Goal: Task Accomplishment & Management: Manage account settings

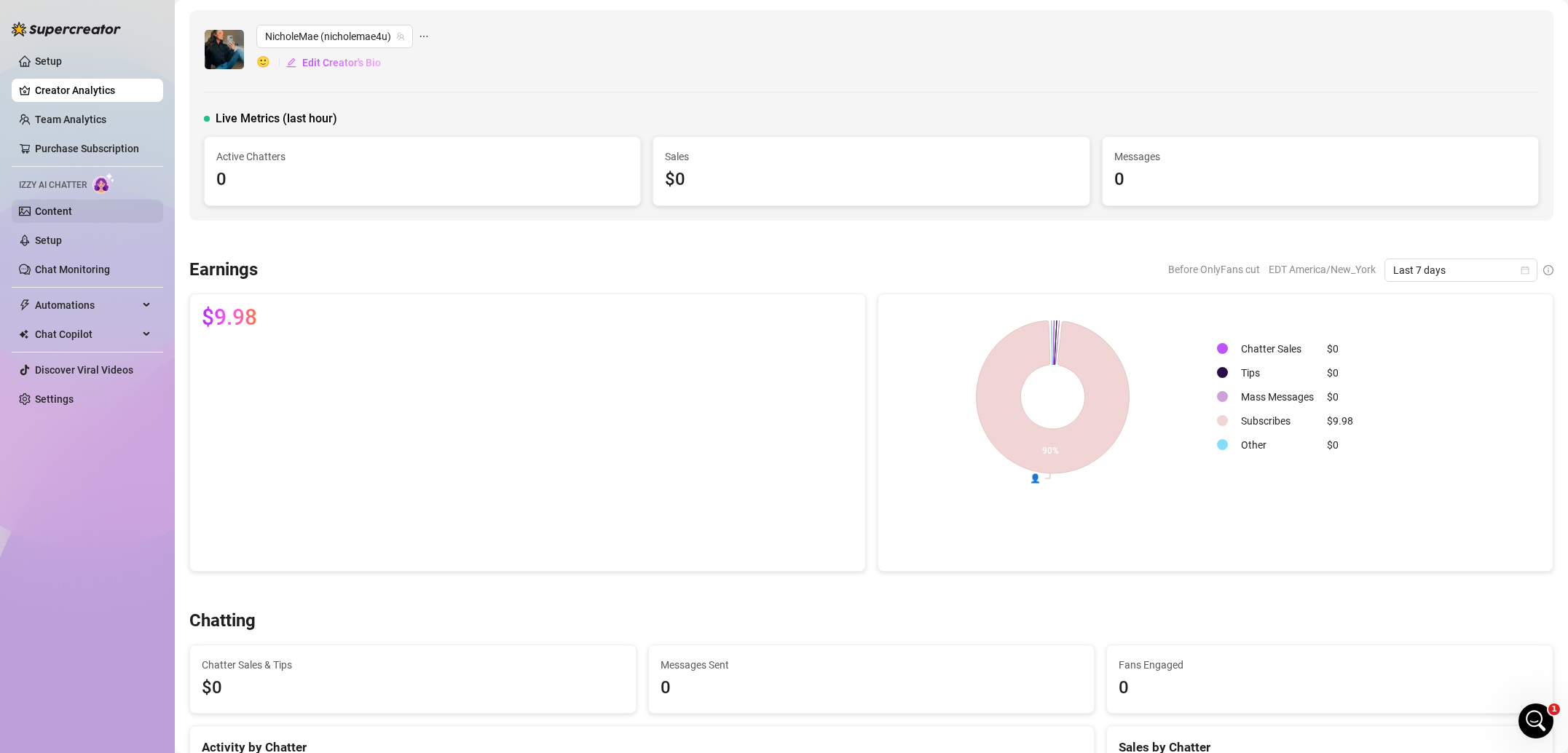
click at [72, 217] on link "Content" at bounding box center [53, 211] width 37 height 12
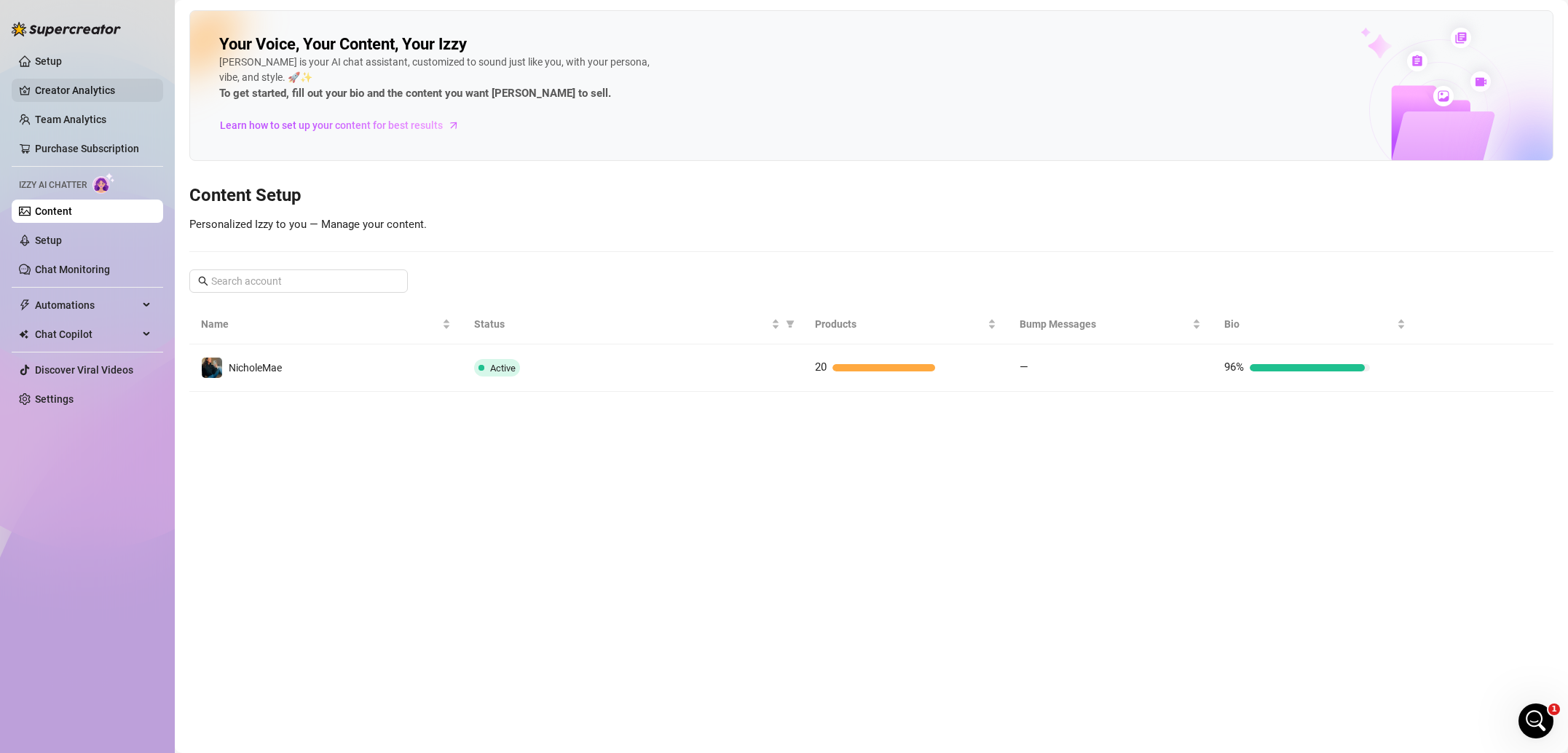
click at [91, 91] on link "Creator Analytics" at bounding box center [93, 90] width 117 height 23
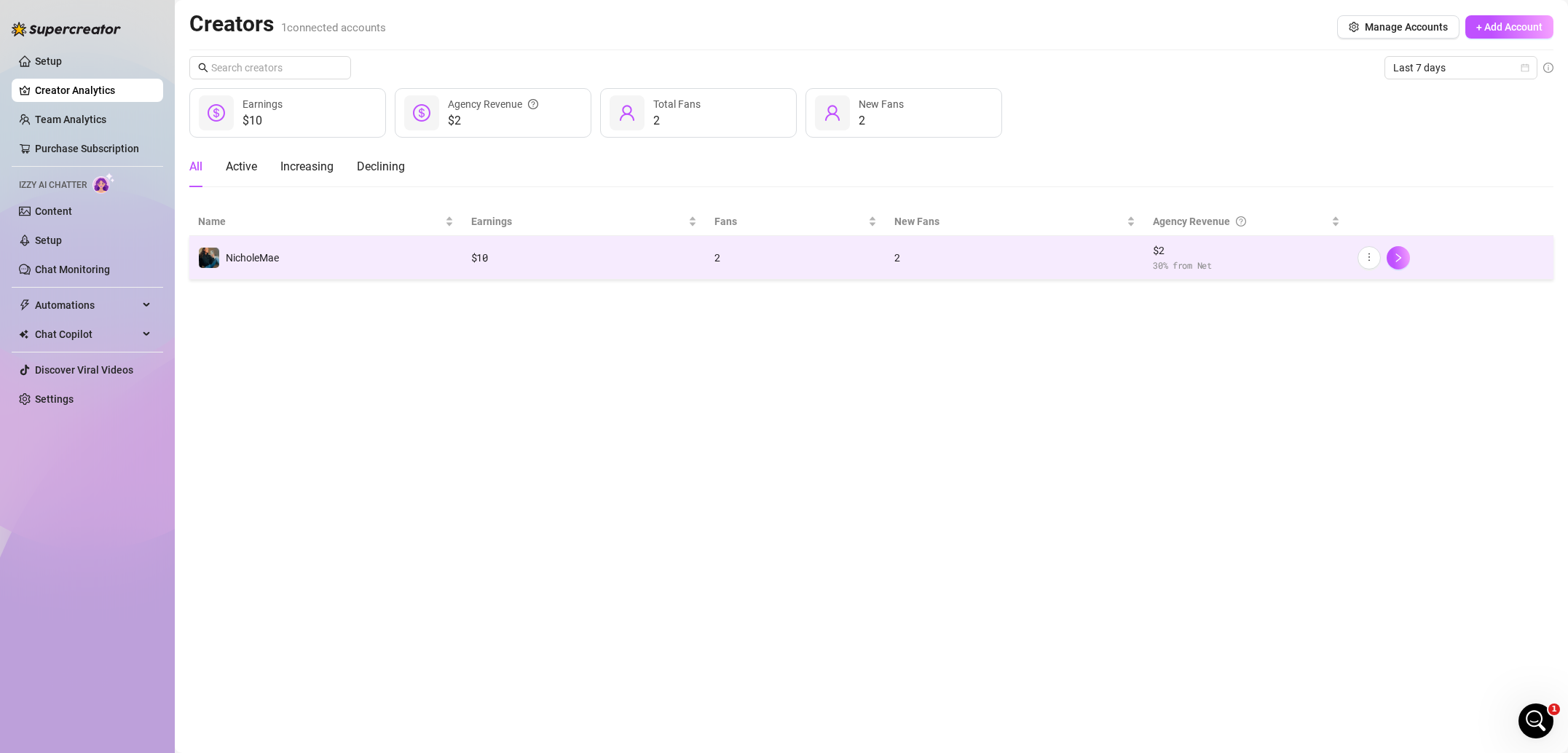
click at [412, 264] on td "NicholeMae" at bounding box center [325, 257] width 273 height 44
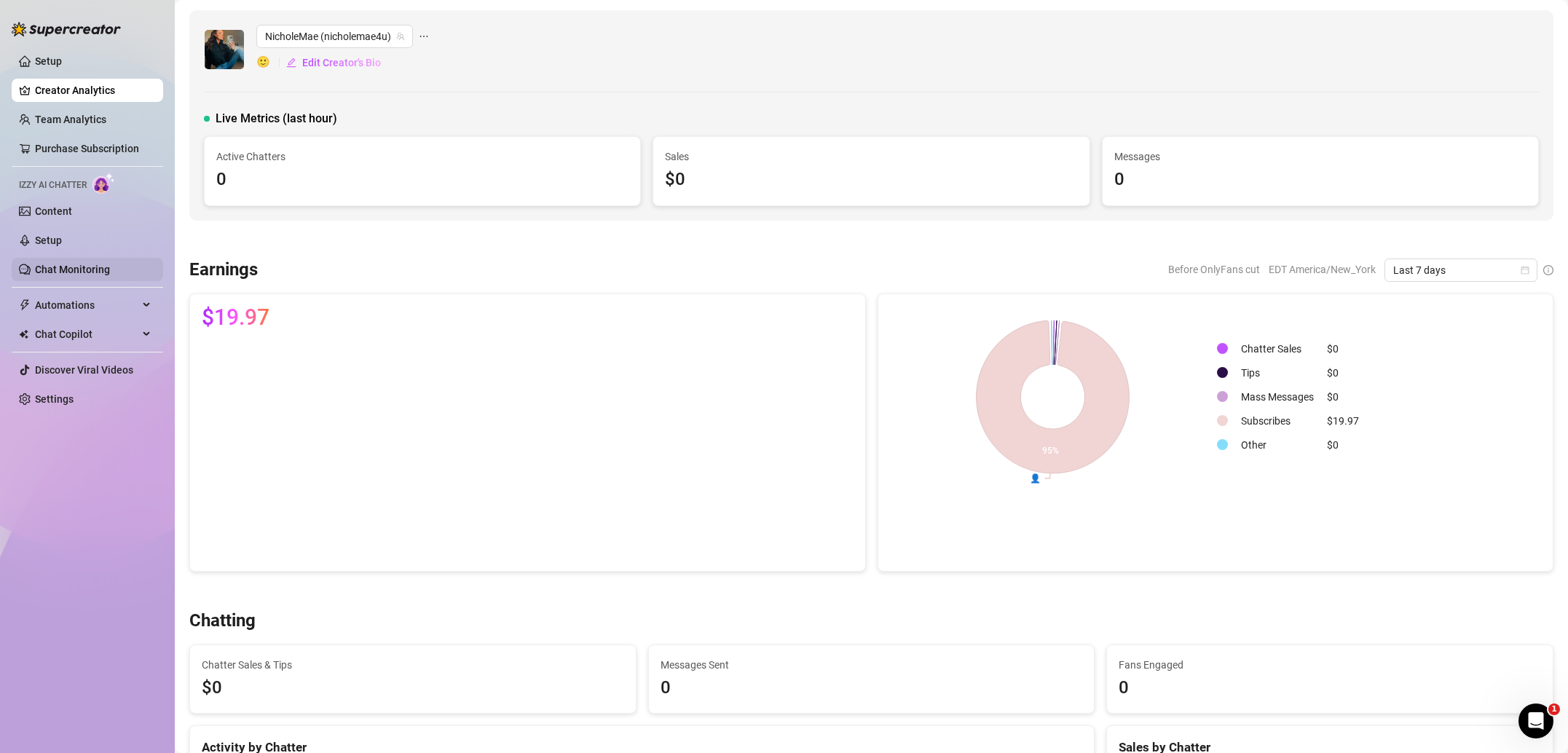
click at [94, 272] on link "Chat Monitoring" at bounding box center [72, 269] width 75 height 12
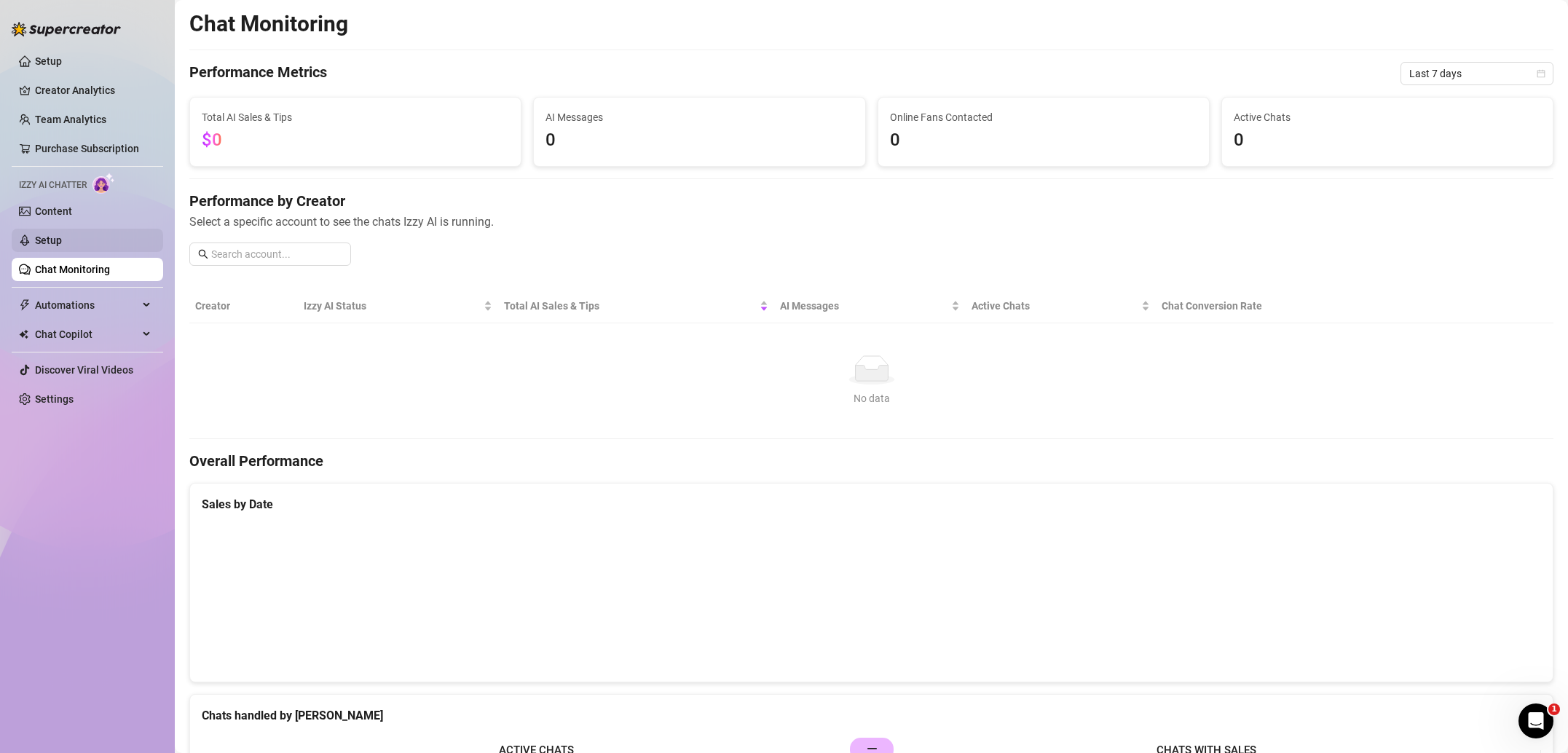
click at [62, 246] on link "Setup" at bounding box center [48, 240] width 27 height 12
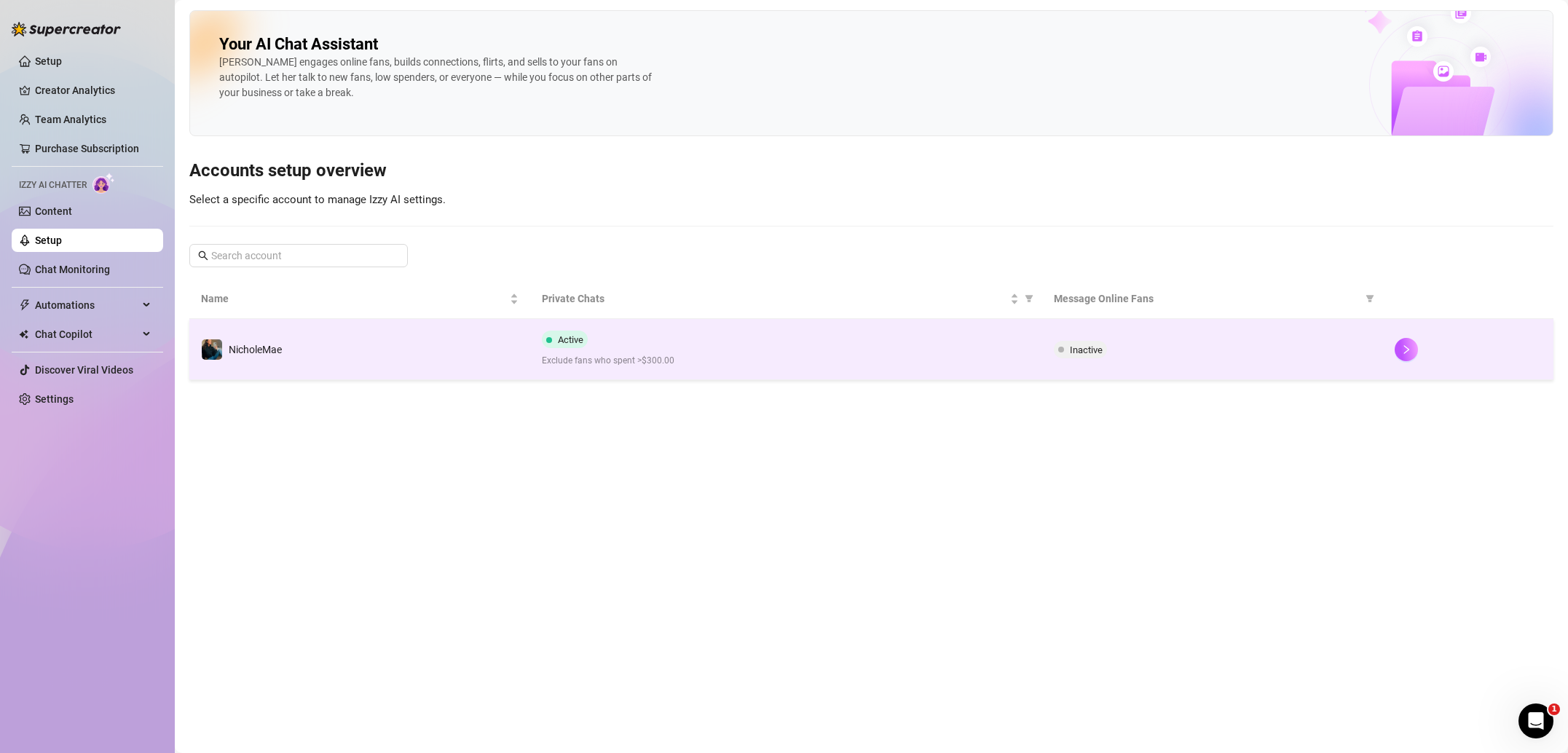
click at [444, 353] on td "NicholeMae" at bounding box center [360, 350] width 341 height 61
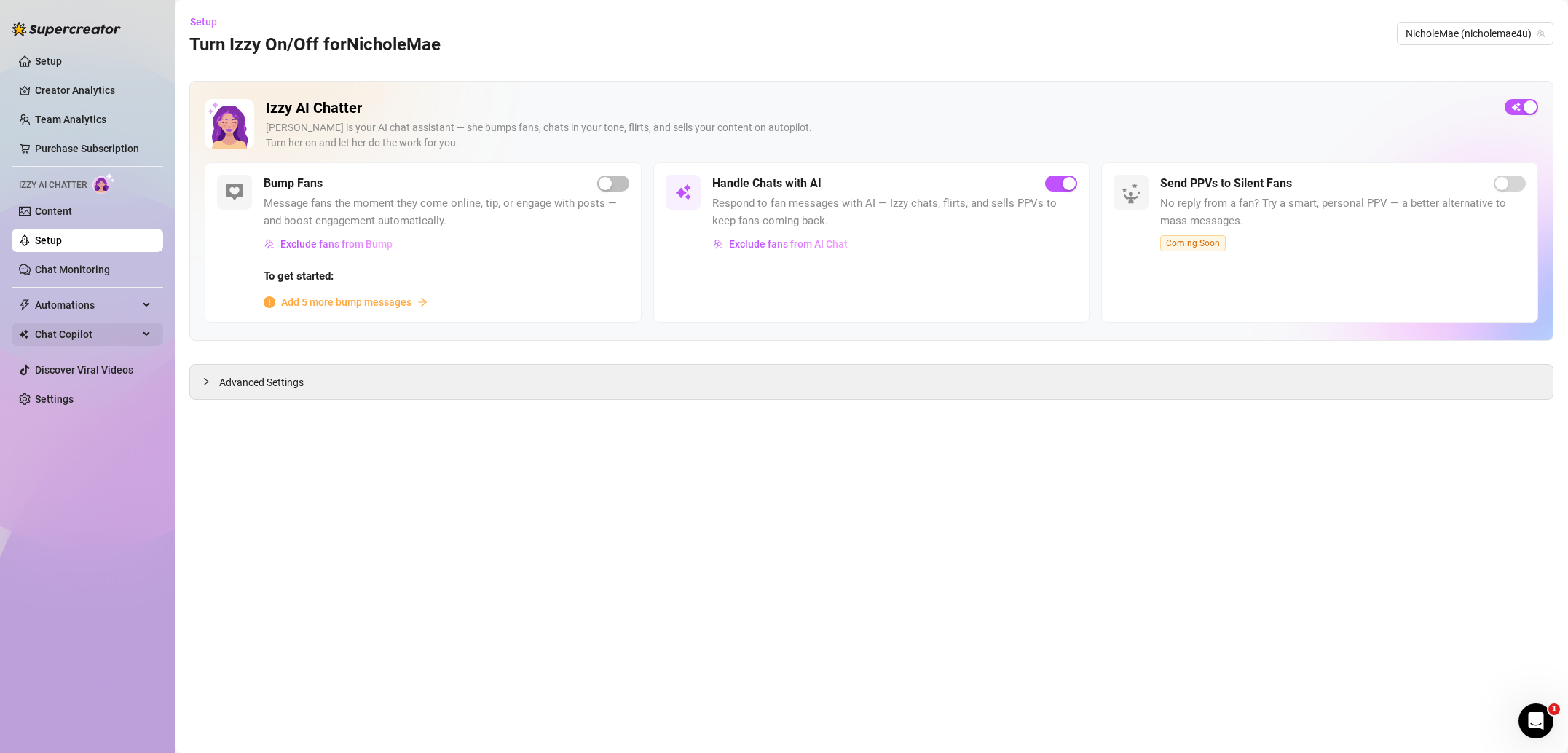
click at [103, 337] on span "Chat Copilot" at bounding box center [86, 334] width 104 height 23
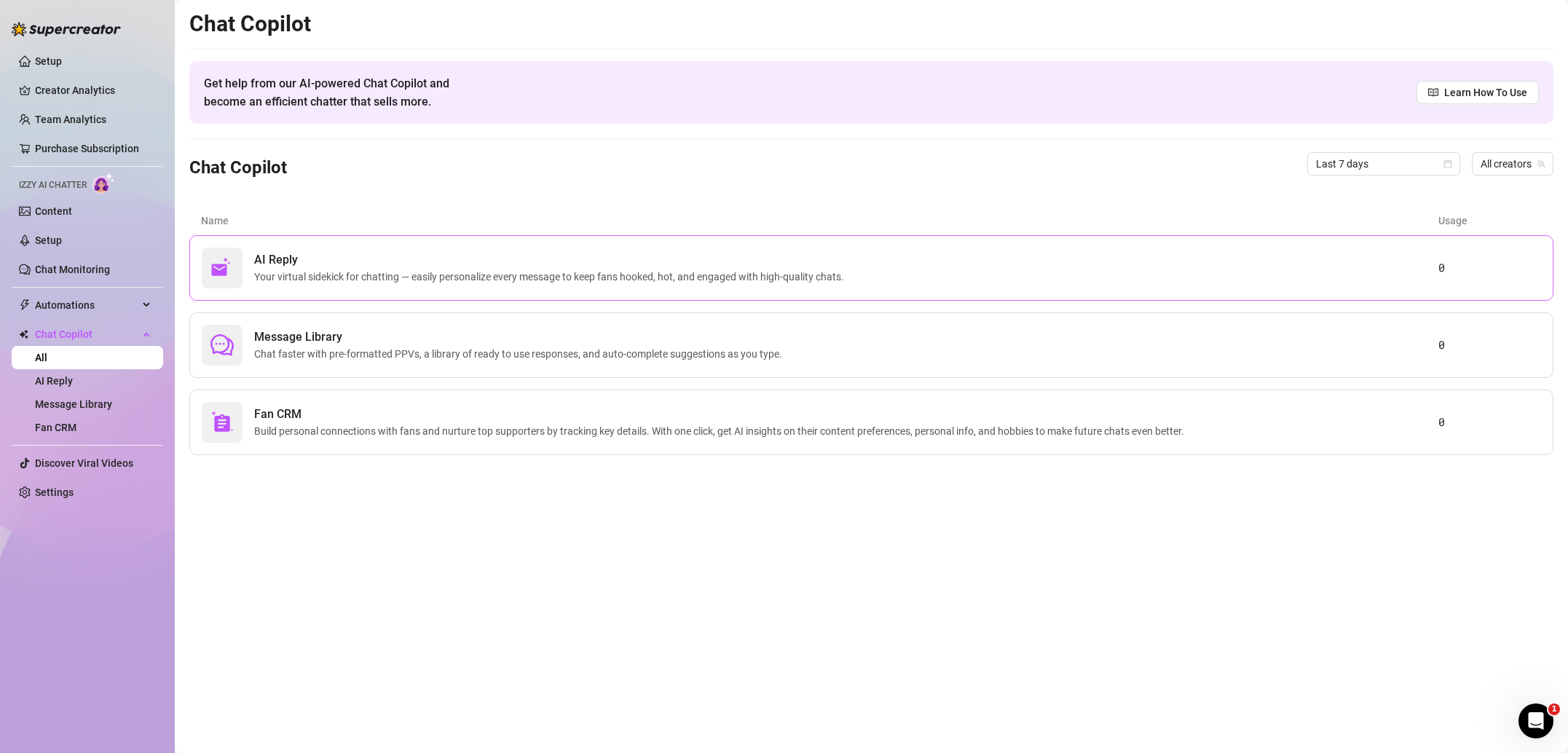
click at [443, 262] on span "AI Reply" at bounding box center [552, 260] width 595 height 18
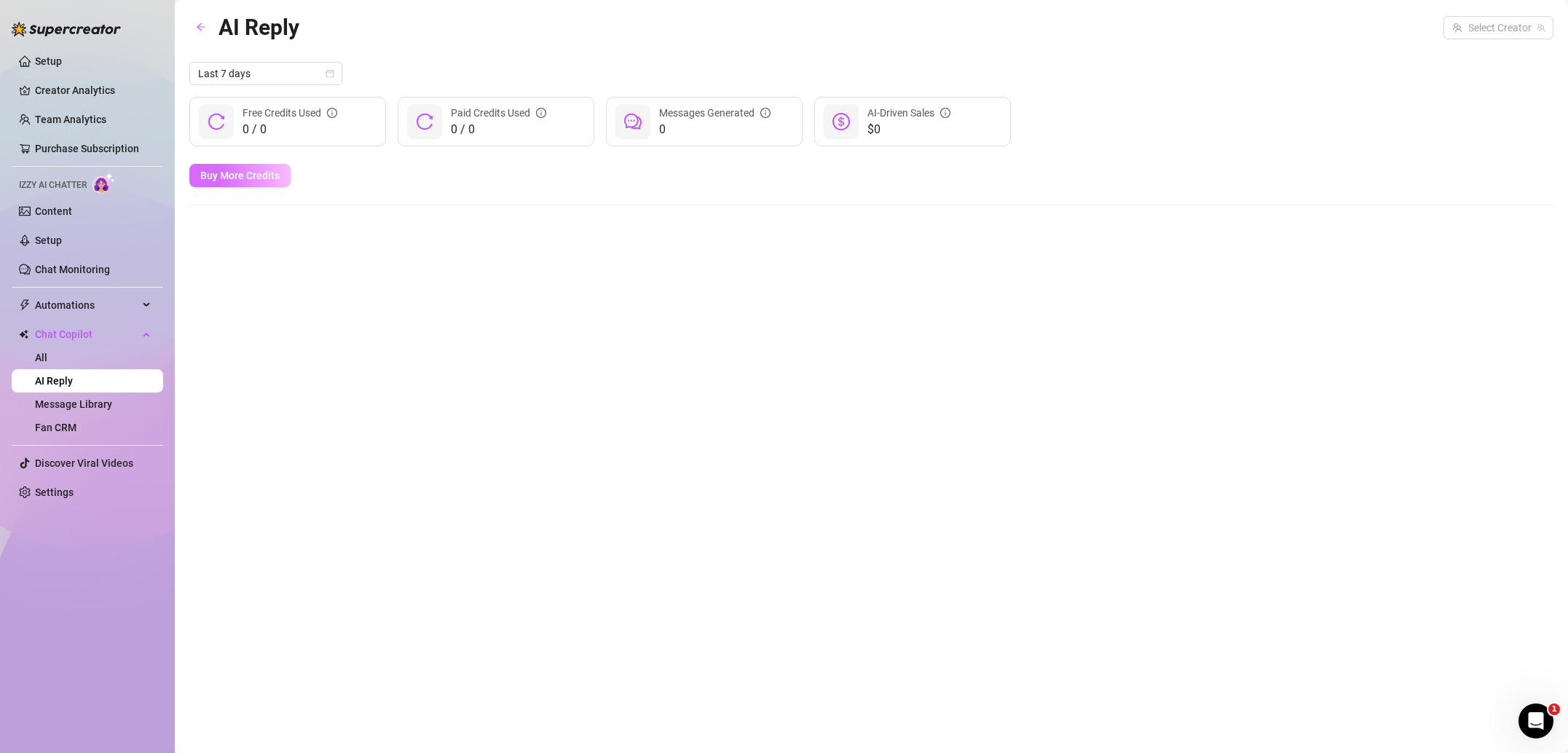
click at [220, 177] on span "Buy More Credits" at bounding box center [240, 175] width 79 height 12
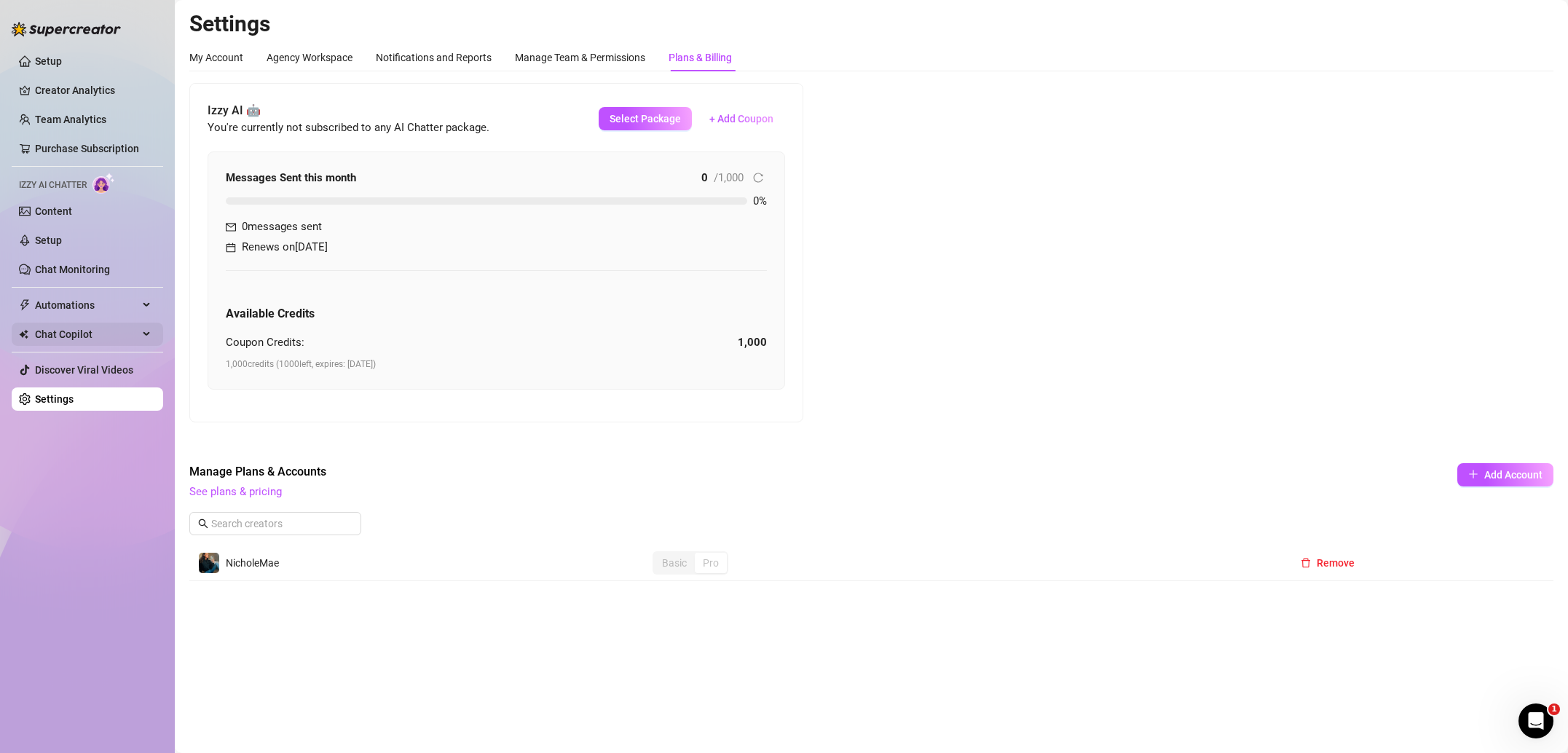
click at [143, 332] on div "Chat Copilot" at bounding box center [87, 334] width 151 height 23
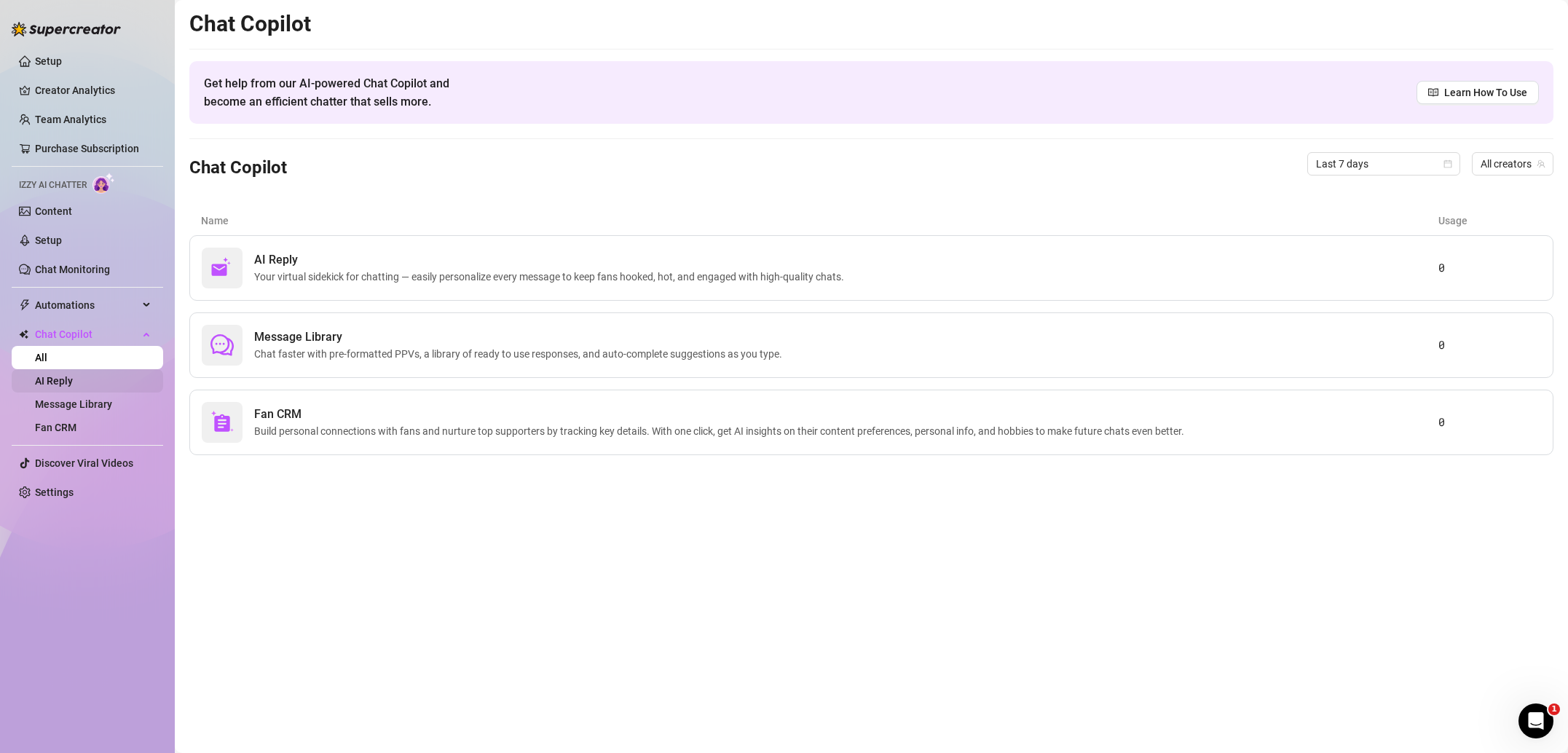
click at [73, 386] on link "AI Reply" at bounding box center [53, 380] width 38 height 12
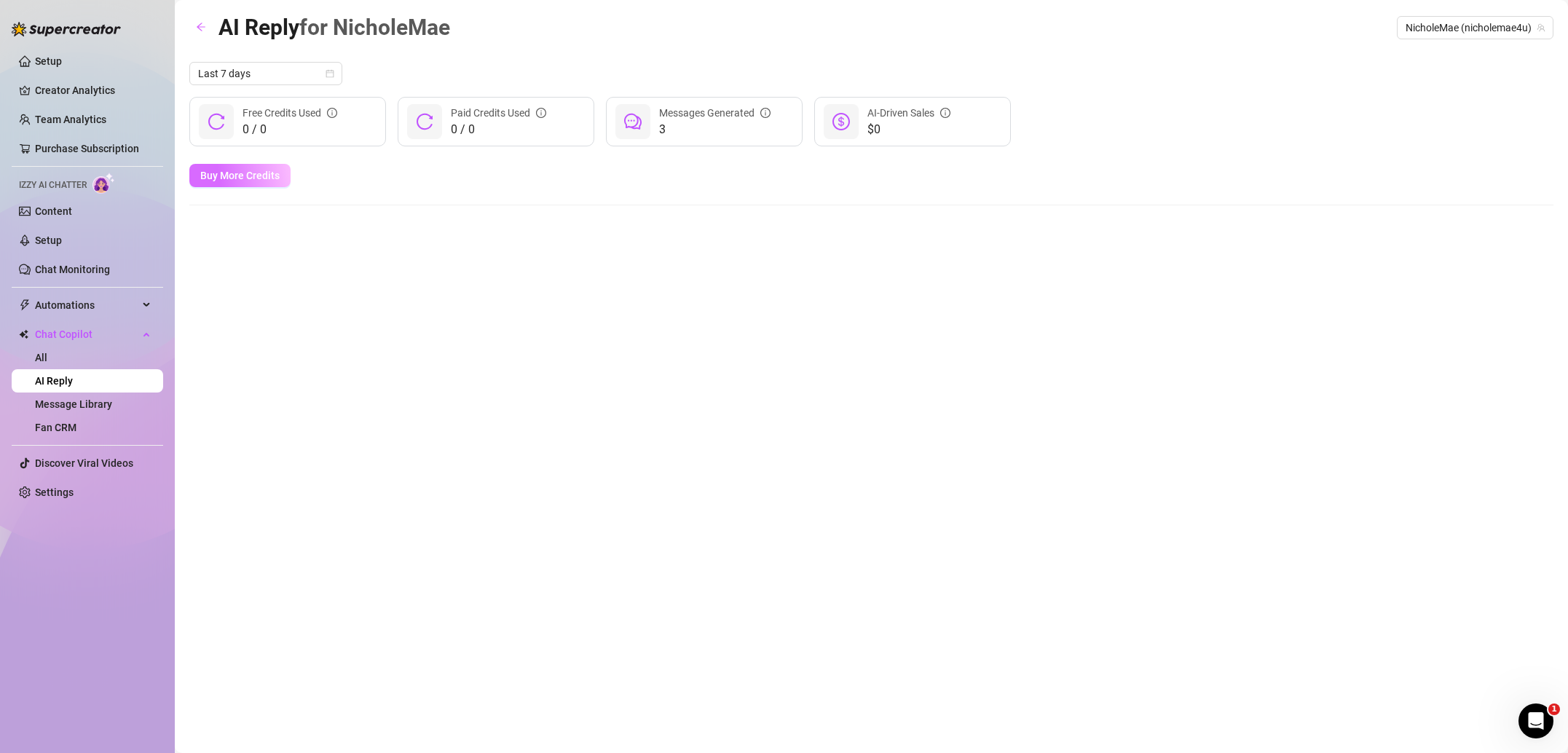
click at [250, 173] on span "Buy More Credits" at bounding box center [240, 175] width 79 height 12
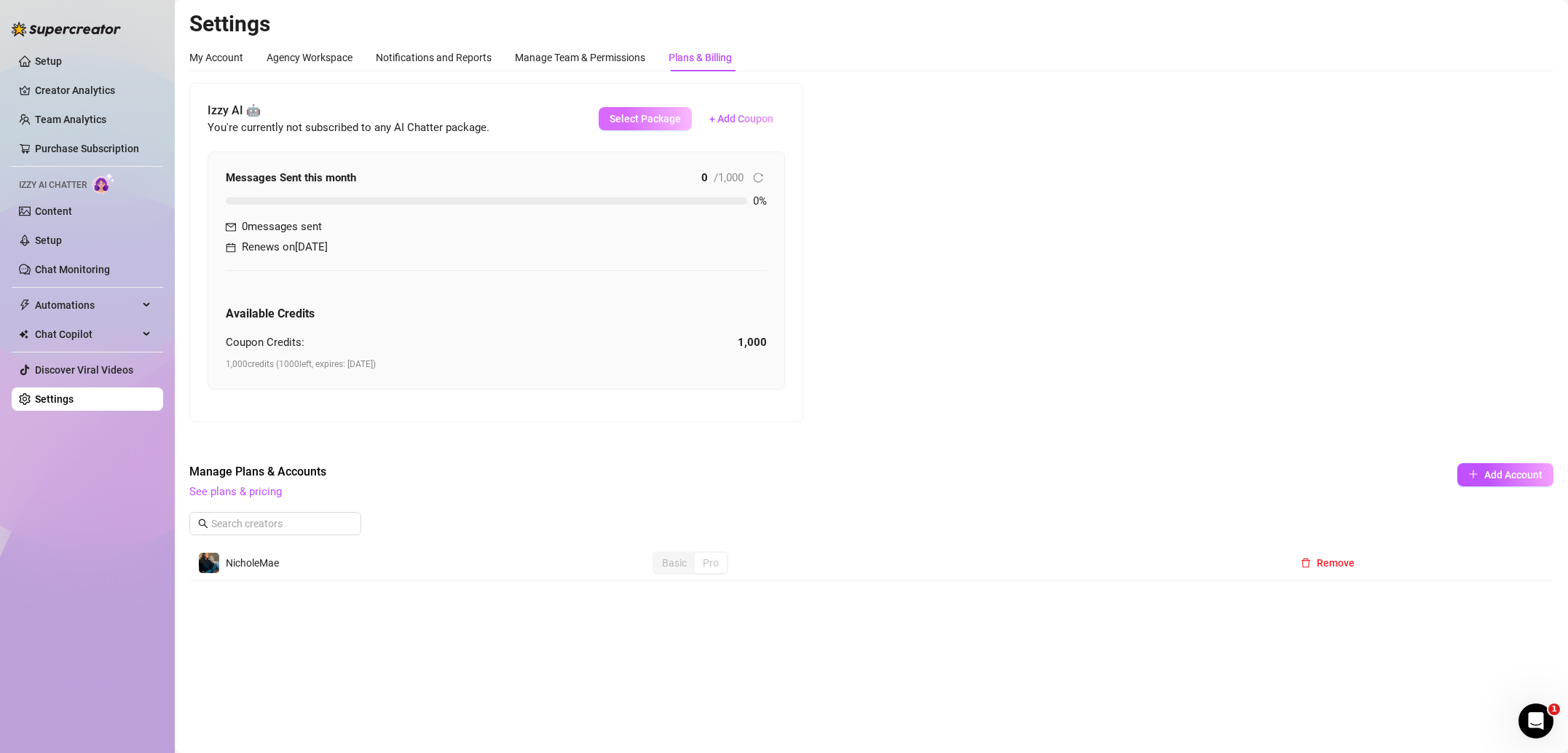
click at [635, 124] on span "Select Package" at bounding box center [645, 118] width 71 height 12
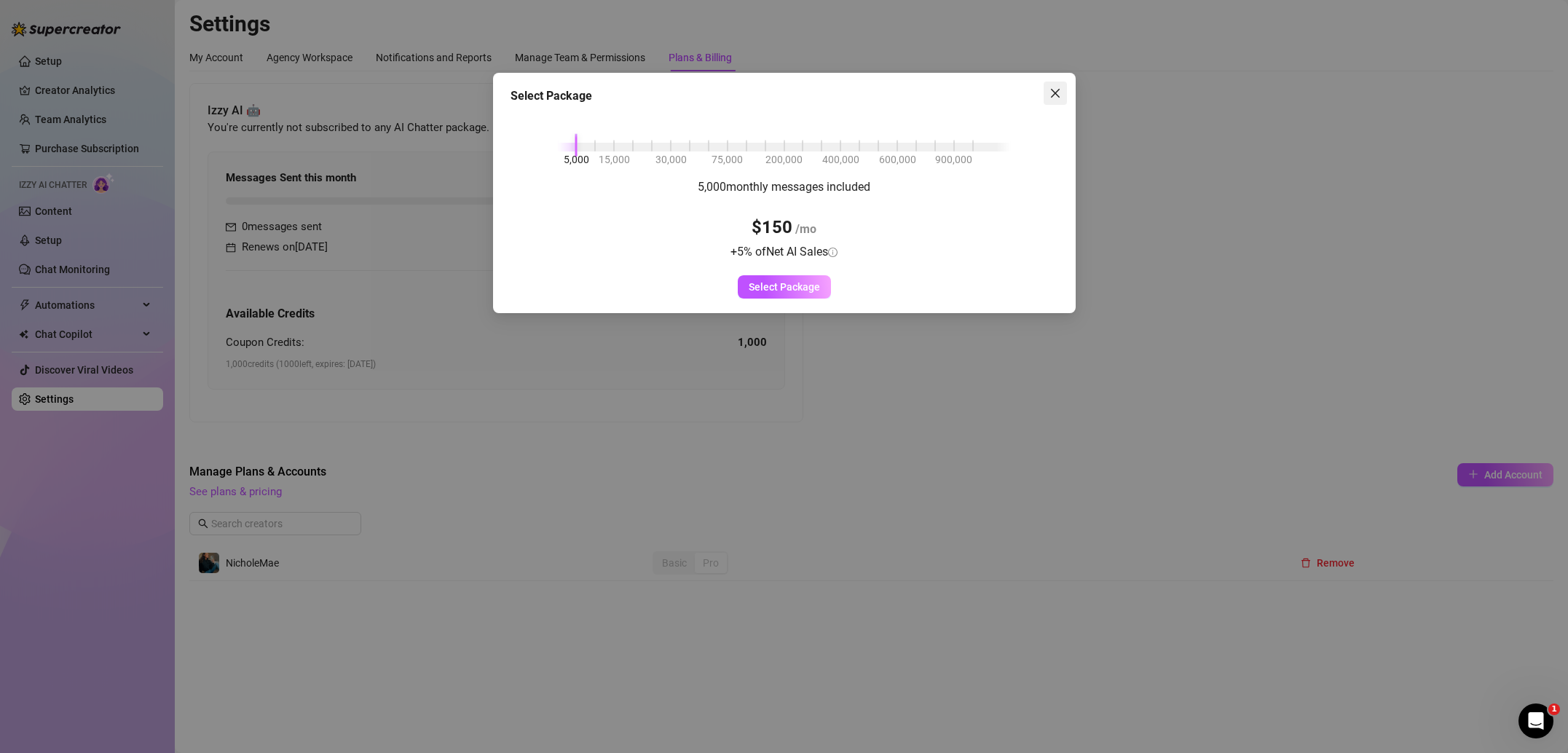
click at [1050, 94] on icon "close" at bounding box center [1055, 93] width 12 height 12
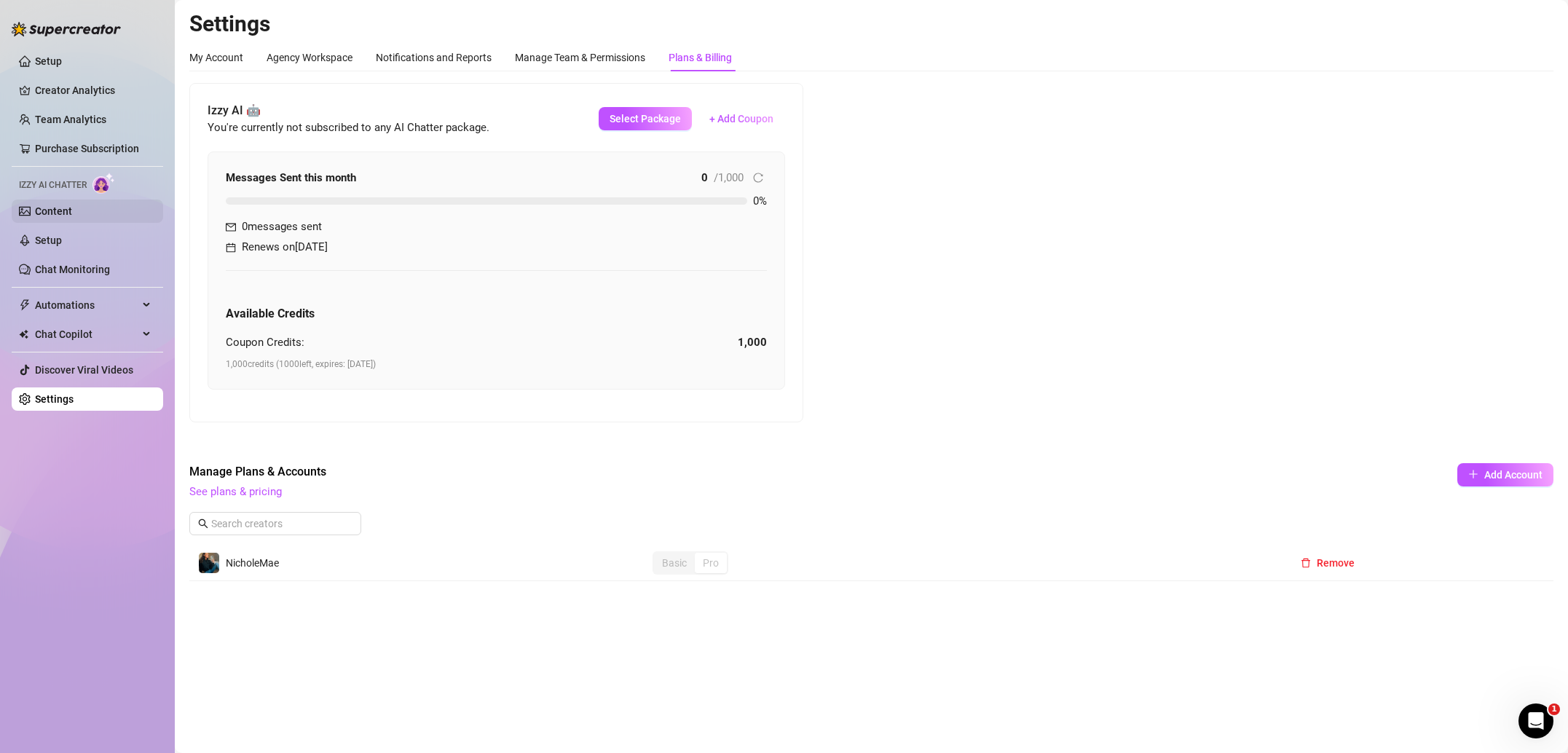
click at [58, 216] on link "Content" at bounding box center [53, 211] width 37 height 12
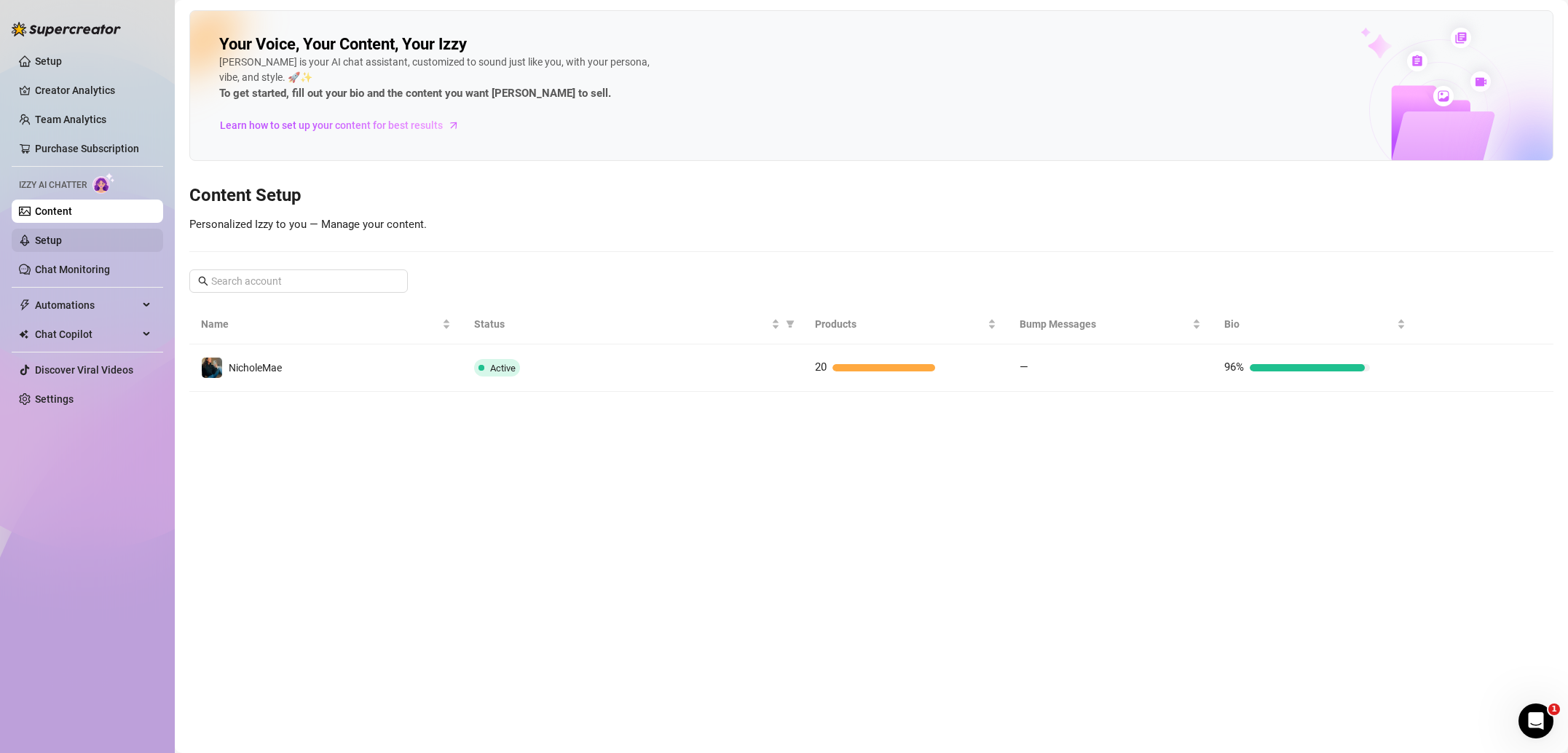
click at [62, 246] on link "Setup" at bounding box center [48, 240] width 27 height 12
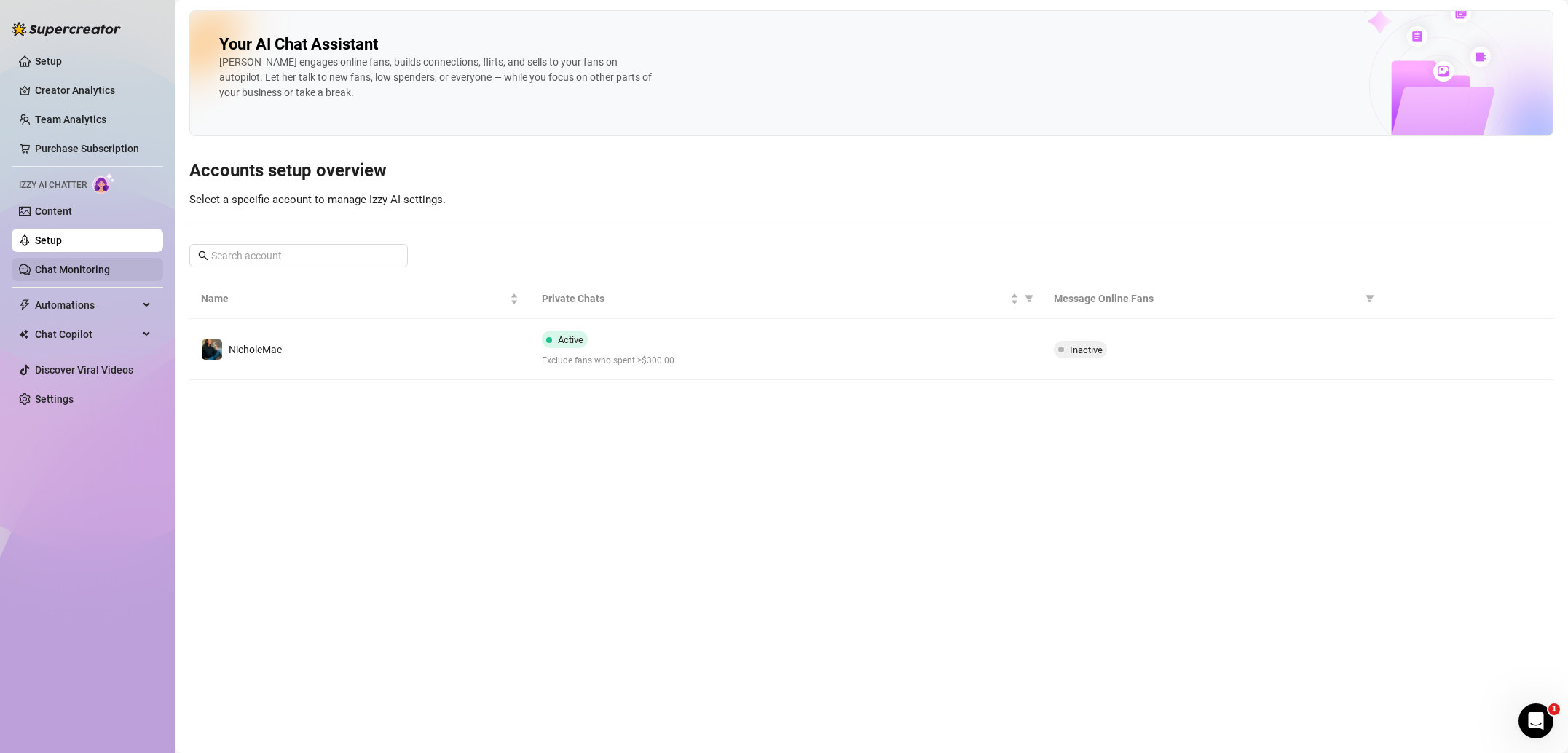
click at [82, 267] on link "Chat Monitoring" at bounding box center [72, 269] width 75 height 12
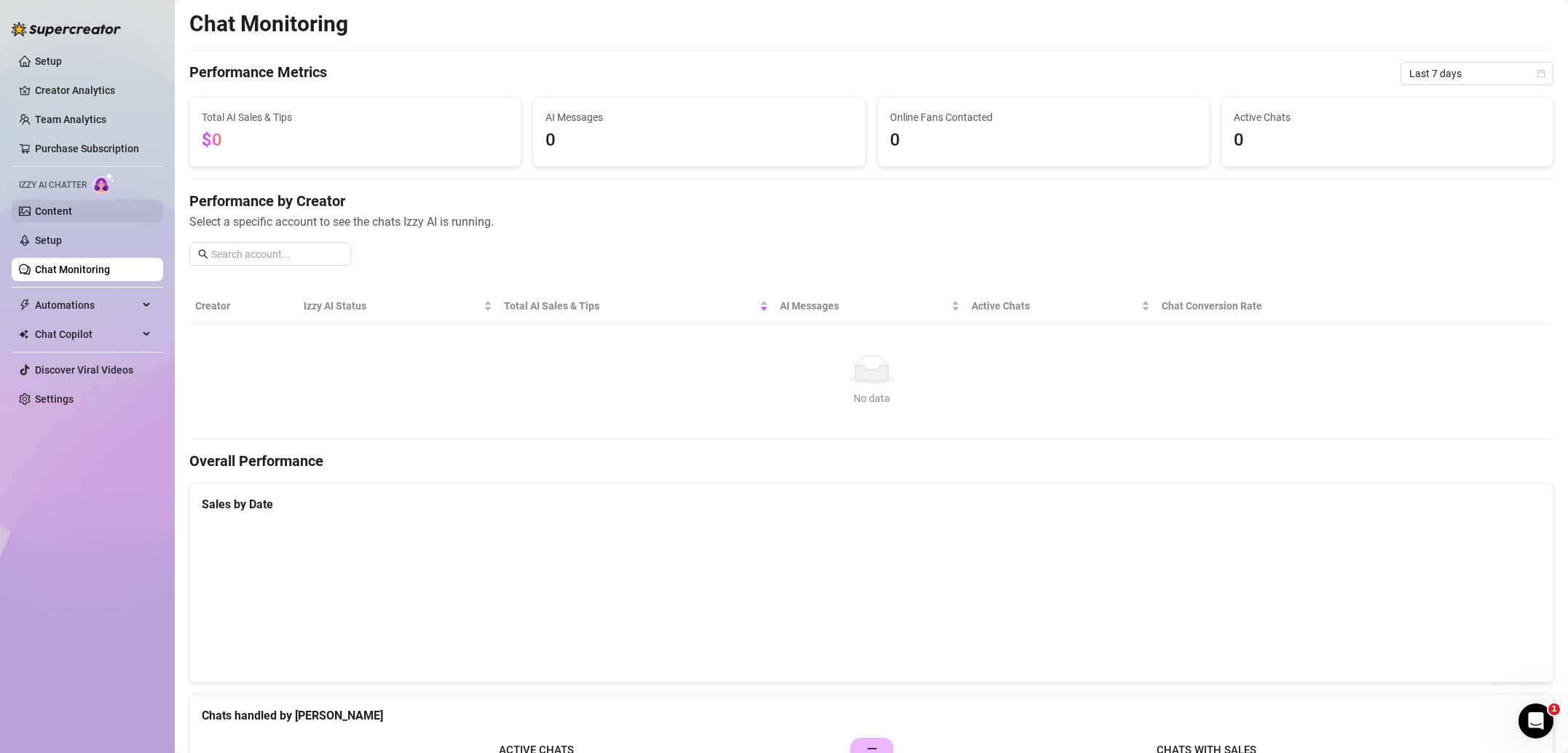
click at [66, 208] on link "Content" at bounding box center [53, 211] width 37 height 12
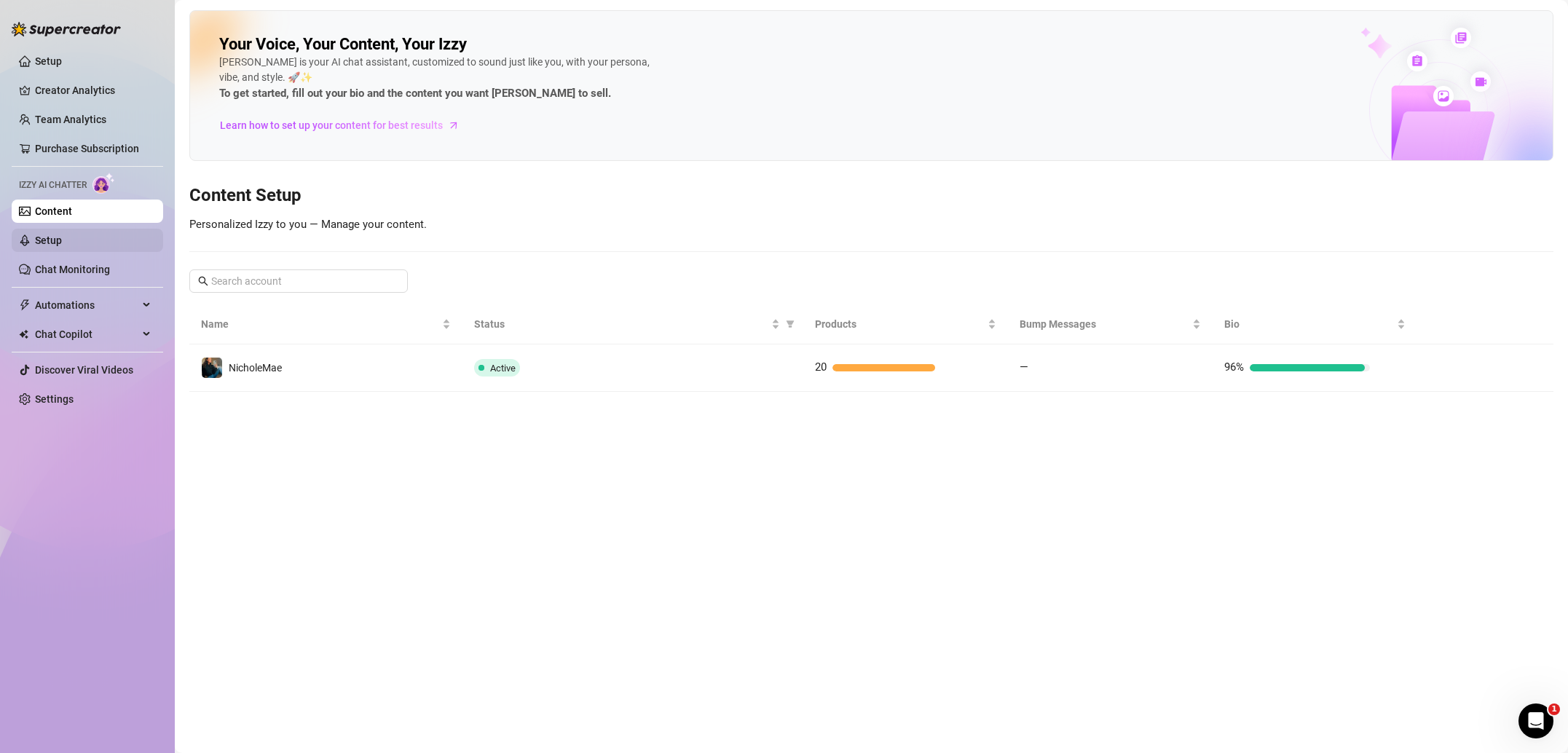
click at [62, 234] on link "Setup" at bounding box center [48, 240] width 27 height 12
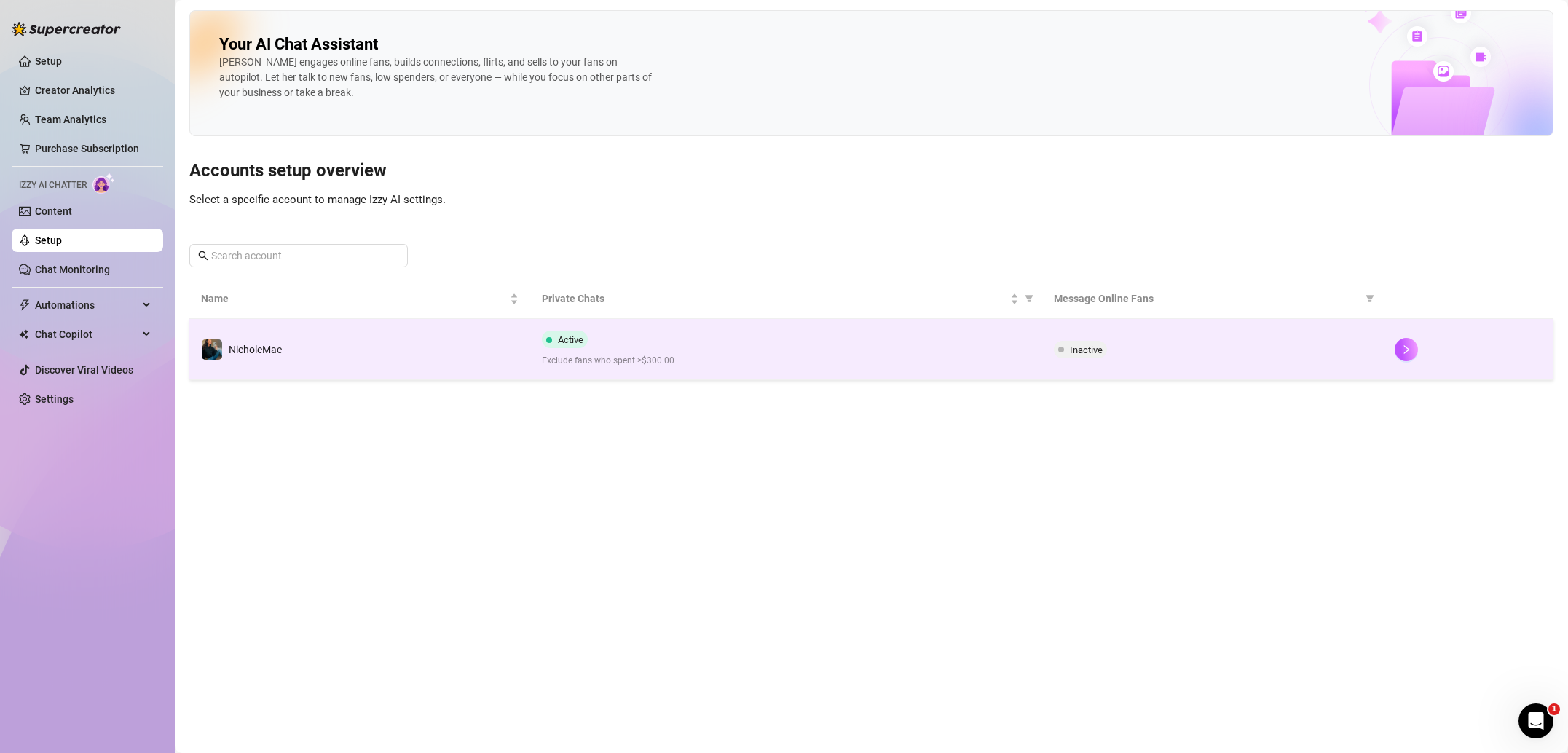
click at [390, 327] on td "NicholeMae" at bounding box center [360, 350] width 341 height 61
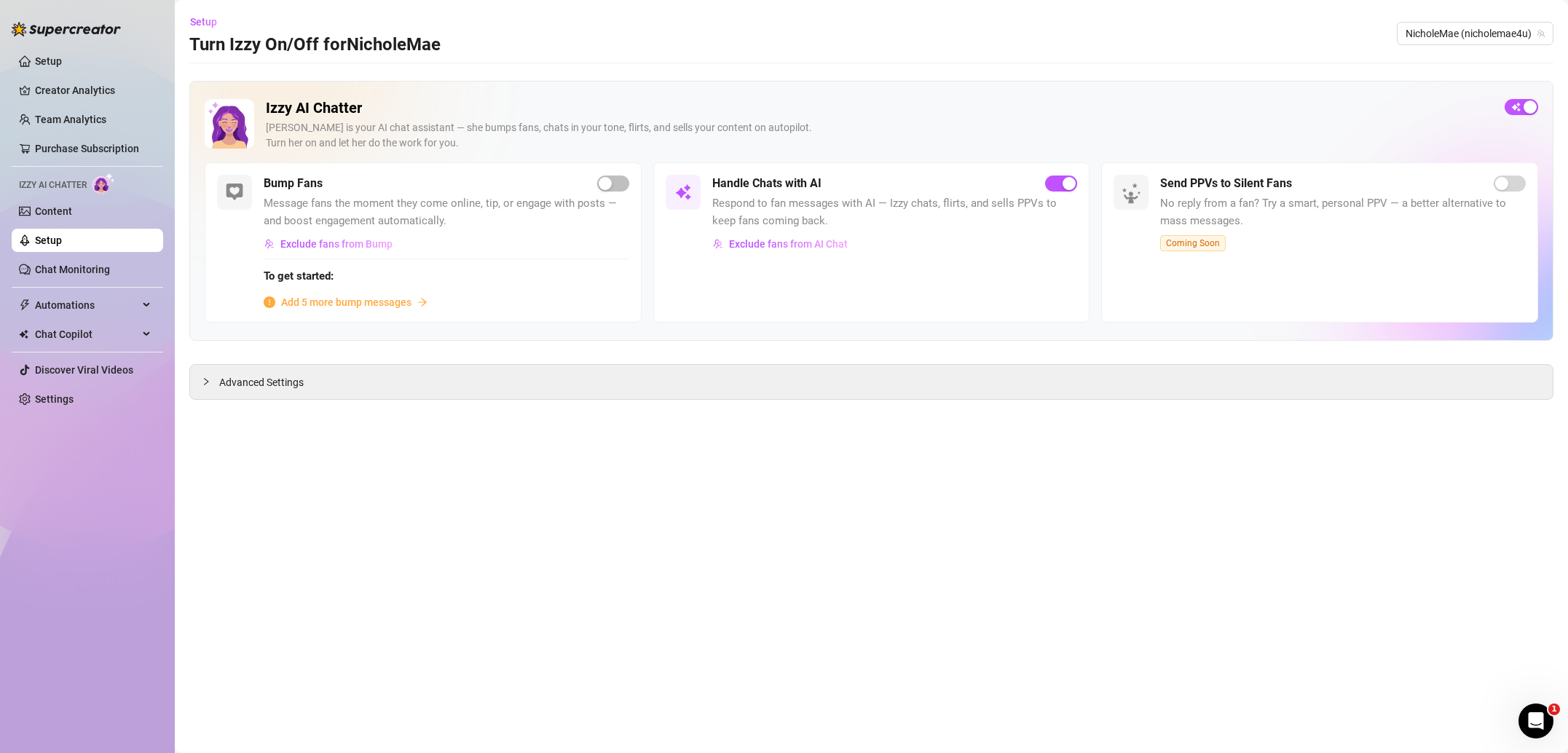
click at [807, 198] on span "Respond to fan messages with AI — Izzy chats, flirts, and sells PPVs to keep fa…" at bounding box center [895, 212] width 366 height 35
click at [1534, 706] on div "Open Intercom Messenger" at bounding box center [1536, 721] width 48 height 48
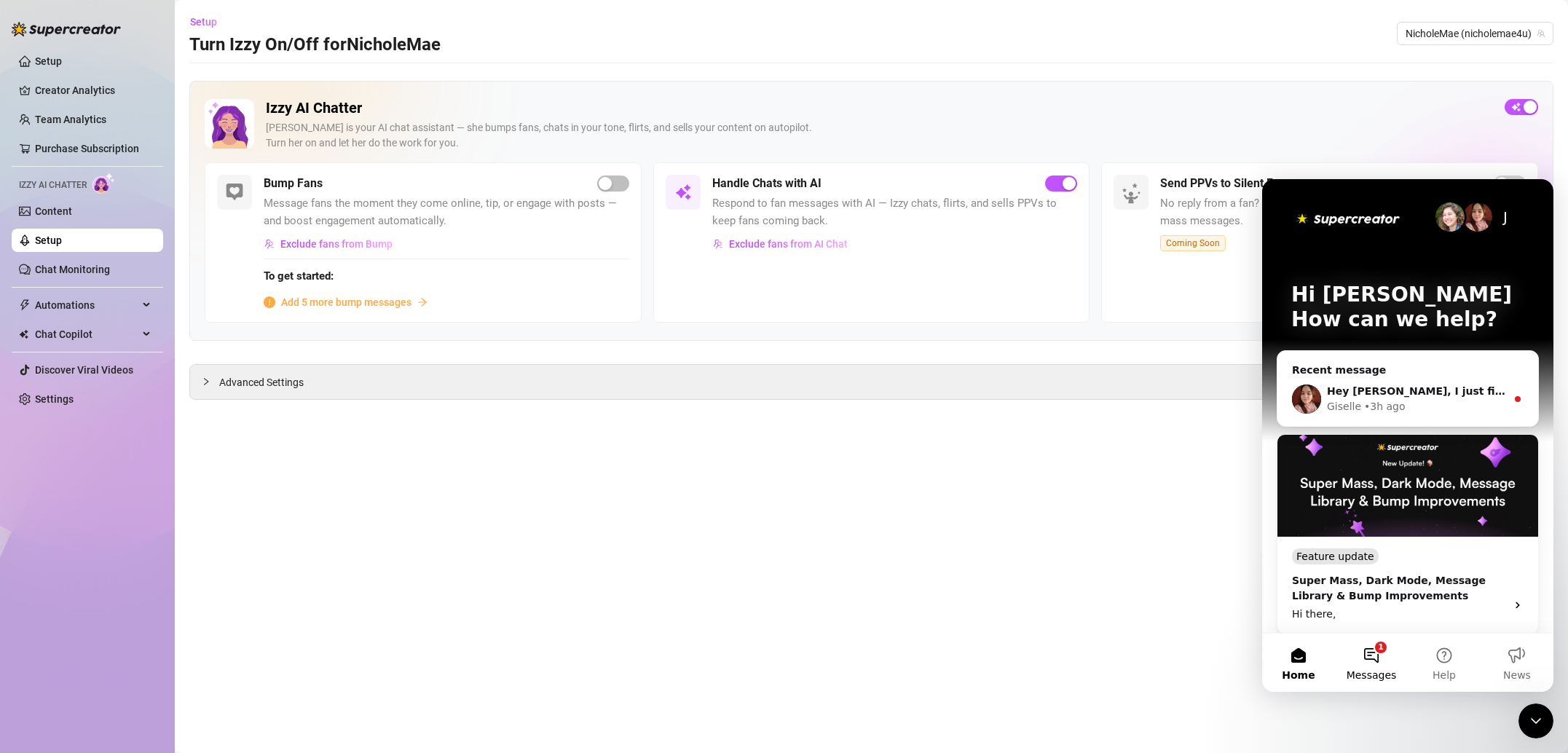
click at [1367, 662] on button "1 Messages" at bounding box center [1371, 663] width 73 height 58
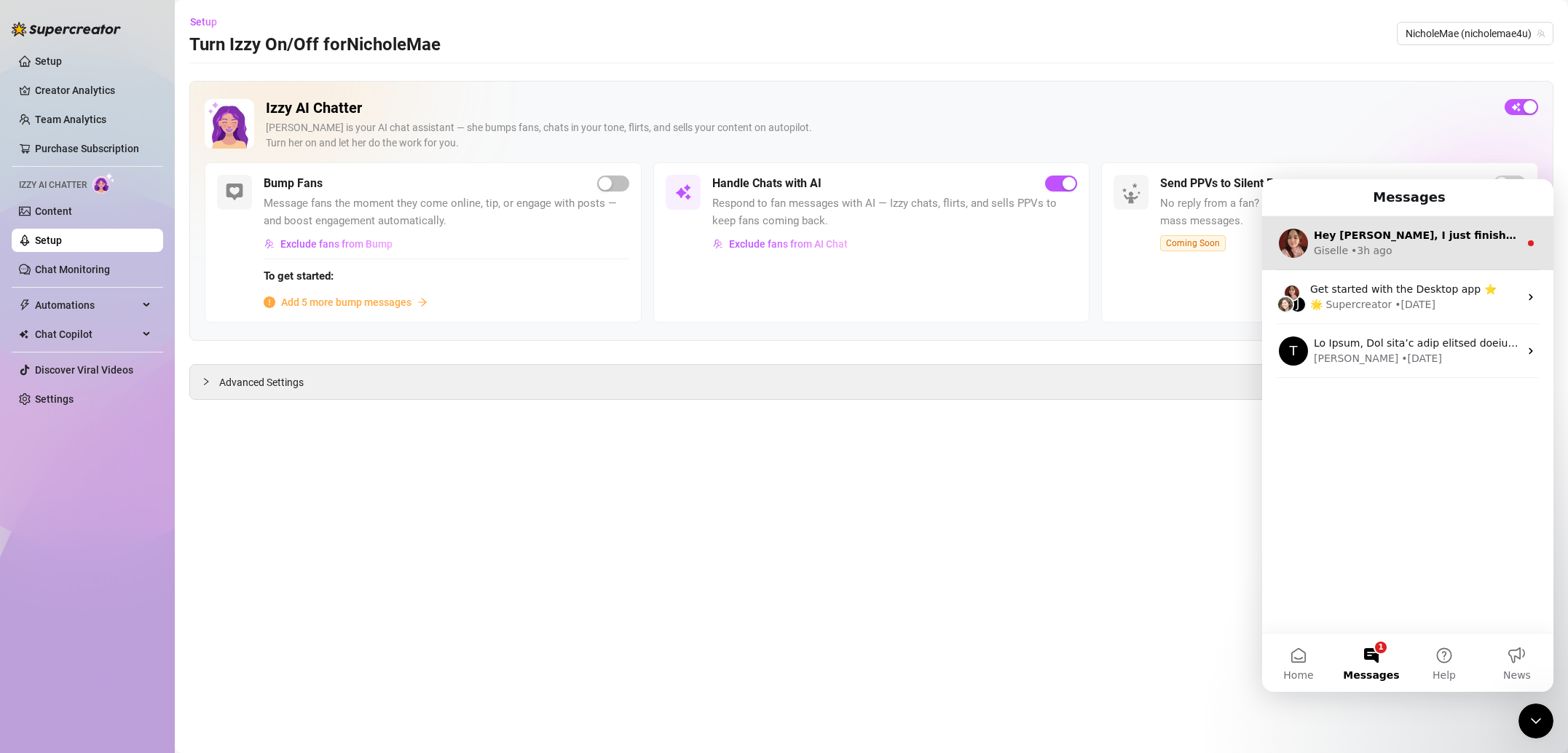
click at [1419, 258] on div "Giselle • 3h ago" at bounding box center [1416, 251] width 205 height 15
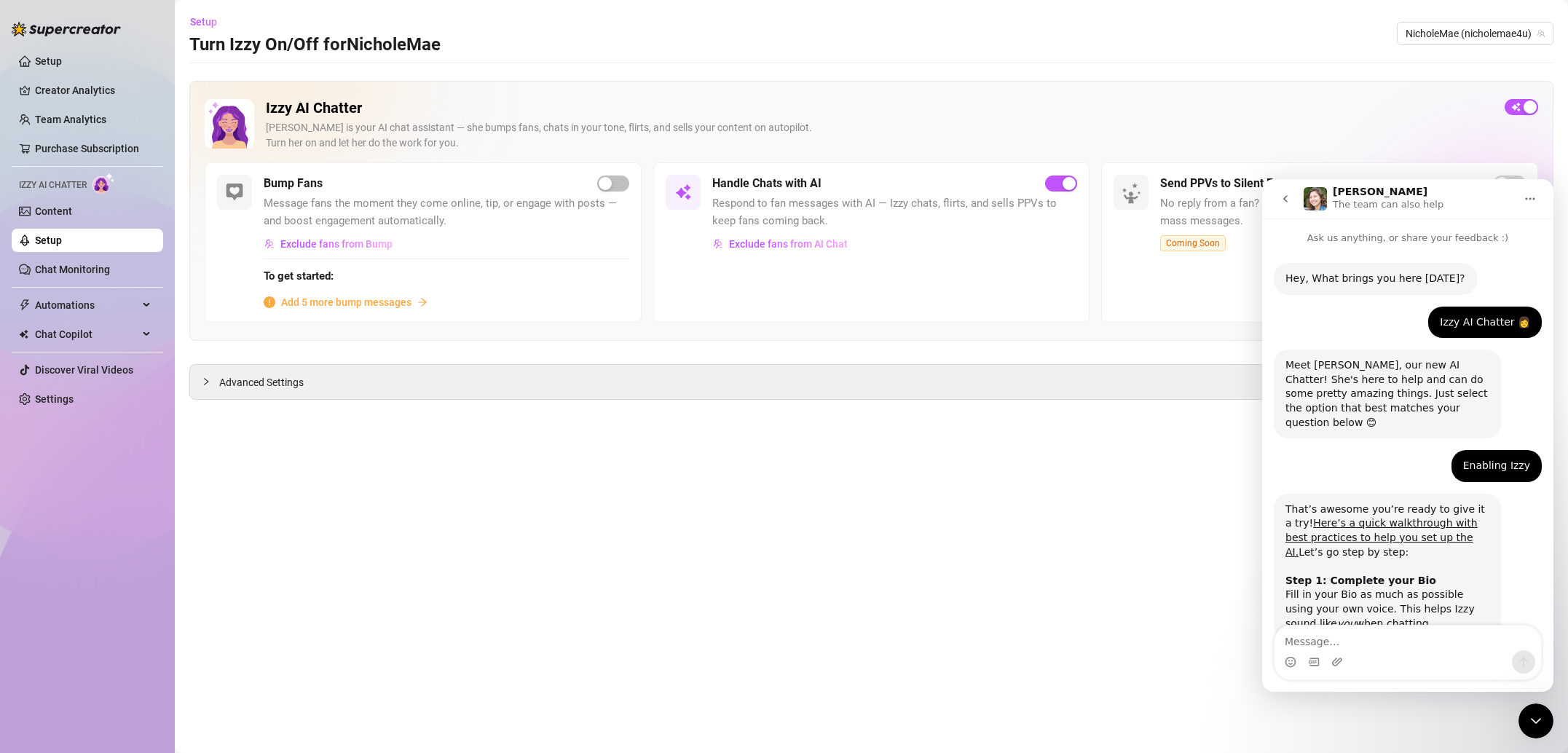
scroll to position [44, 0]
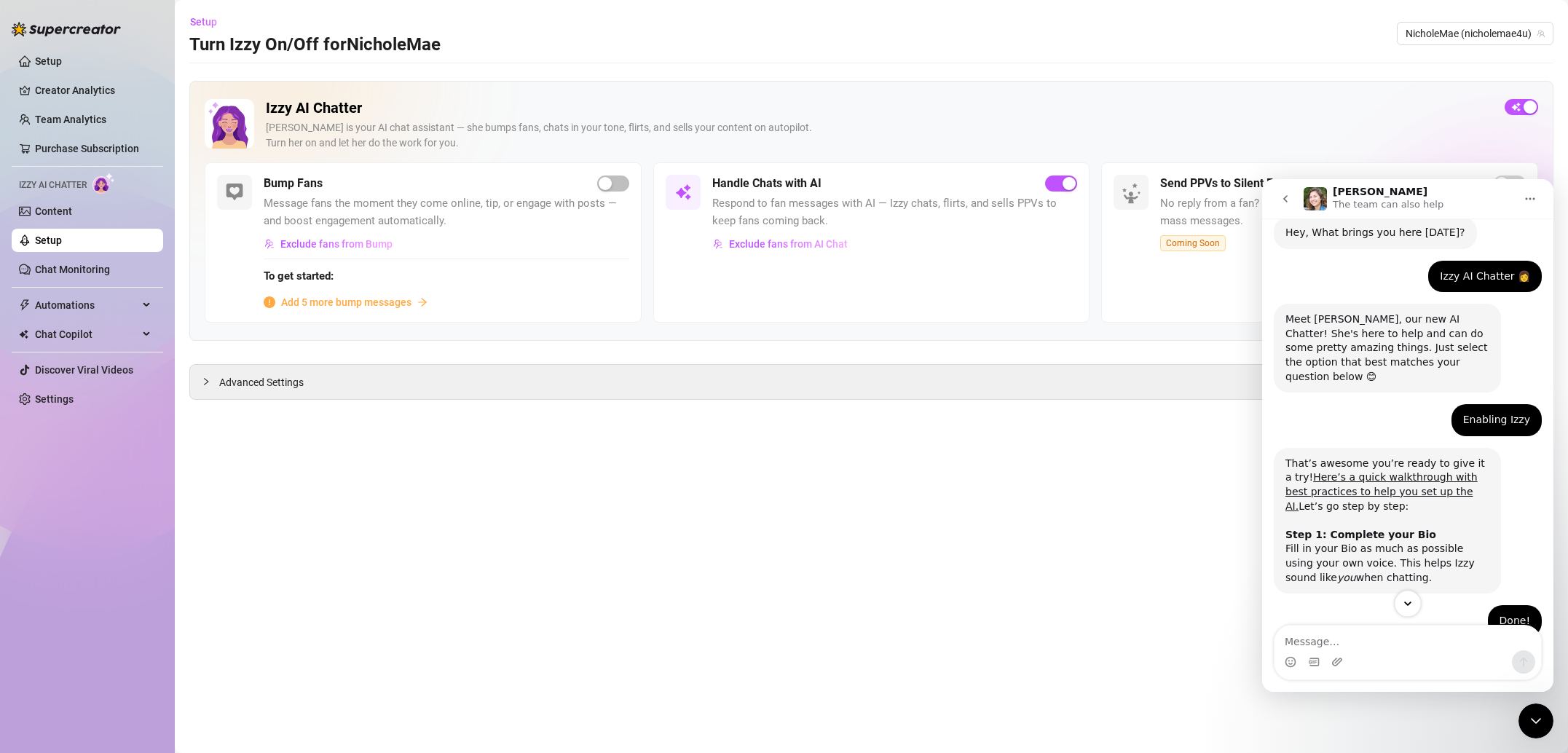
click at [1412, 602] on icon "Scroll to bottom" at bounding box center [1407, 603] width 13 height 13
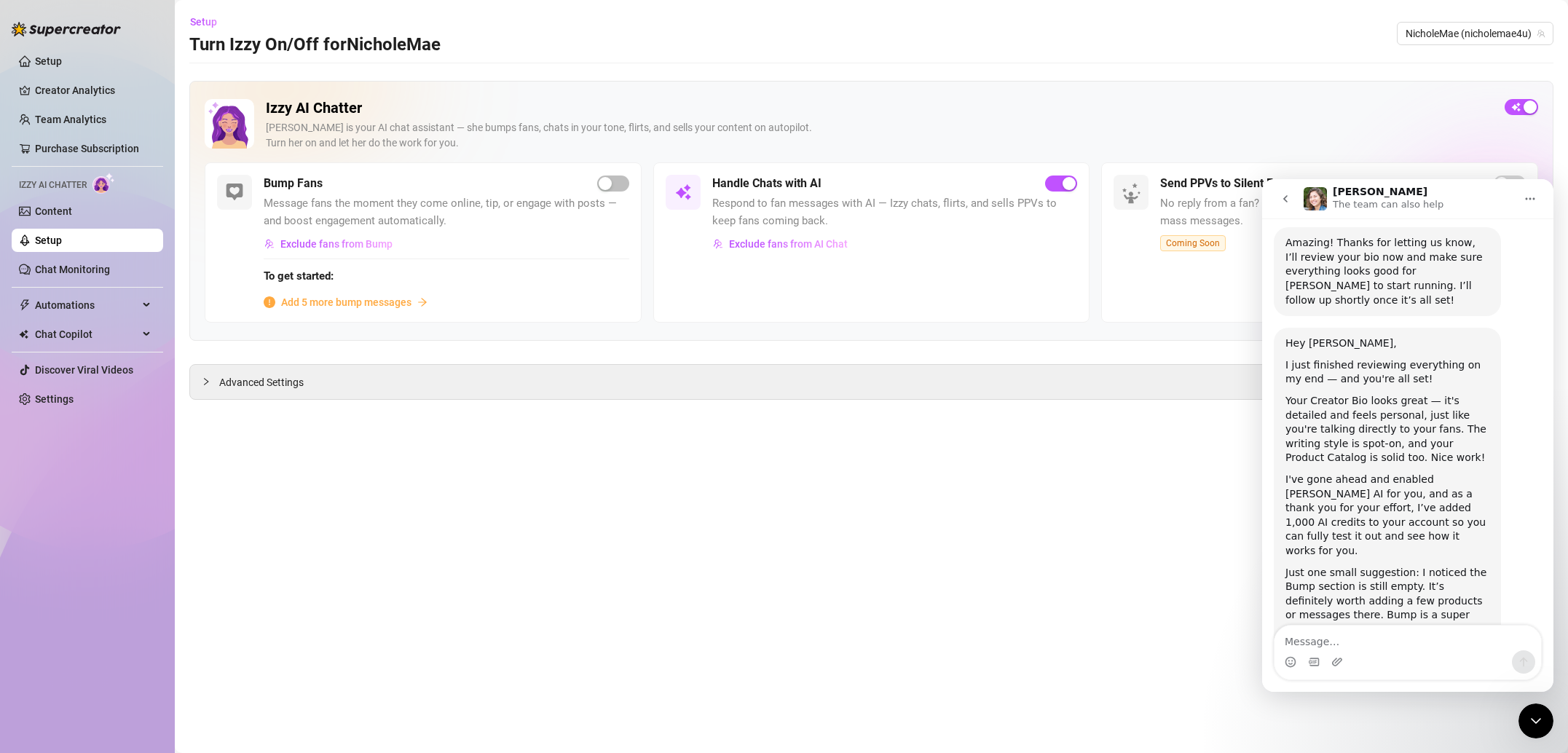
scroll to position [1236, 0]
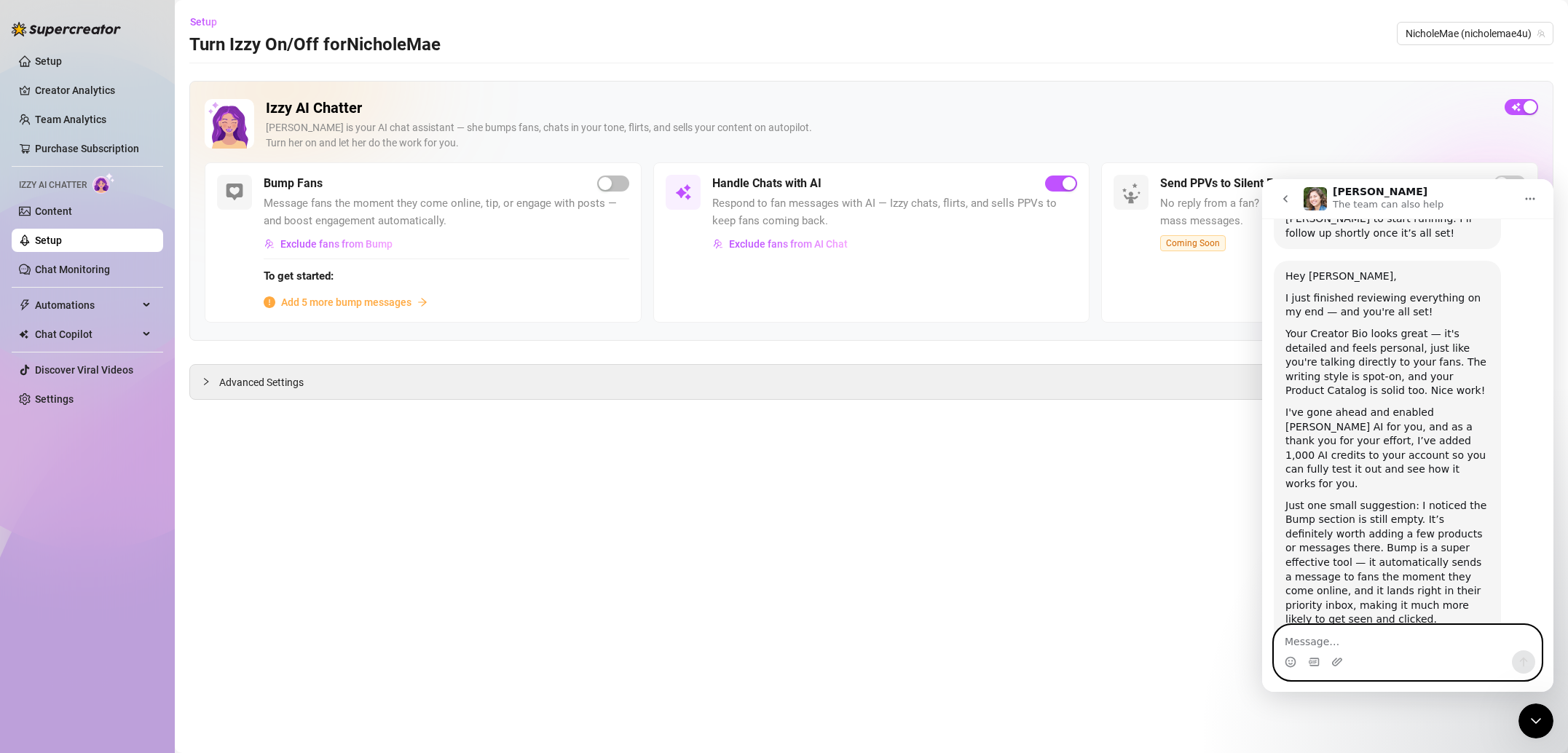
click at [1379, 647] on textarea "Message…" at bounding box center [1407, 638] width 267 height 25
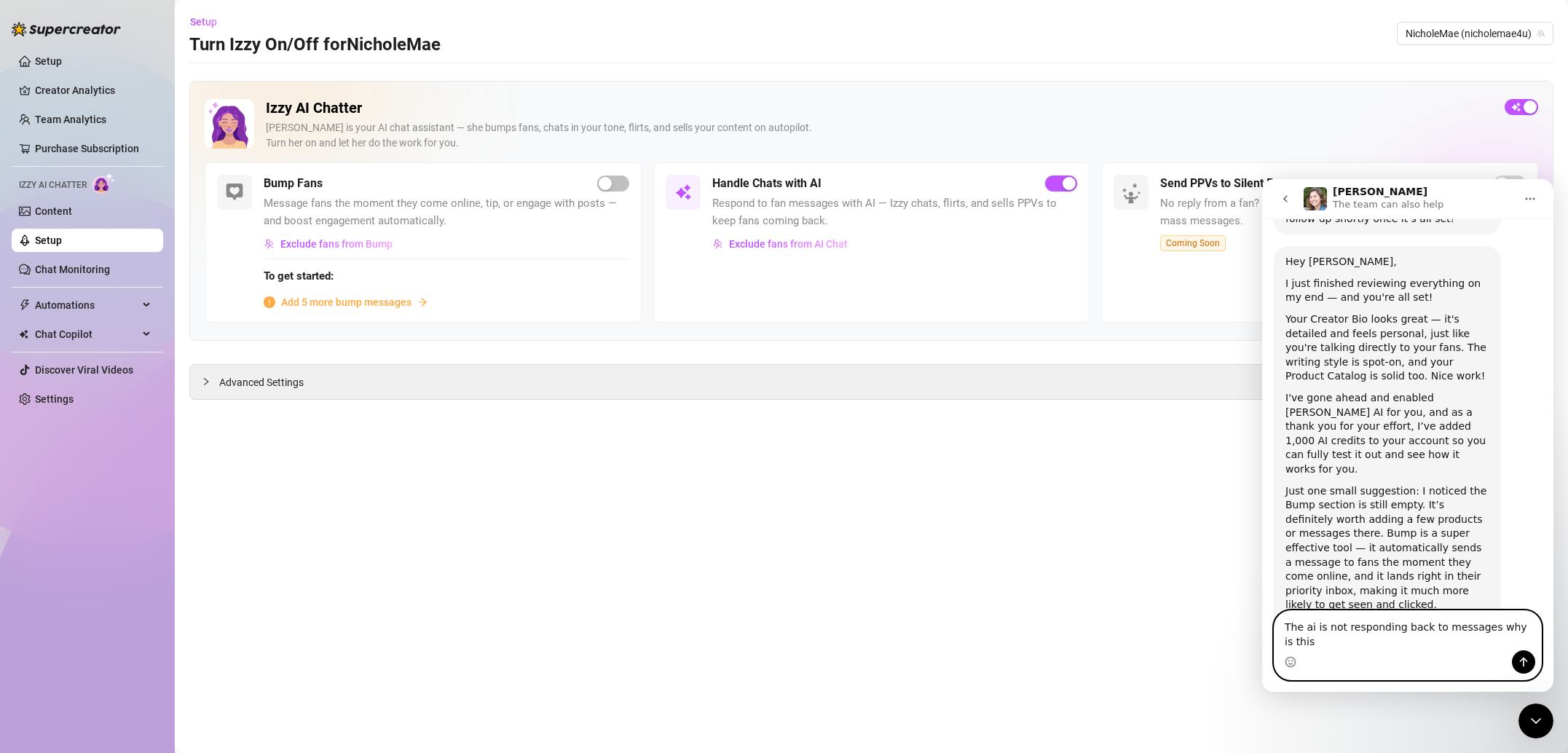
type textarea "The ai is not responding back to messages why is this?"
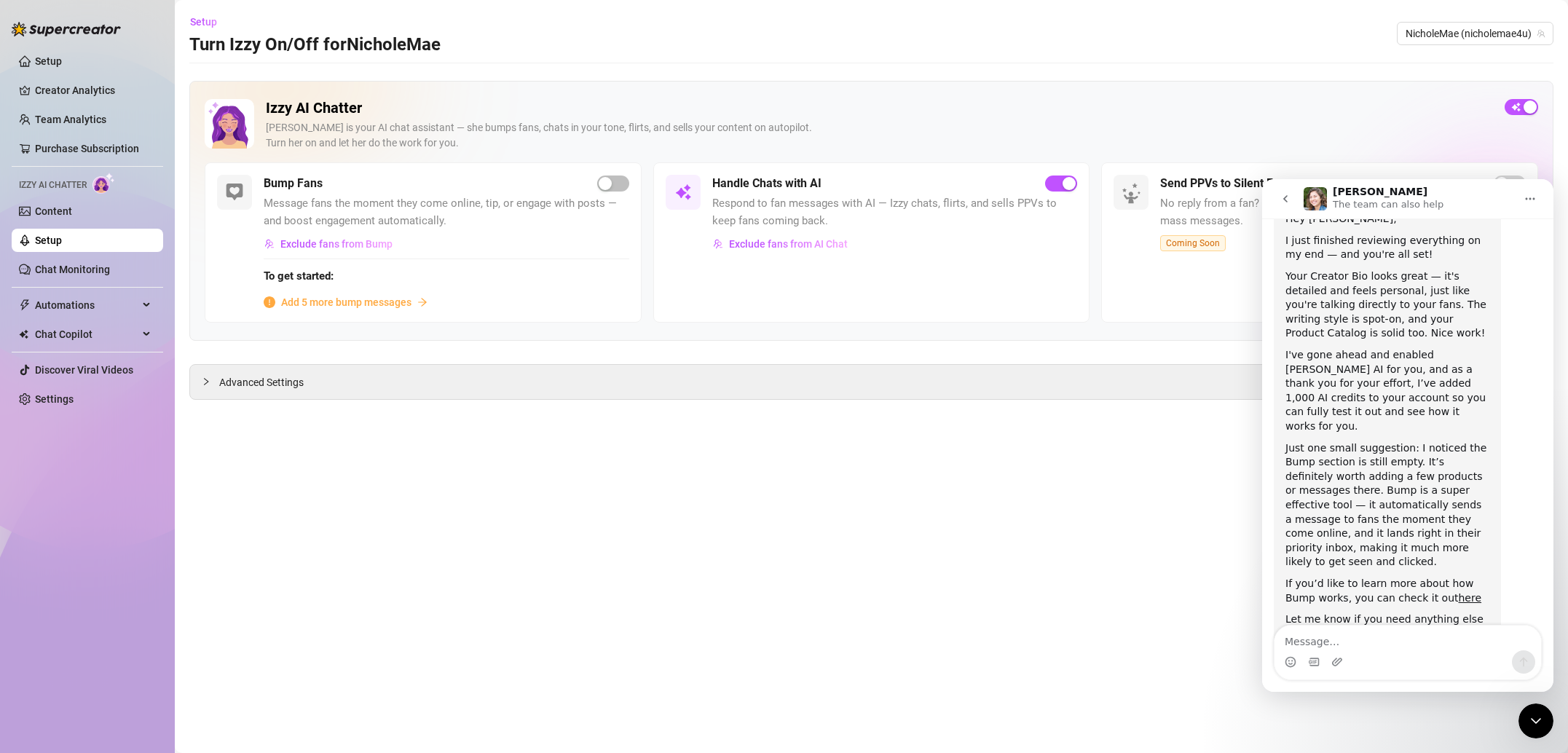
click at [1196, 145] on div "Izzy is your AI chat assistant — she bumps fans, chats in your tone, flirts, an…" at bounding box center [879, 135] width 1227 height 31
click at [1518, 543] on div "Hey Jacob, I just finished reviewing everything on my end — and you're all set!…" at bounding box center [1407, 446] width 268 height 487
click at [821, 199] on span "Respond to fan messages with AI — Izzy chats, flirts, and sells PPVs to keep fa…" at bounding box center [895, 212] width 366 height 35
click at [804, 241] on span "Exclude fans from AI Chat" at bounding box center [788, 244] width 119 height 12
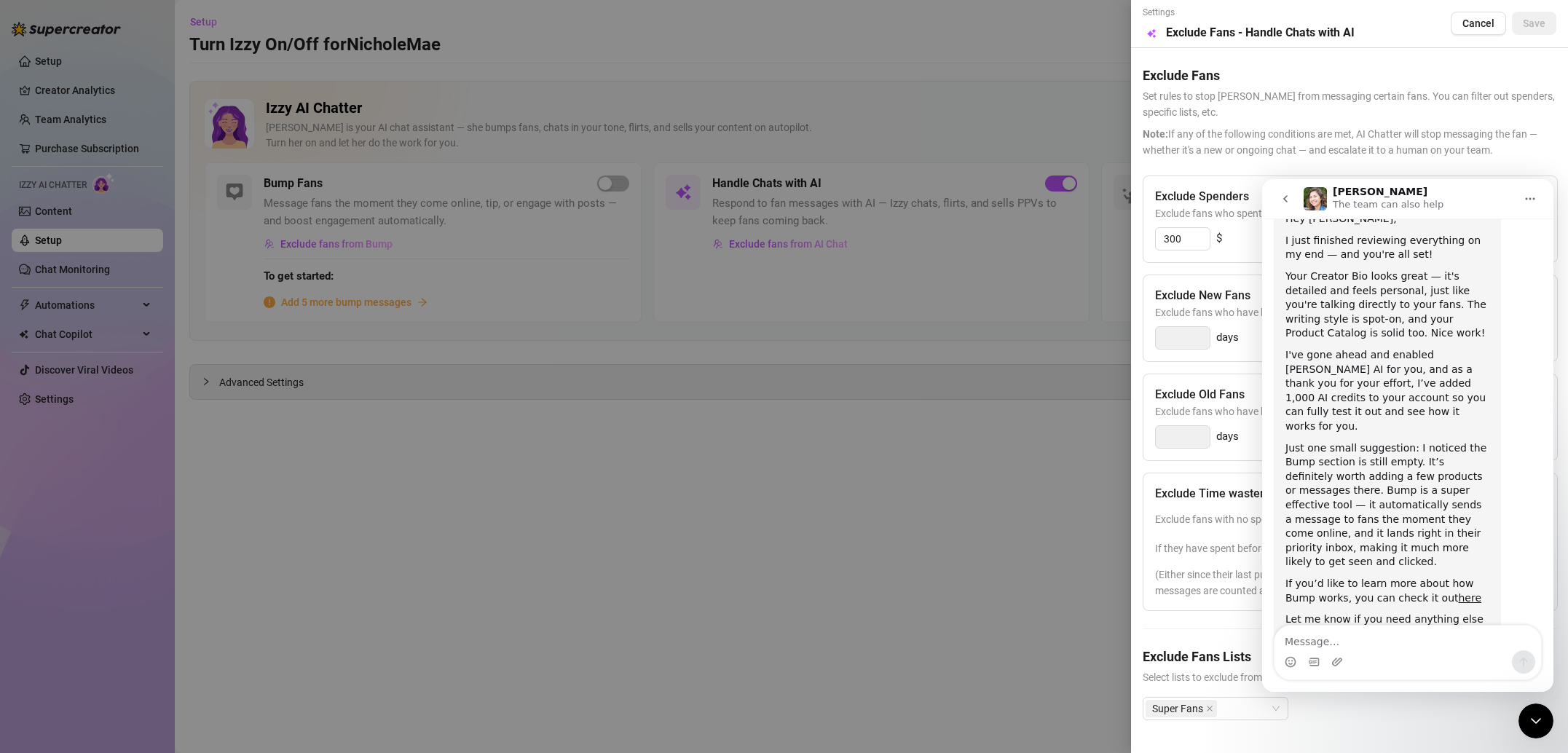
click at [1445, 188] on div "Ella The team can also help" at bounding box center [1409, 199] width 211 height 25
click at [1538, 722] on icon "Close Intercom Messenger" at bounding box center [1536, 721] width 18 height 18
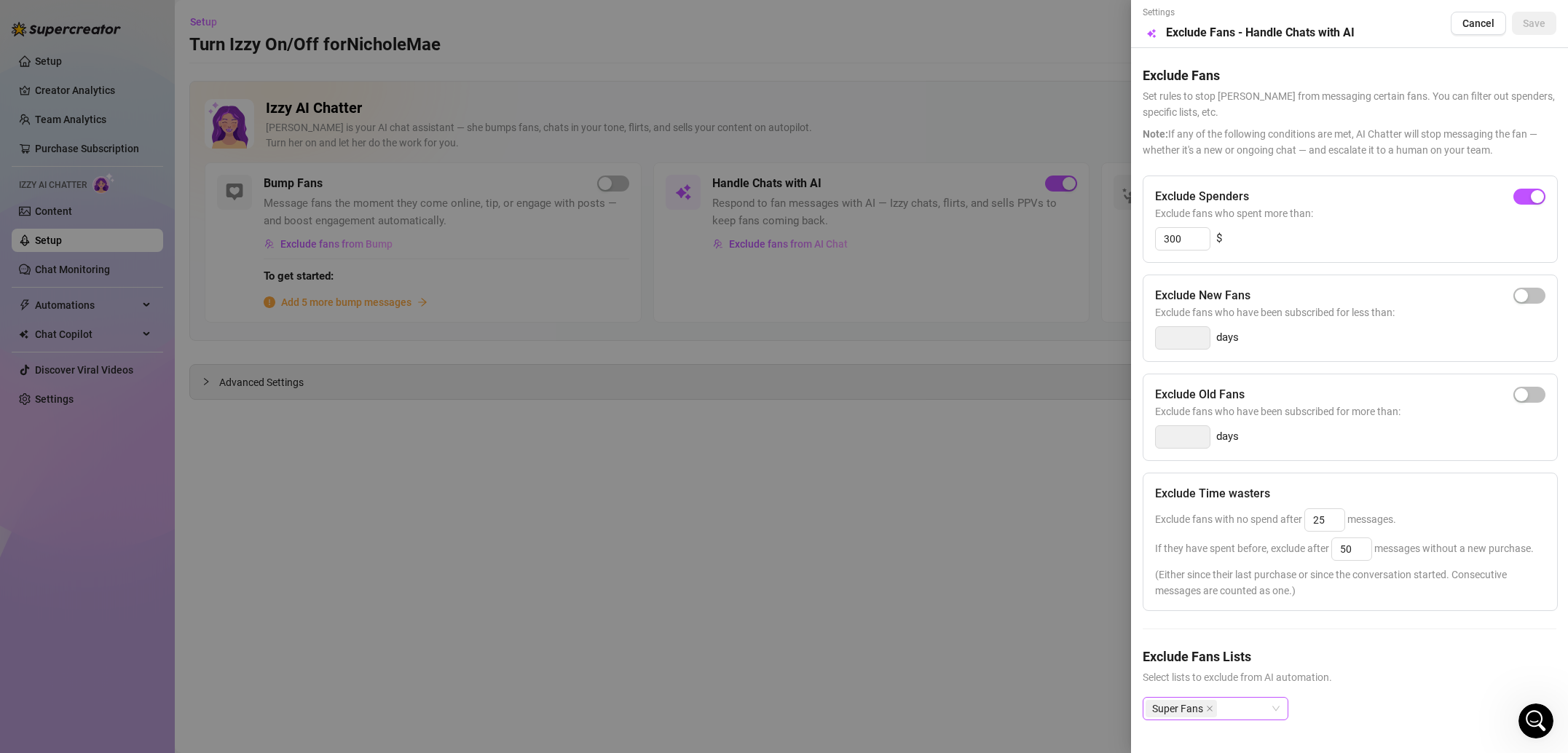
click at [1258, 712] on div "Super Fans" at bounding box center [1208, 708] width 124 height 21
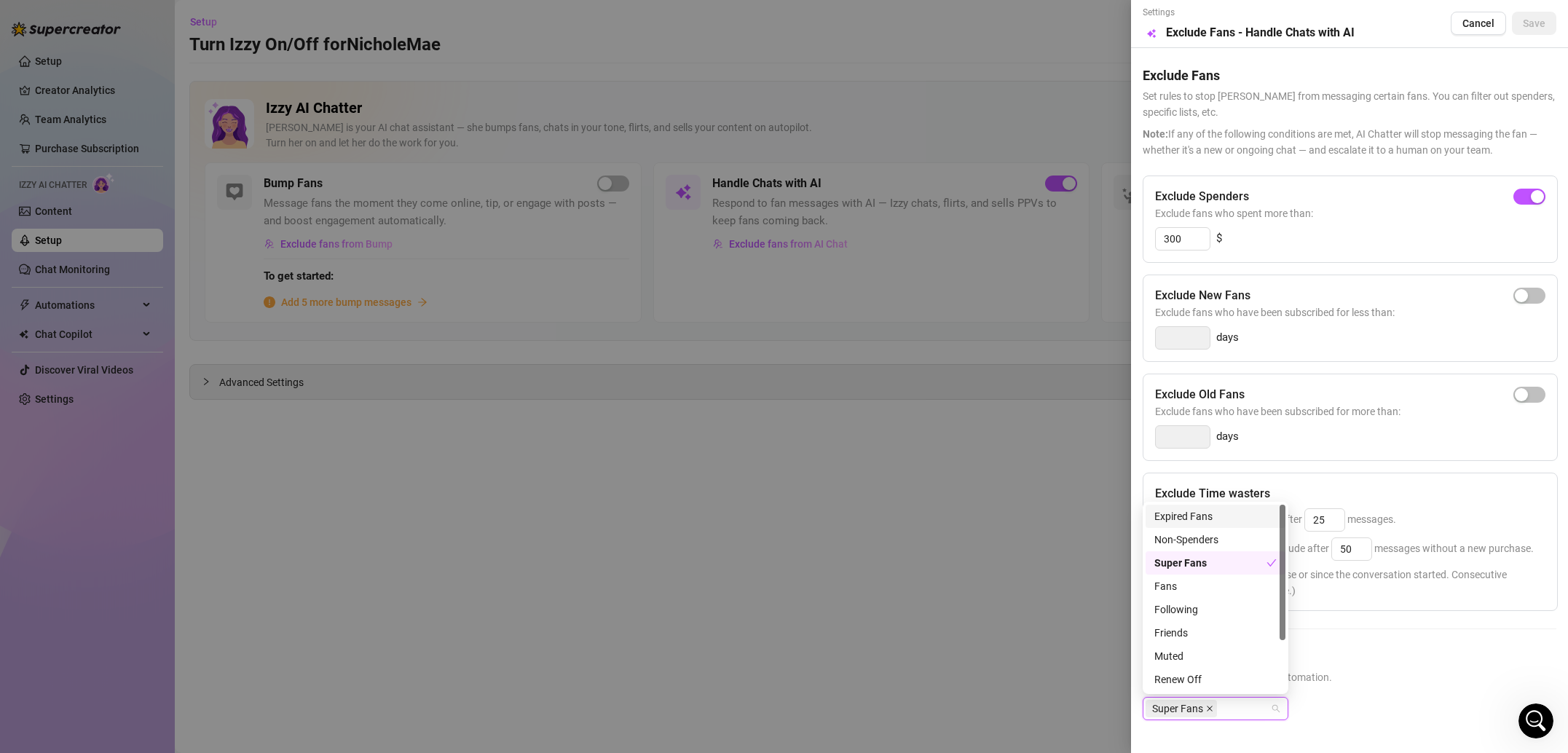
click at [1209, 706] on icon "close" at bounding box center [1209, 708] width 7 height 7
click at [1415, 698] on div "Select OnlyFans Lists" at bounding box center [1349, 720] width 413 height 47
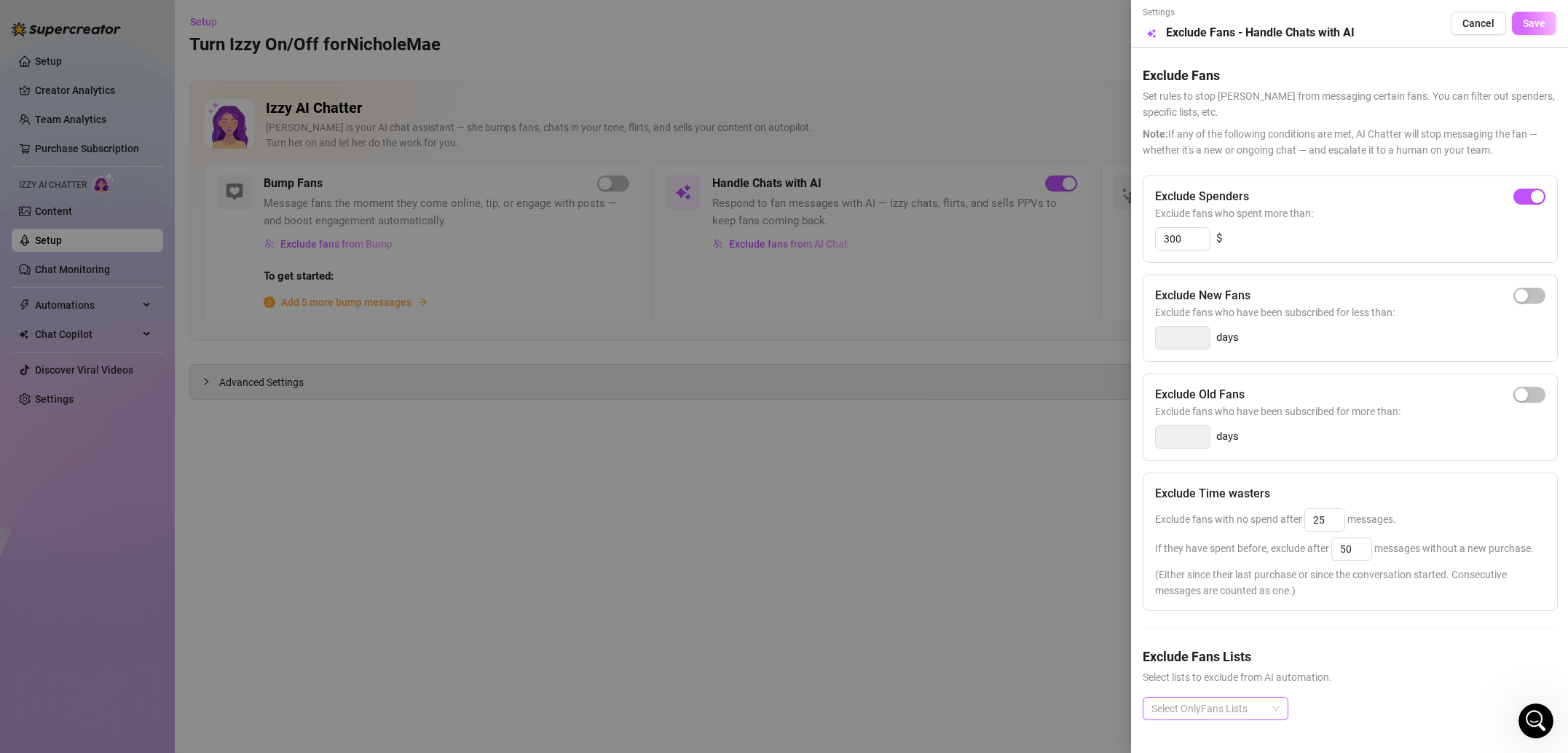
click at [1542, 32] on button "Save" at bounding box center [1534, 23] width 45 height 23
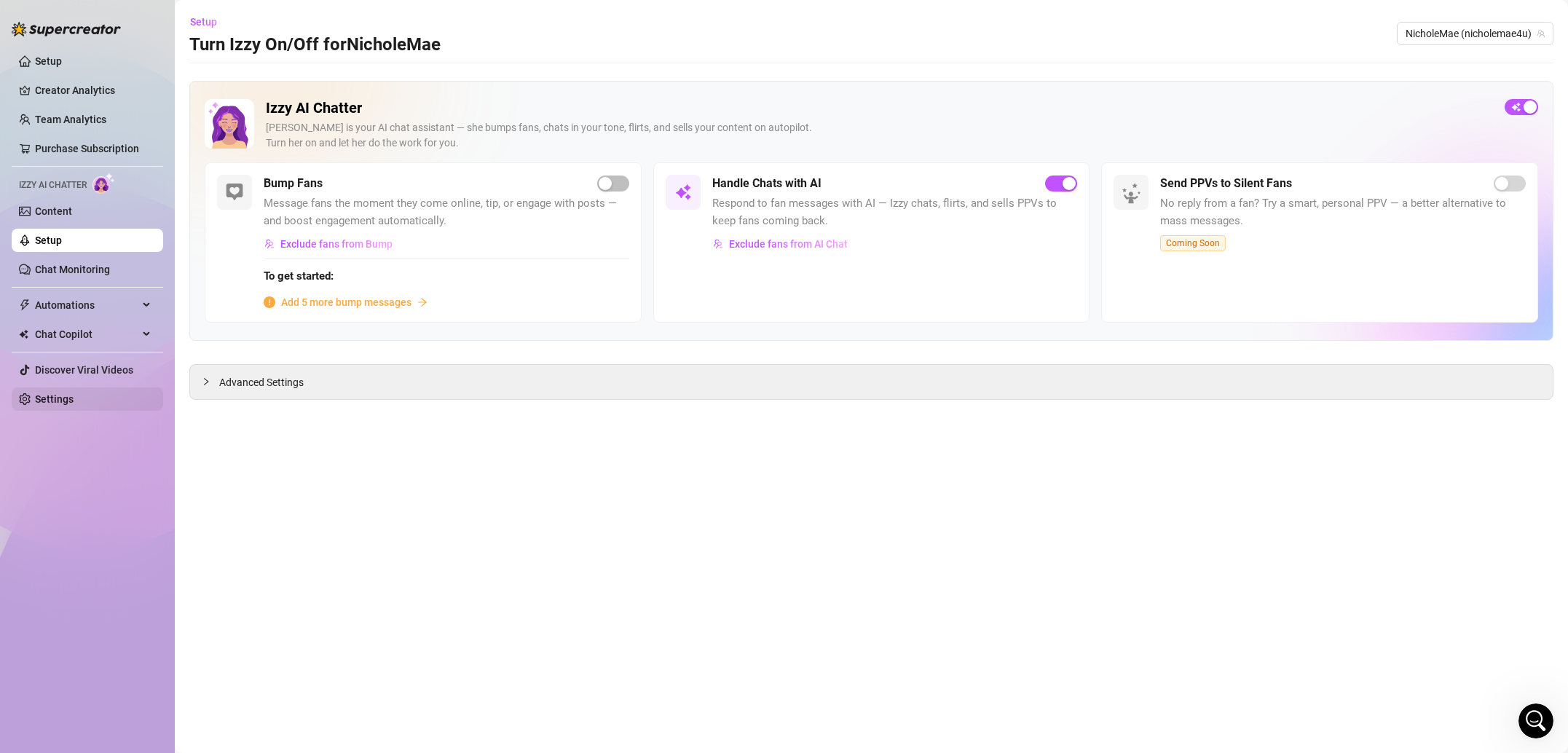
click at [74, 401] on link "Settings" at bounding box center [54, 399] width 38 height 12
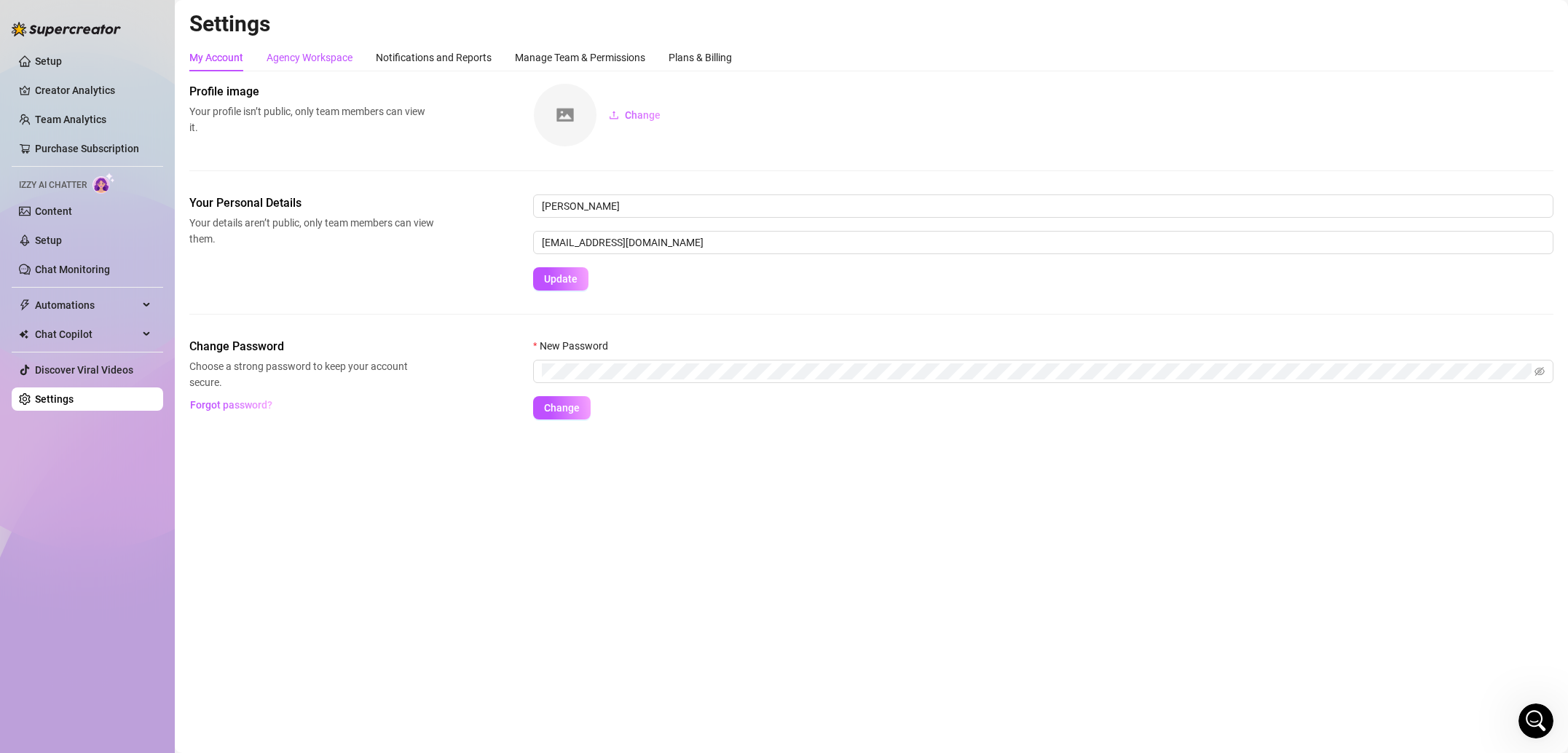
click at [287, 61] on div "Agency Workspace" at bounding box center [310, 57] width 86 height 16
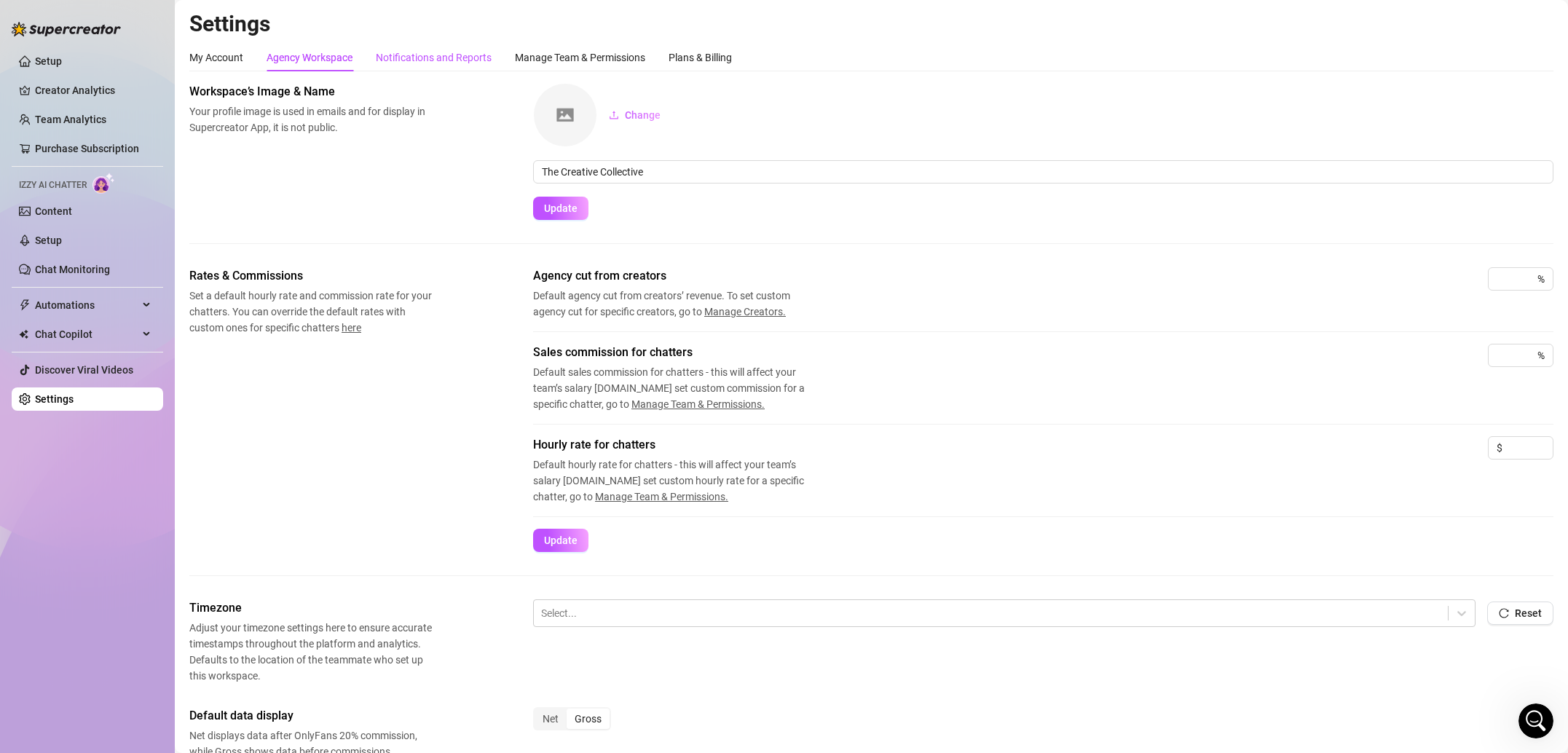
click at [423, 61] on div "Notifications and Reports" at bounding box center [433, 57] width 116 height 16
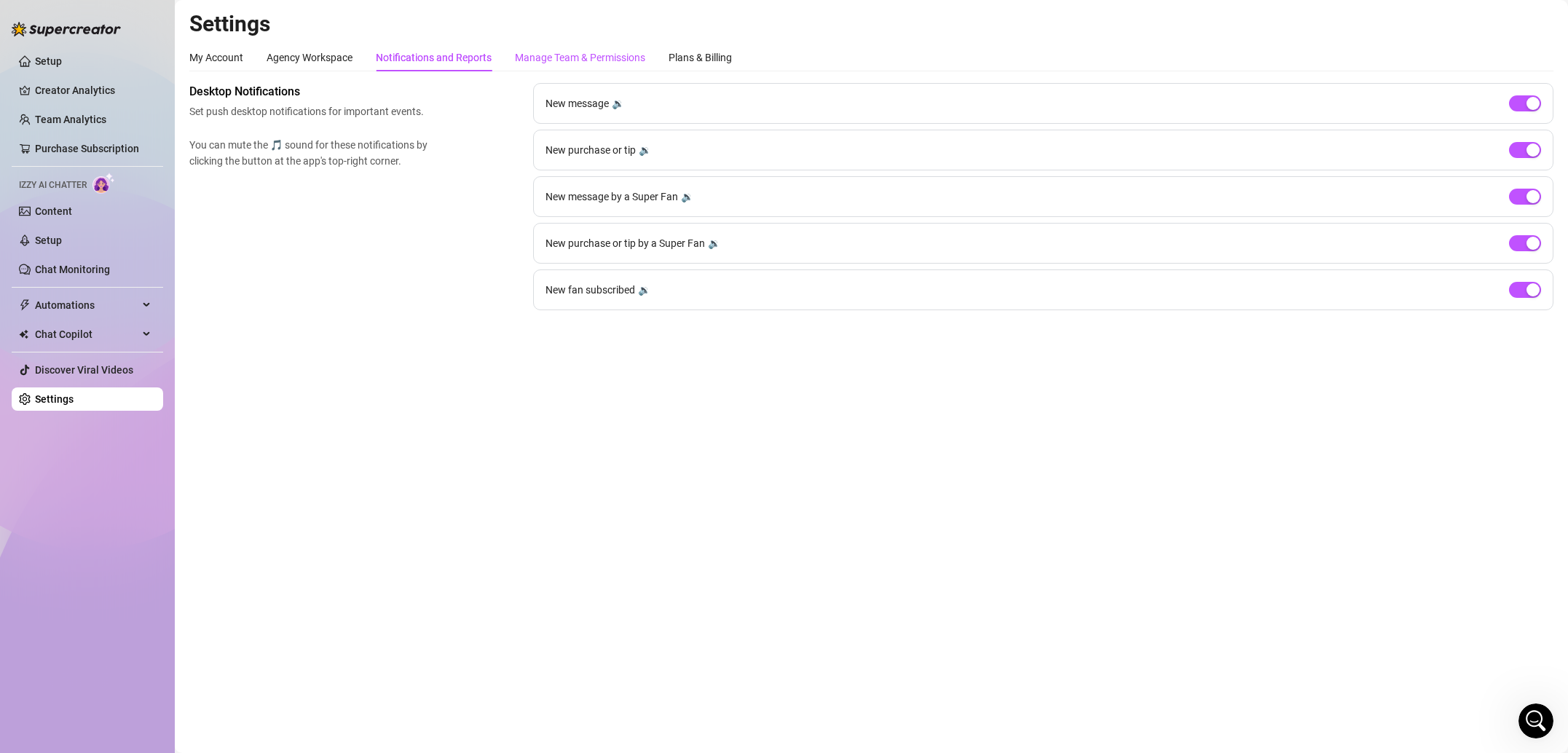
click at [538, 60] on div "Manage Team & Permissions" at bounding box center [580, 57] width 131 height 16
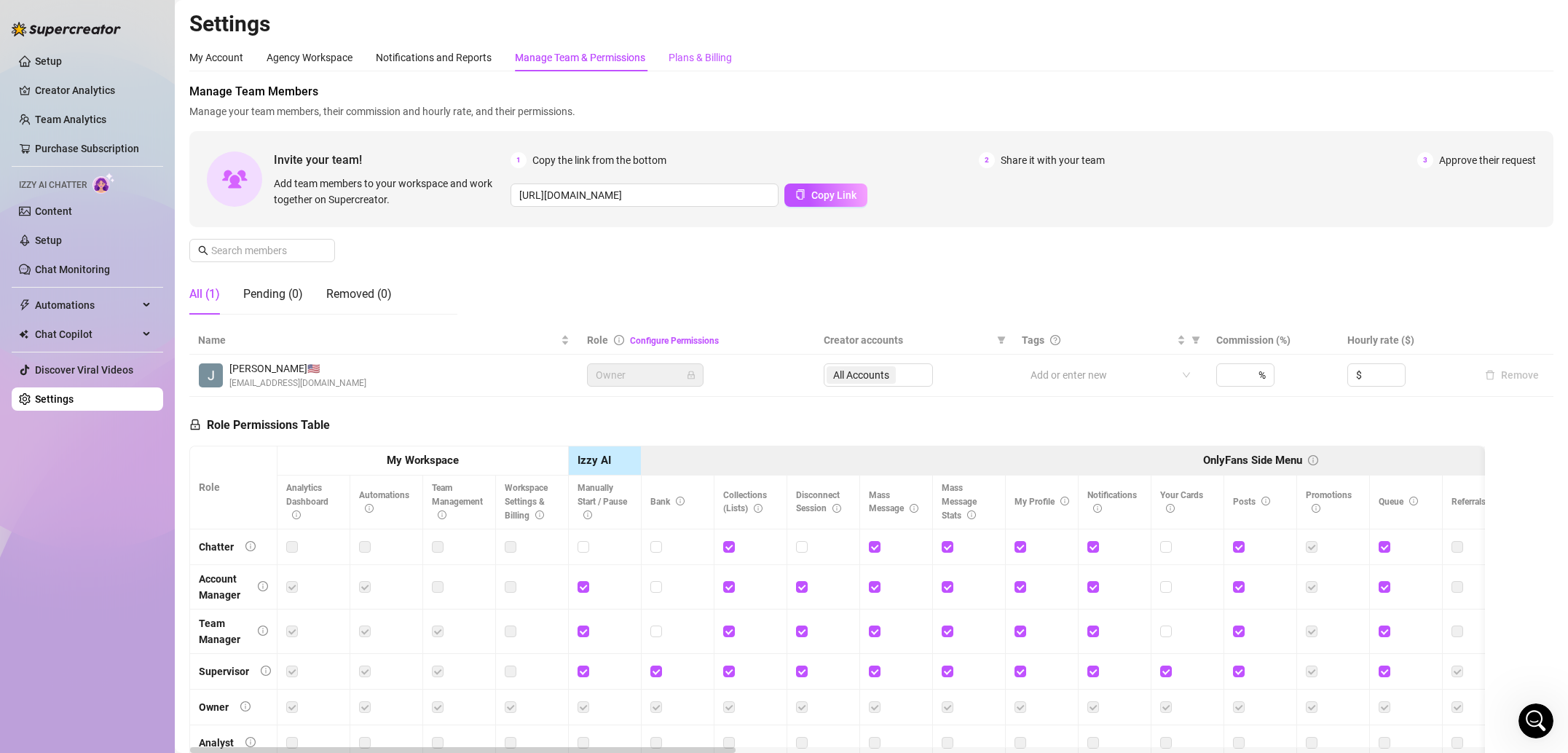
click at [727, 50] on div "Plans & Billing" at bounding box center [700, 57] width 63 height 16
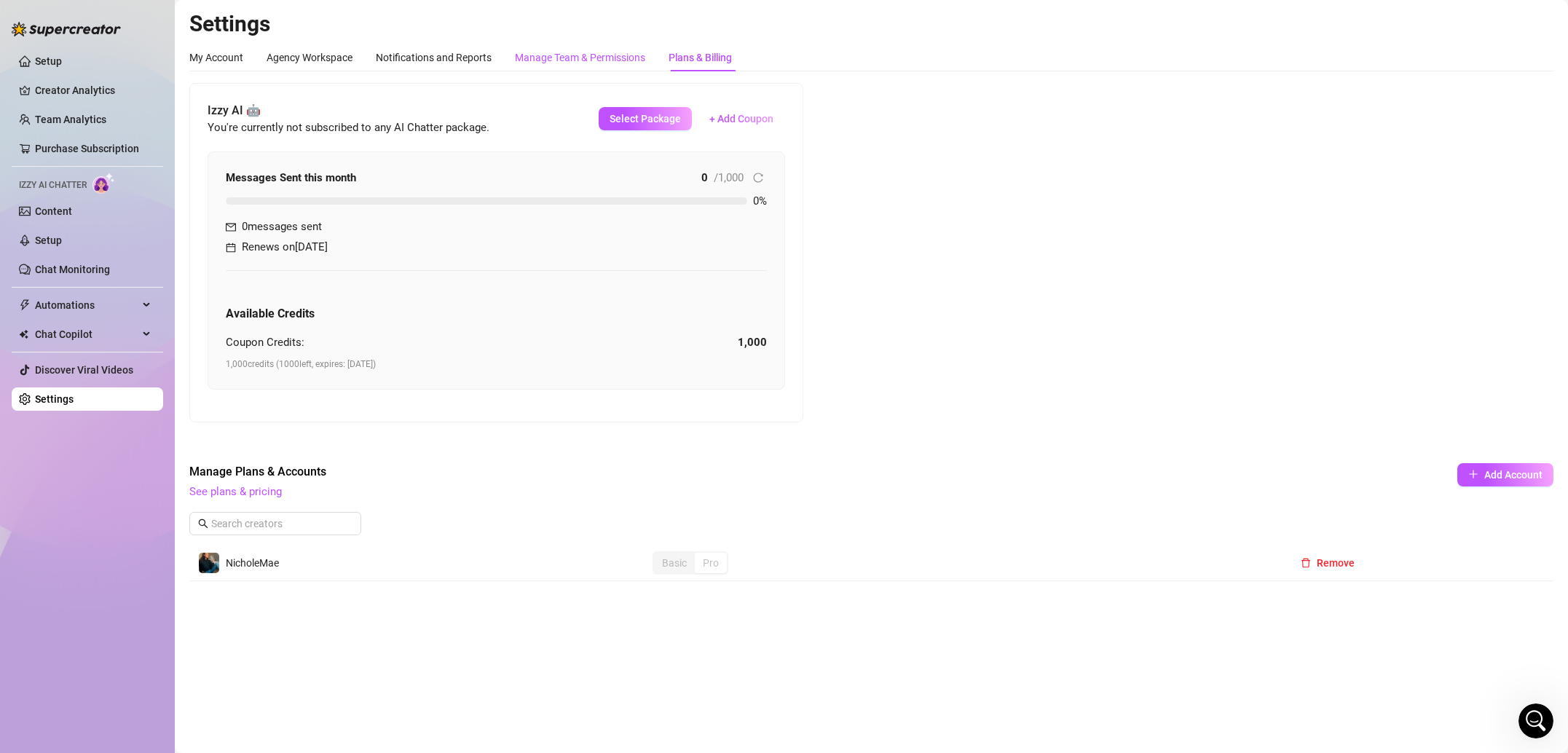
click at [589, 61] on div "Manage Team & Permissions" at bounding box center [580, 57] width 131 height 16
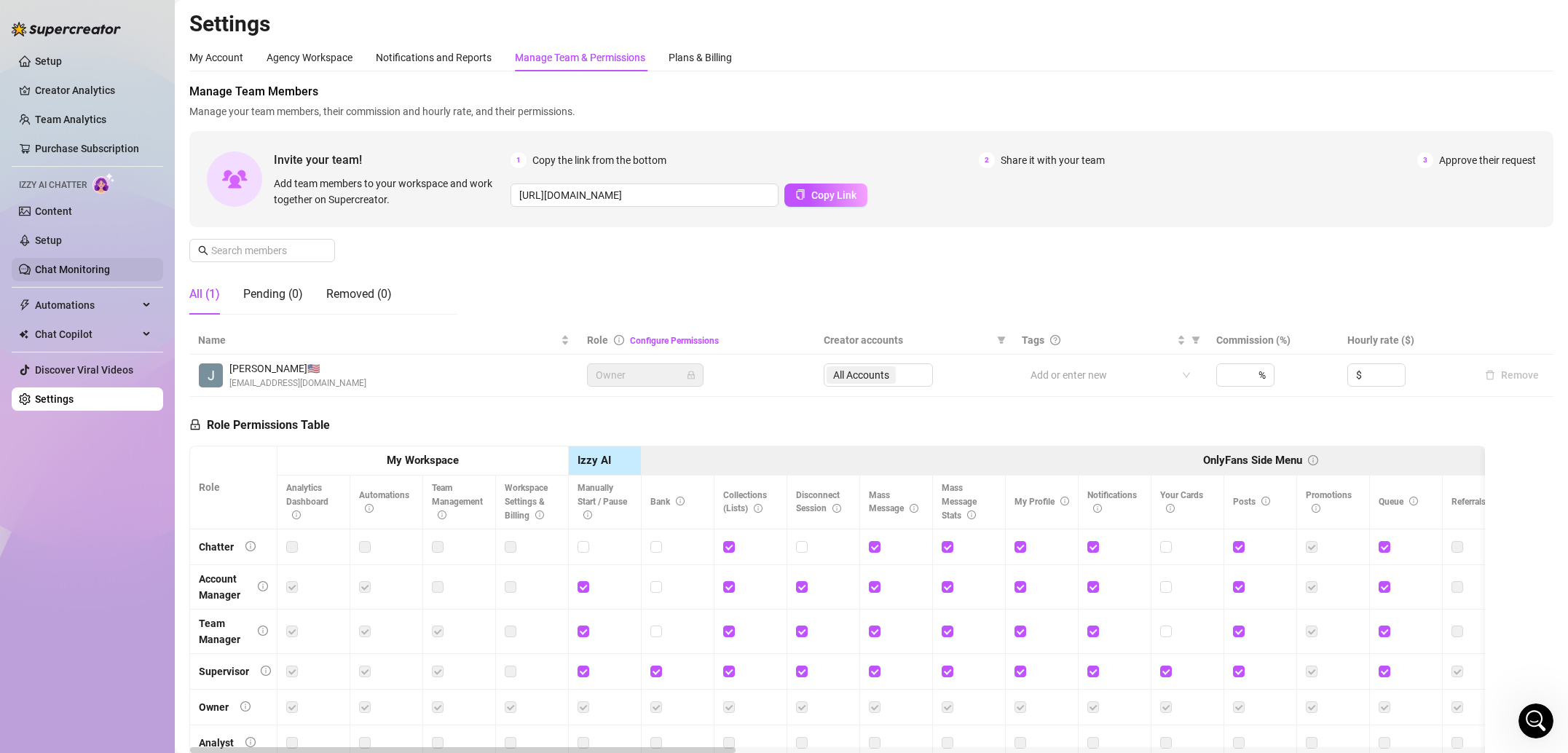
click at [110, 270] on link "Chat Monitoring" at bounding box center [72, 269] width 75 height 12
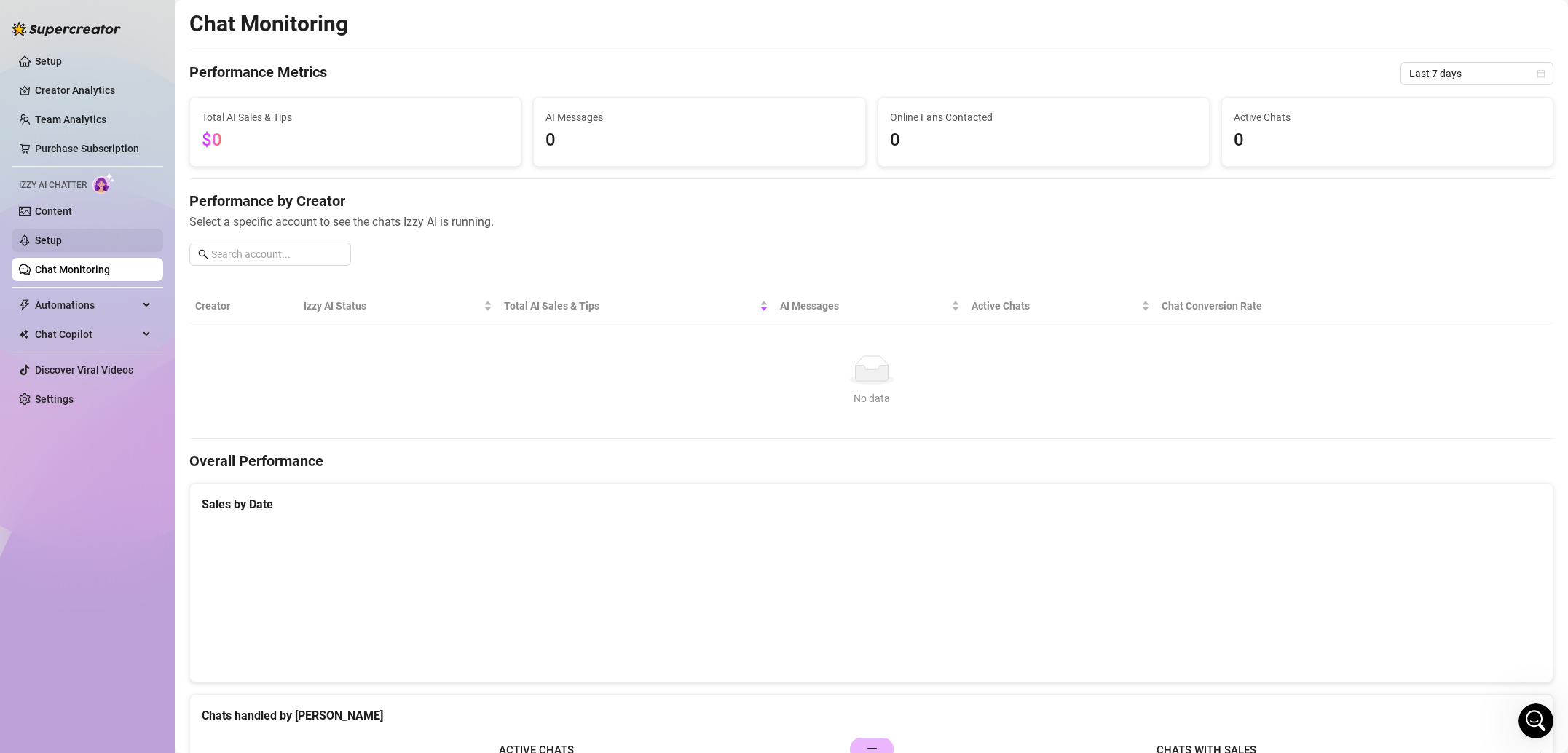
click at [62, 246] on link "Setup" at bounding box center [48, 240] width 27 height 12
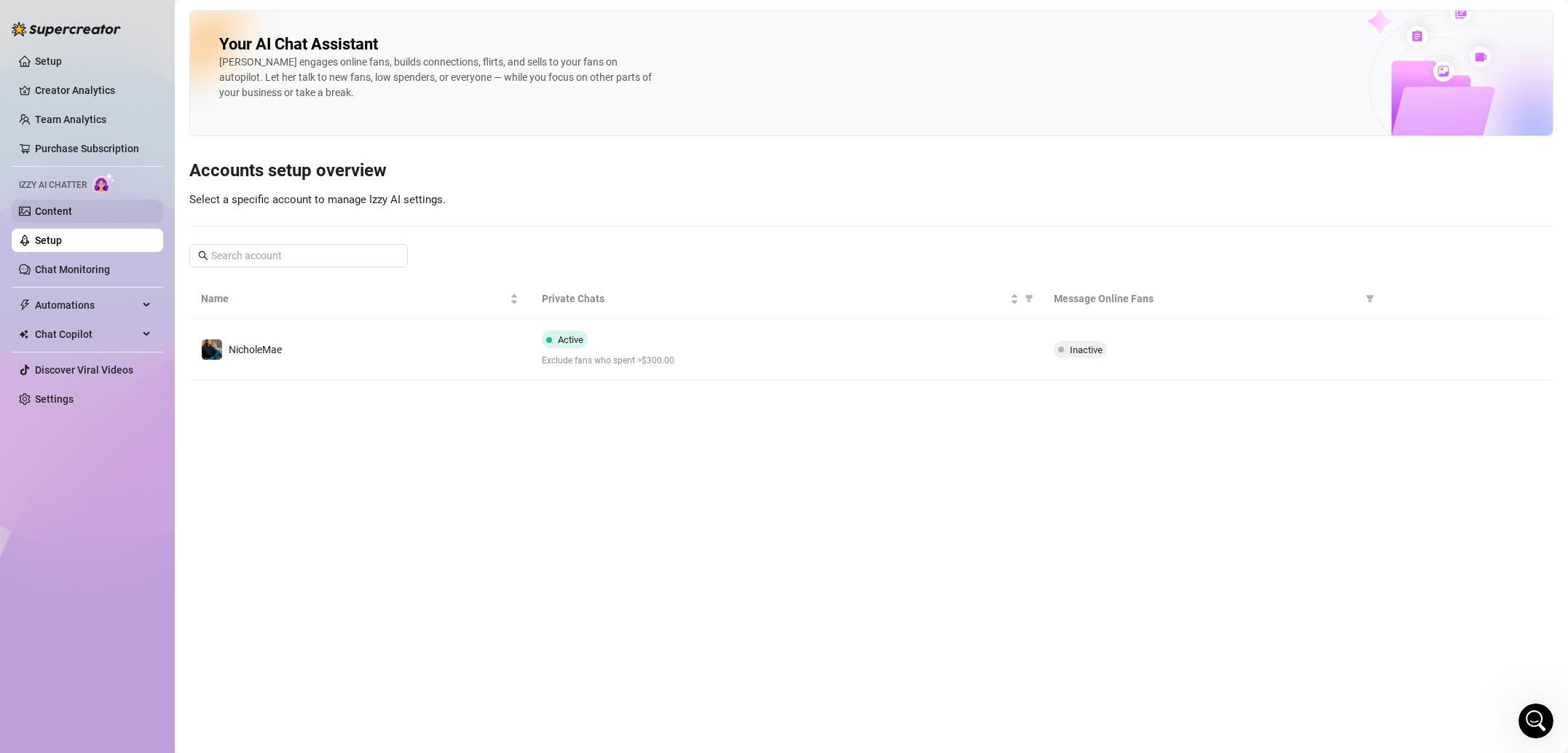
click at [72, 217] on link "Content" at bounding box center [53, 211] width 37 height 12
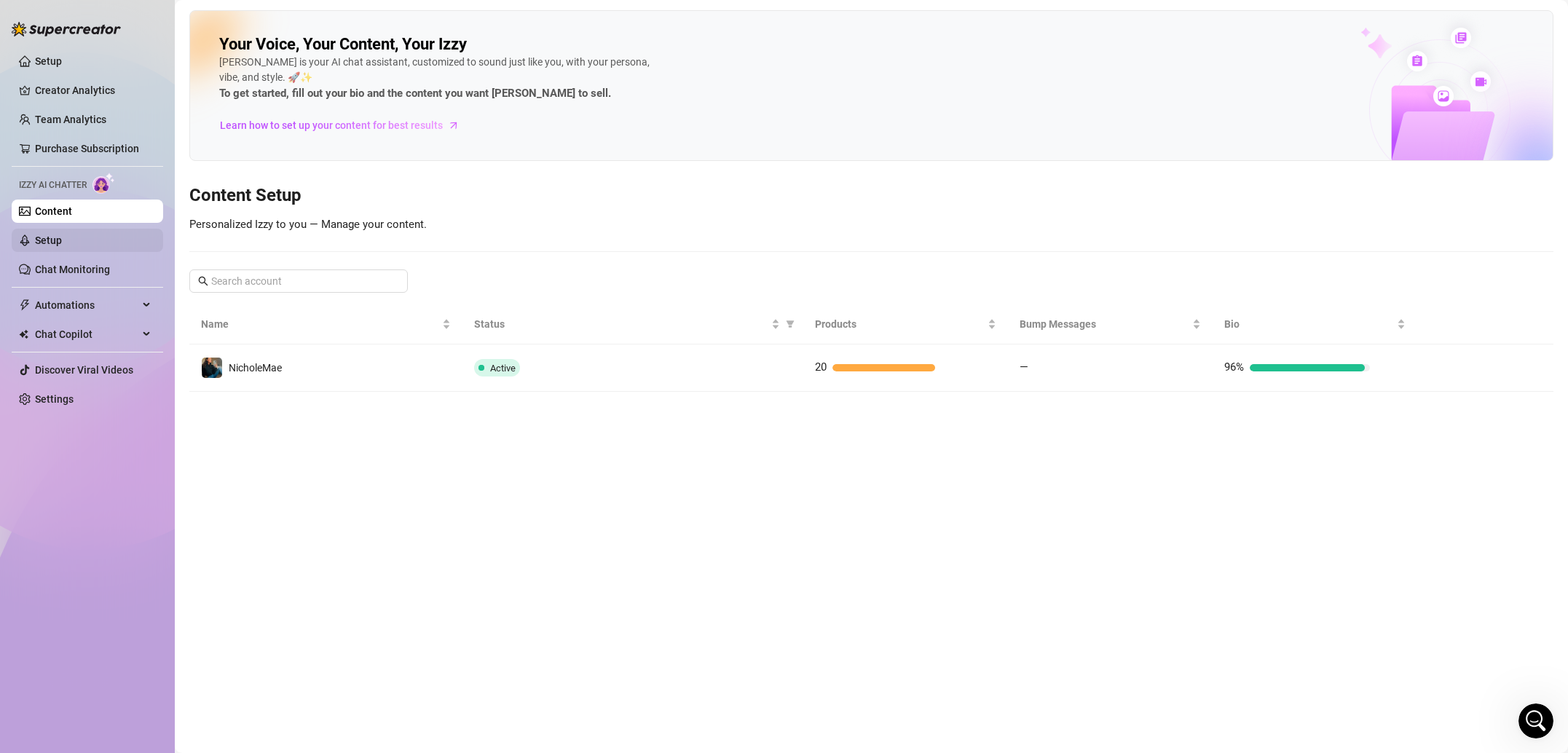
click at [62, 244] on link "Setup" at bounding box center [48, 240] width 27 height 12
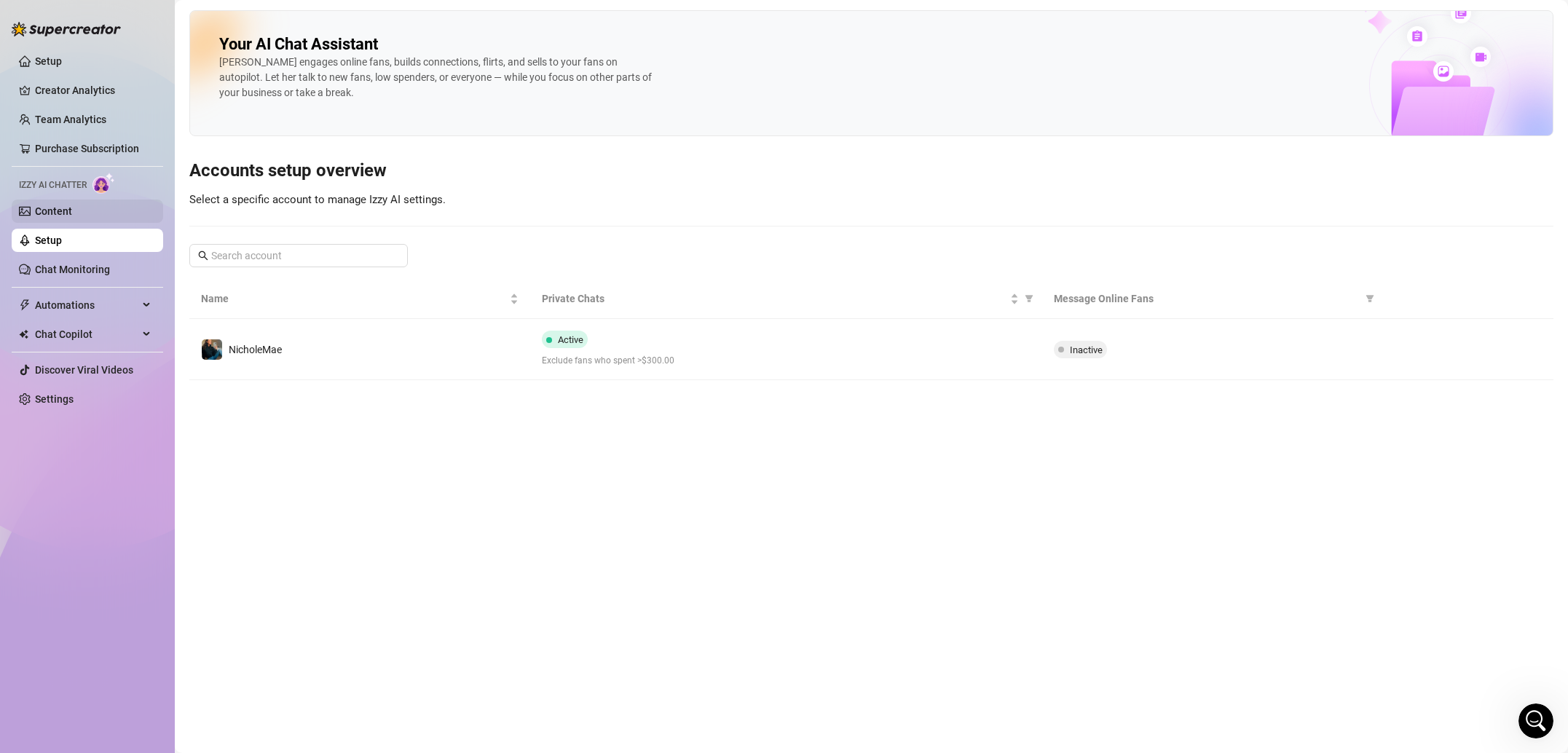
click at [72, 217] on link "Content" at bounding box center [53, 211] width 37 height 12
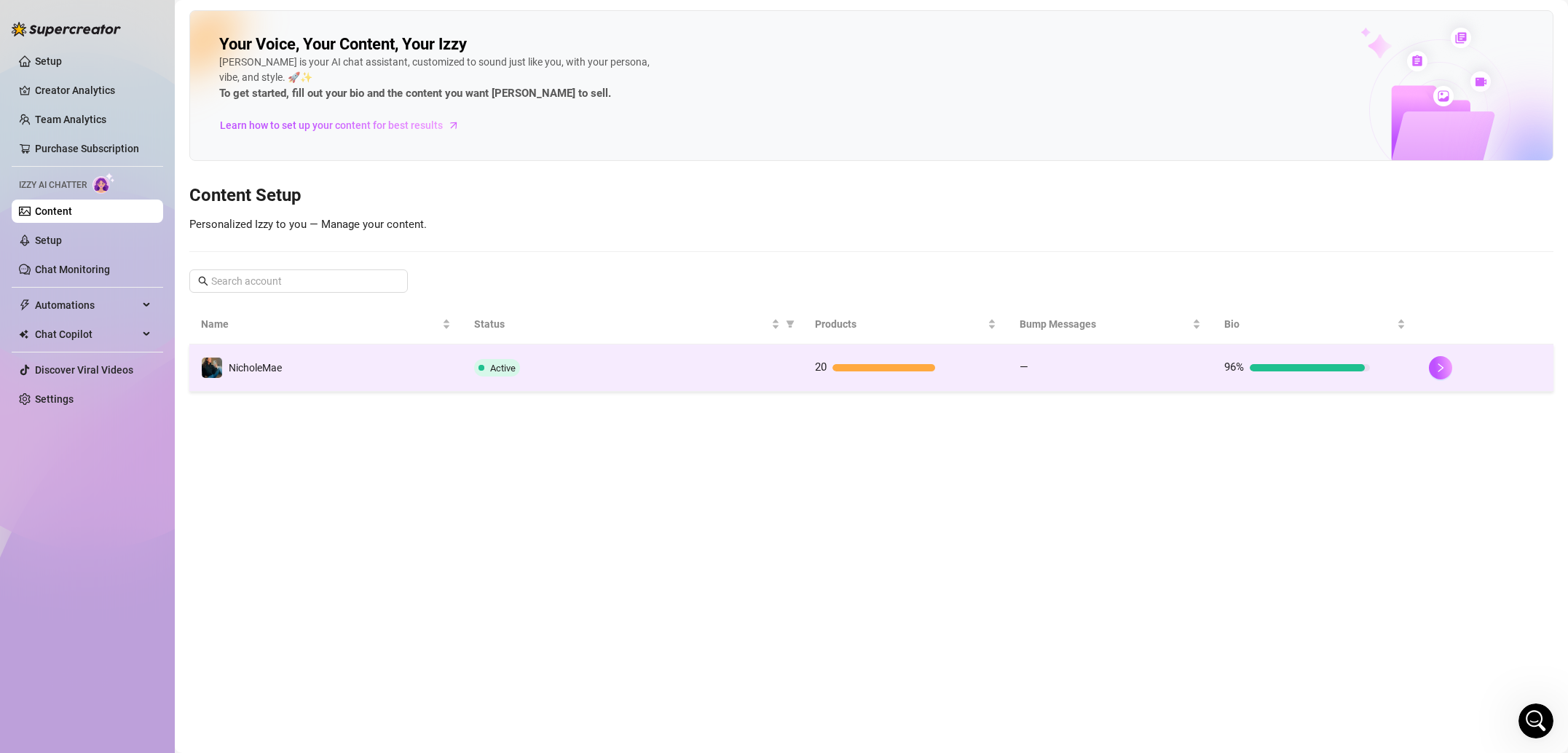
click at [300, 361] on td "NicholeMae" at bounding box center [325, 368] width 273 height 48
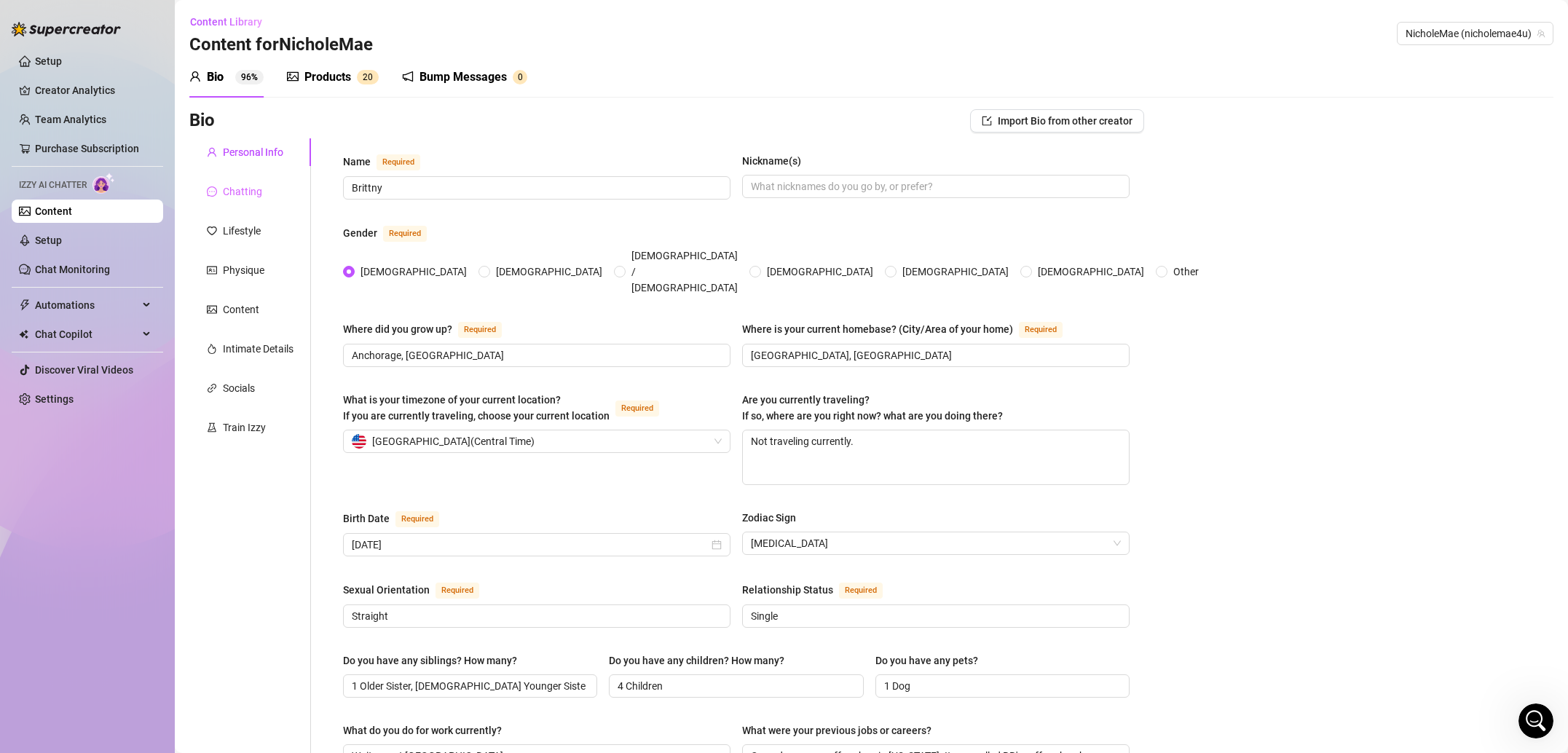
click at [239, 201] on div "Chatting" at bounding box center [250, 191] width 121 height 28
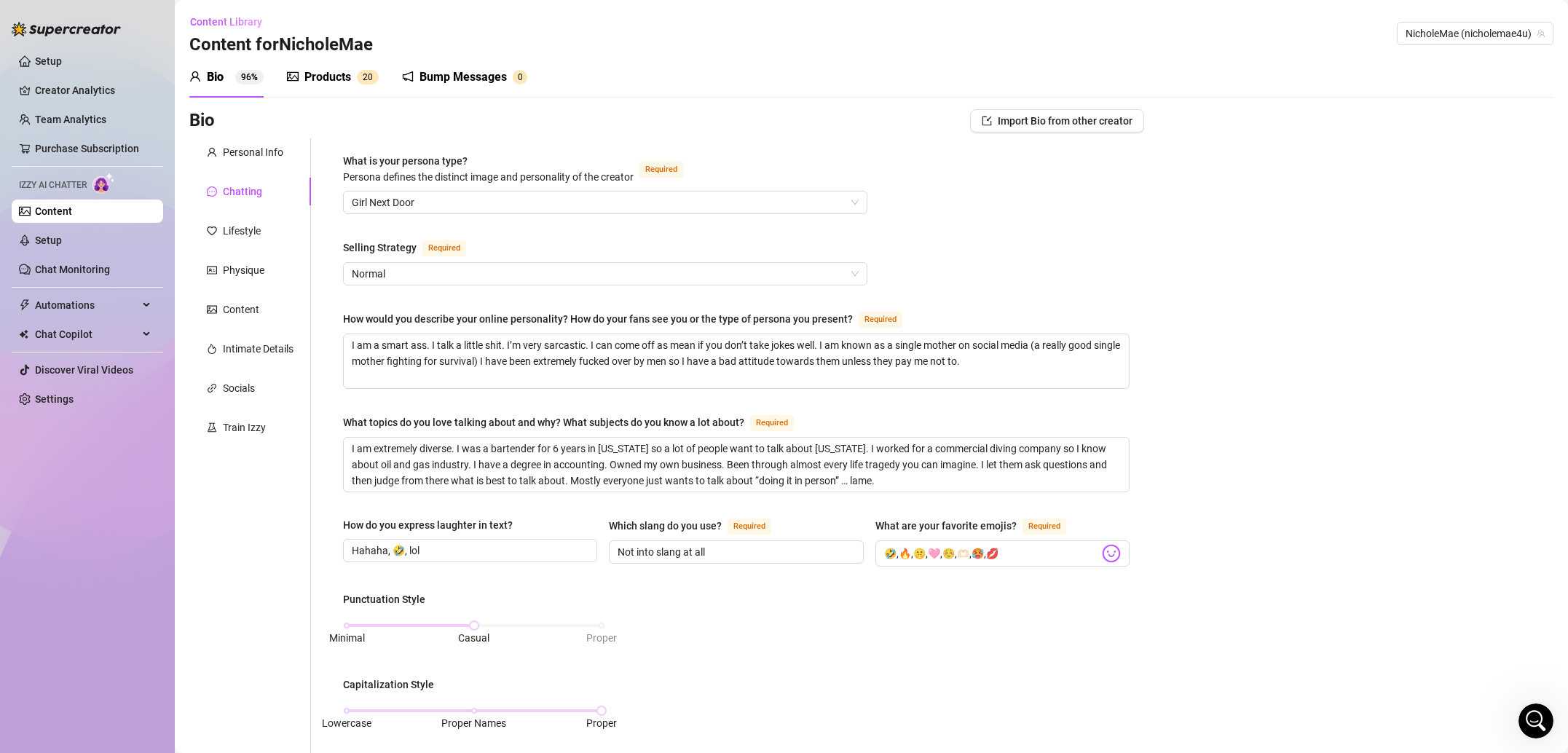
click at [325, 78] on div "Products" at bounding box center [327, 77] width 47 height 18
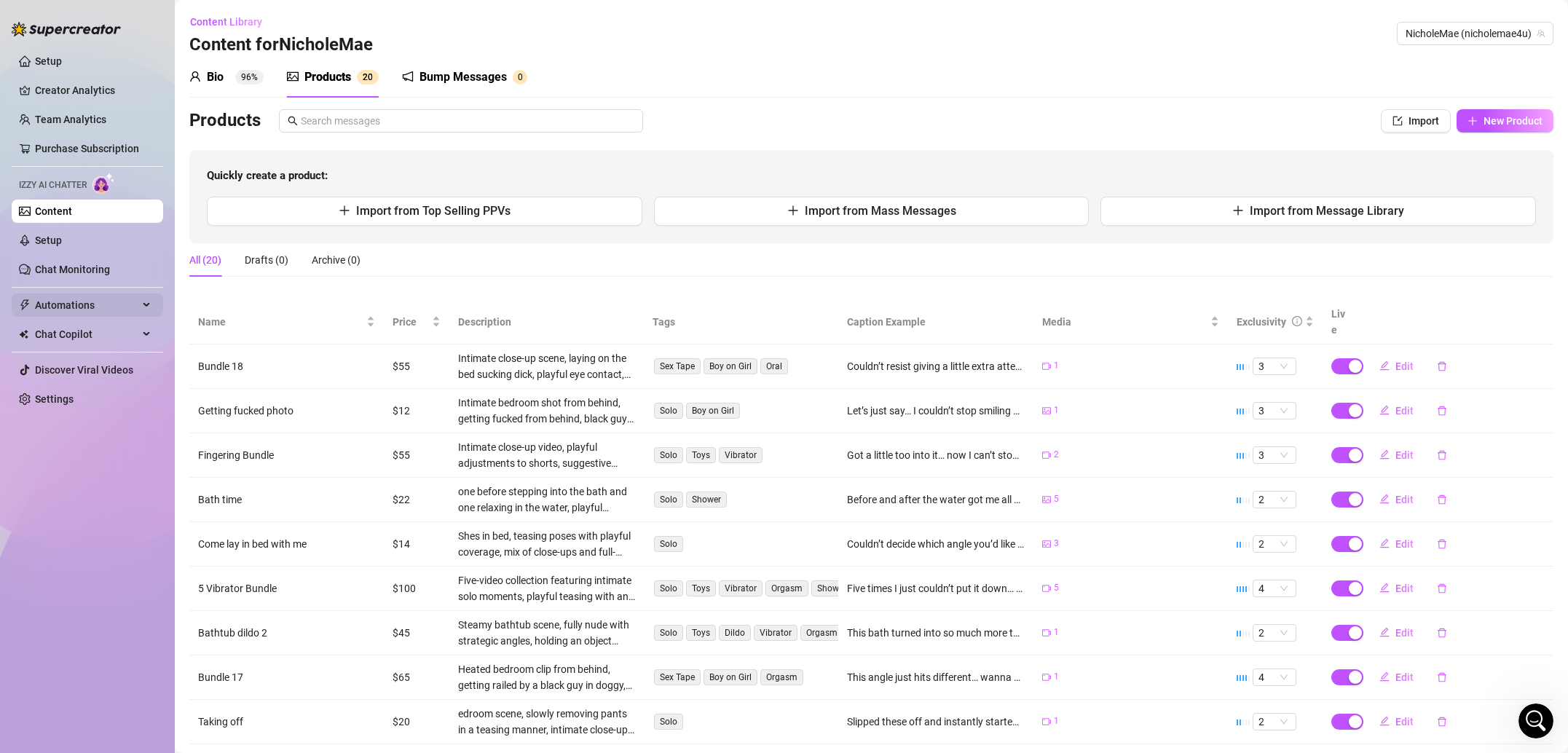
click at [89, 304] on span "Automations" at bounding box center [86, 305] width 104 height 23
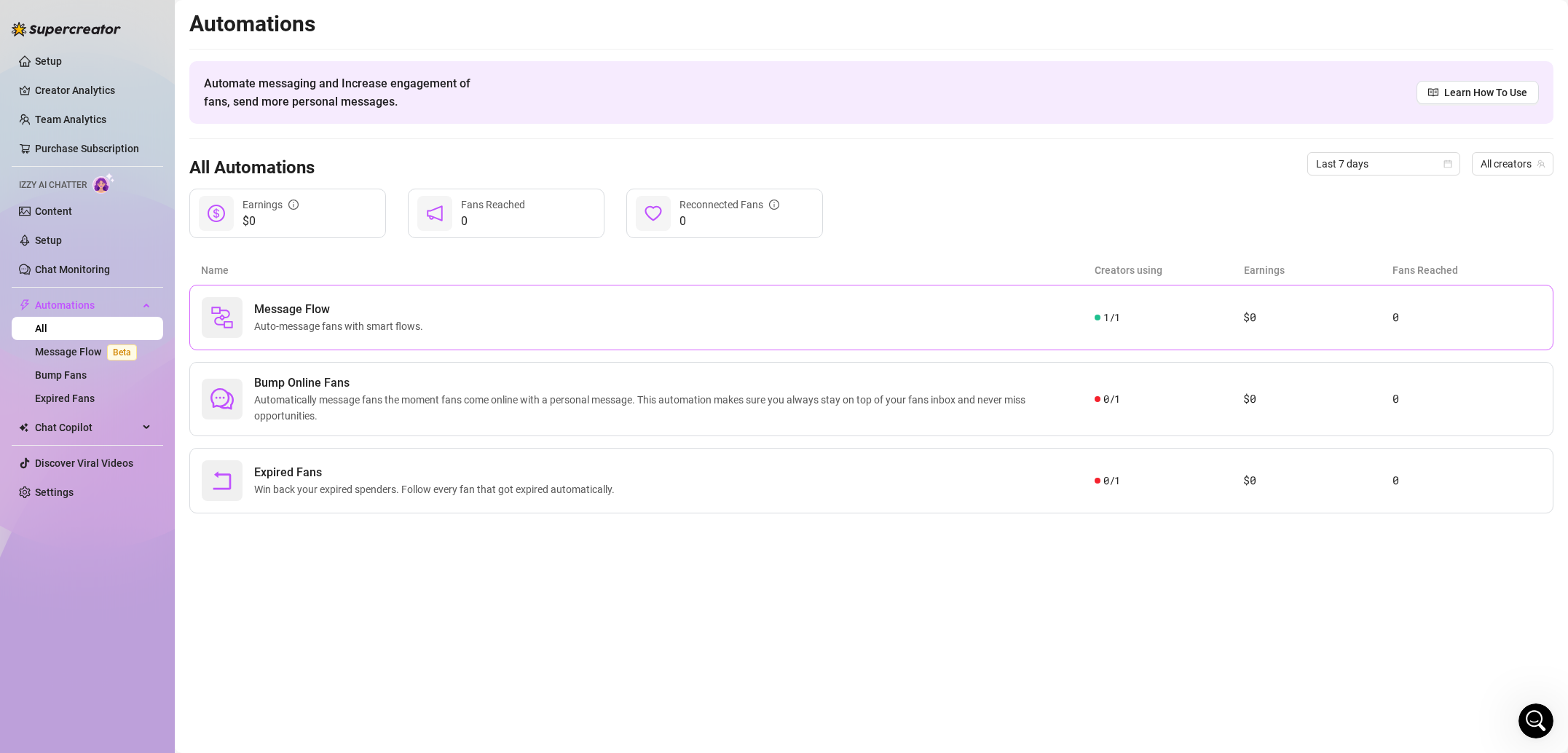
click at [370, 321] on span "Auto-message fans with smart flows." at bounding box center [341, 326] width 174 height 16
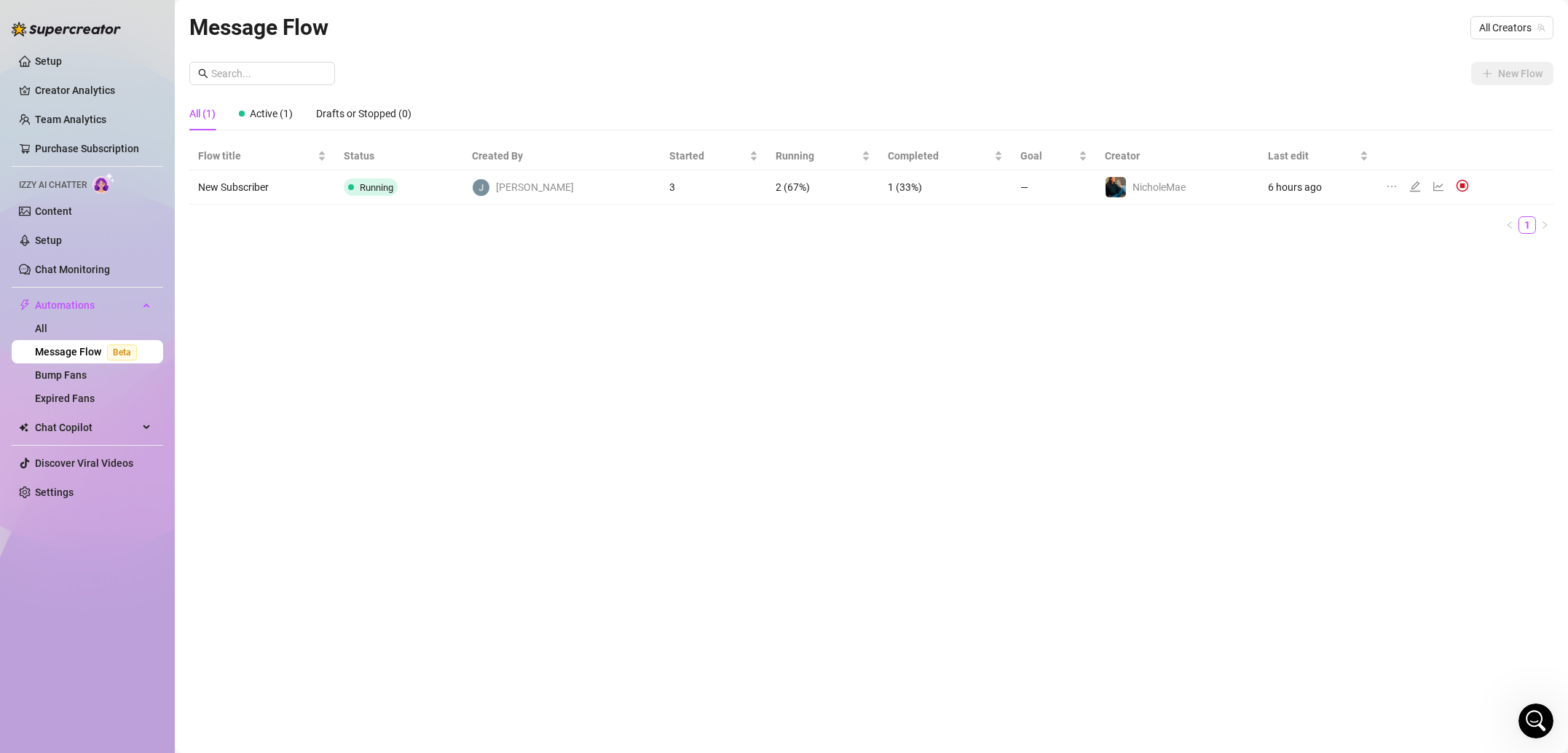
click at [251, 185] on td "New Subscriber" at bounding box center [262, 187] width 146 height 35
click at [264, 106] on div "Active (1)" at bounding box center [266, 113] width 54 height 16
click at [1409, 186] on icon "edit" at bounding box center [1414, 186] width 12 height 12
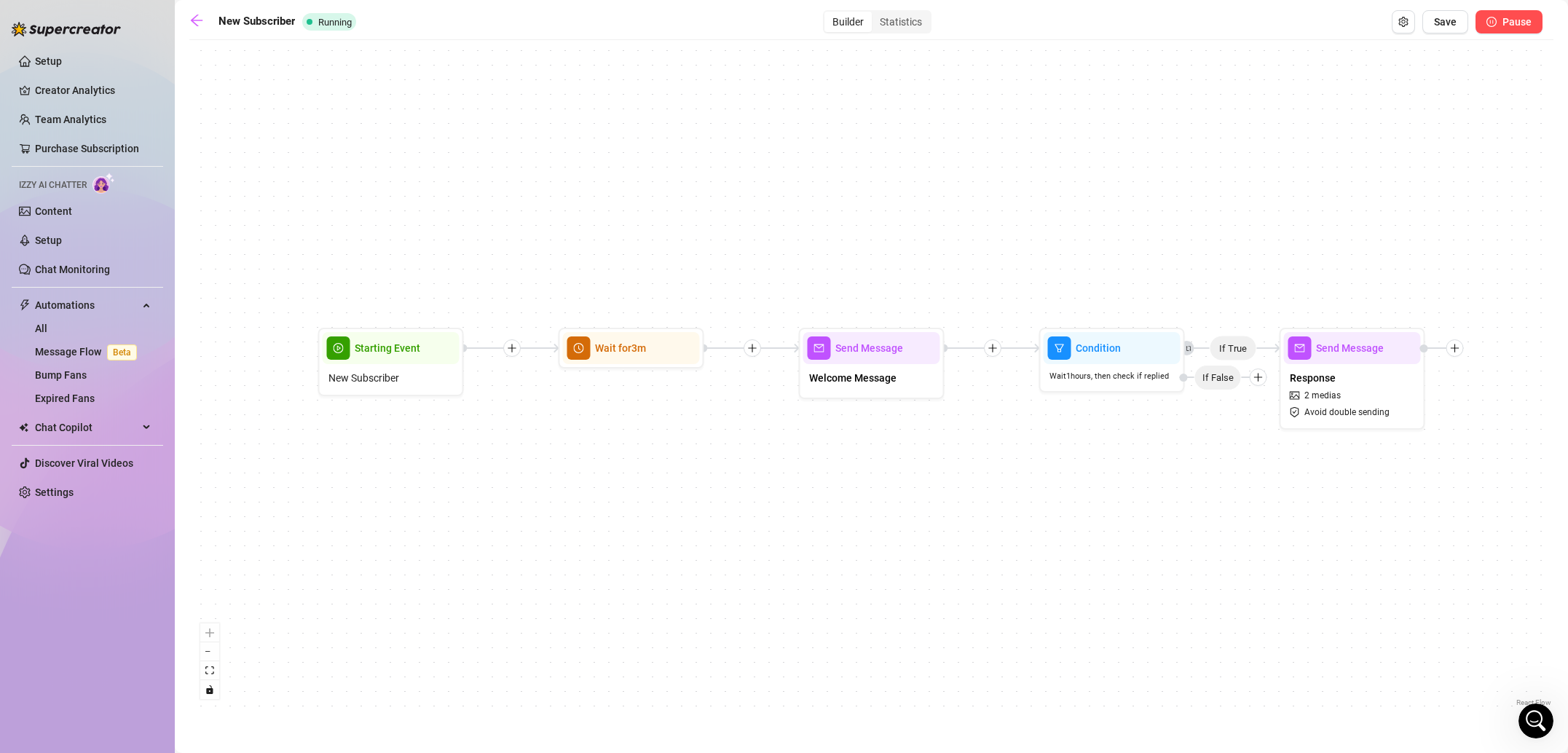
click at [1504, 25] on span "Pause" at bounding box center [1517, 22] width 29 height 12
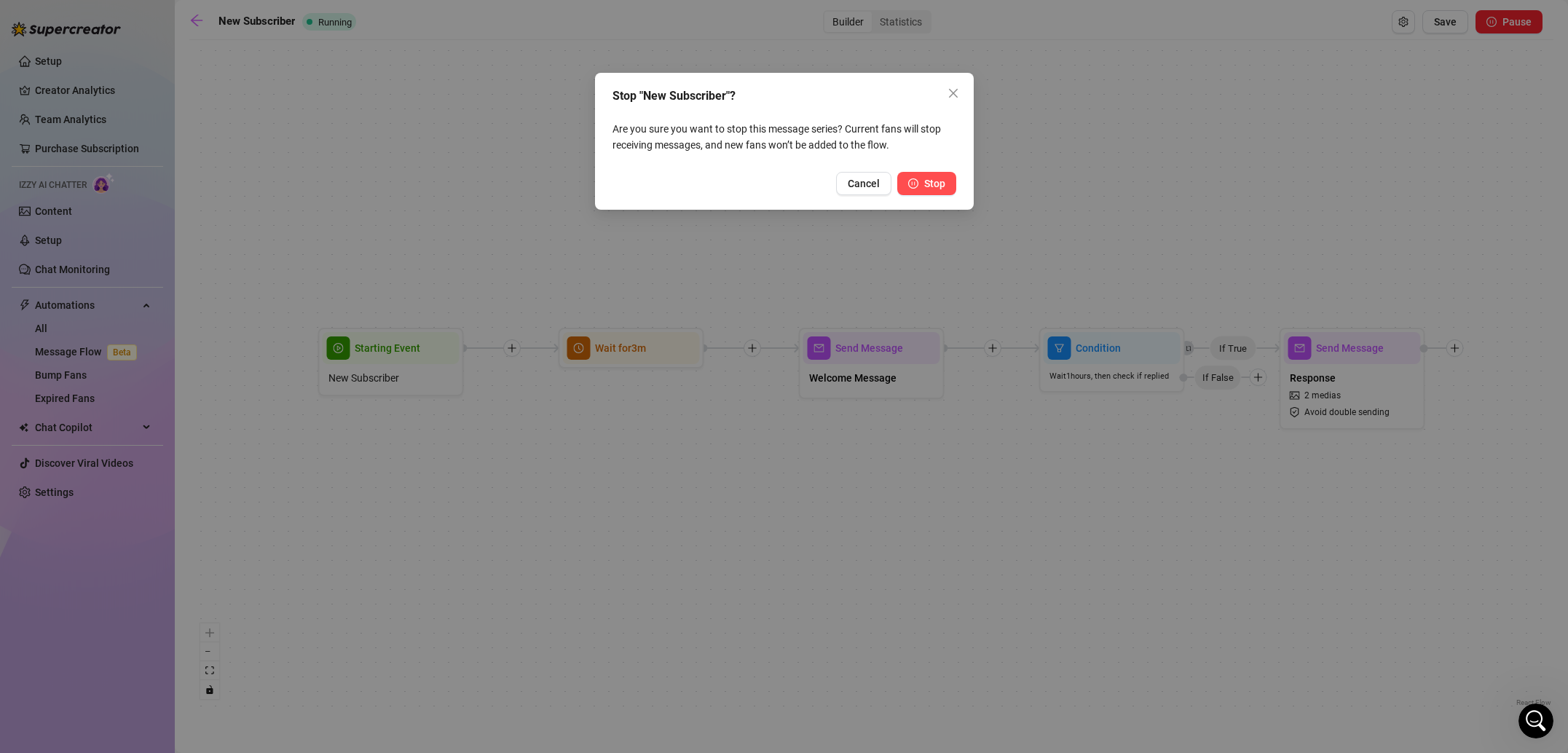
click at [919, 191] on button "Stop" at bounding box center [927, 184] width 59 height 23
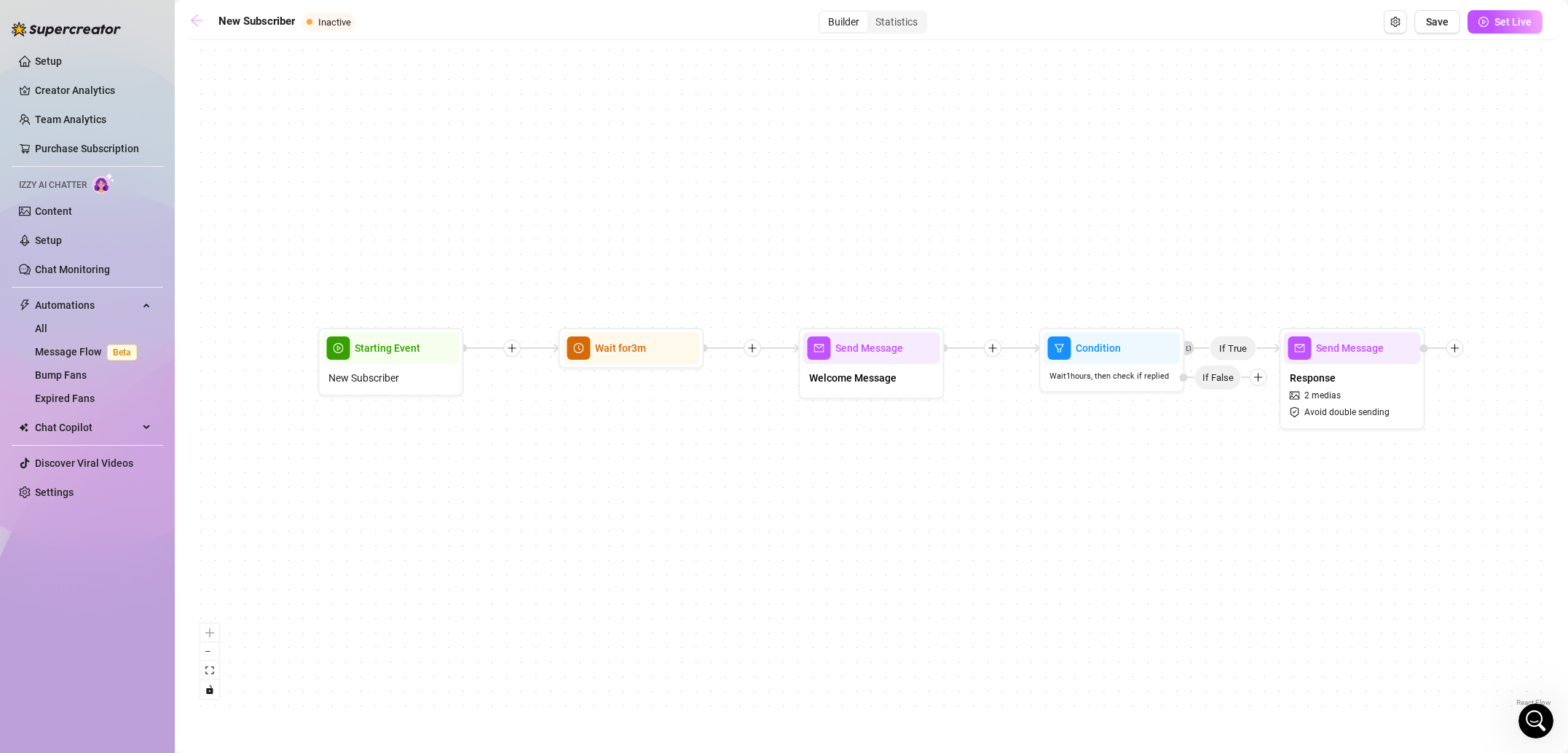
click at [203, 19] on icon "arrow-left" at bounding box center [196, 20] width 15 height 15
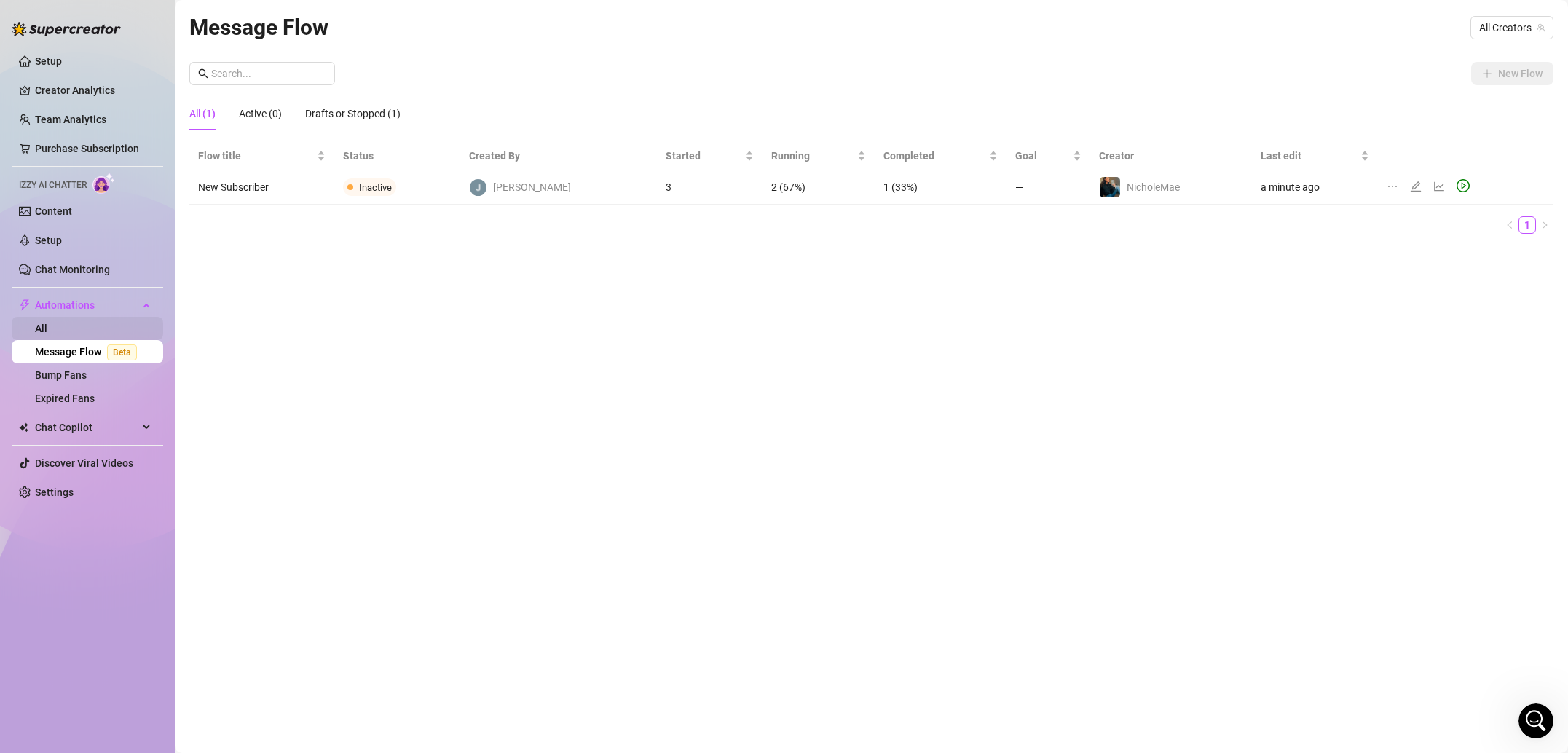
click at [48, 323] on link "All" at bounding box center [41, 328] width 12 height 12
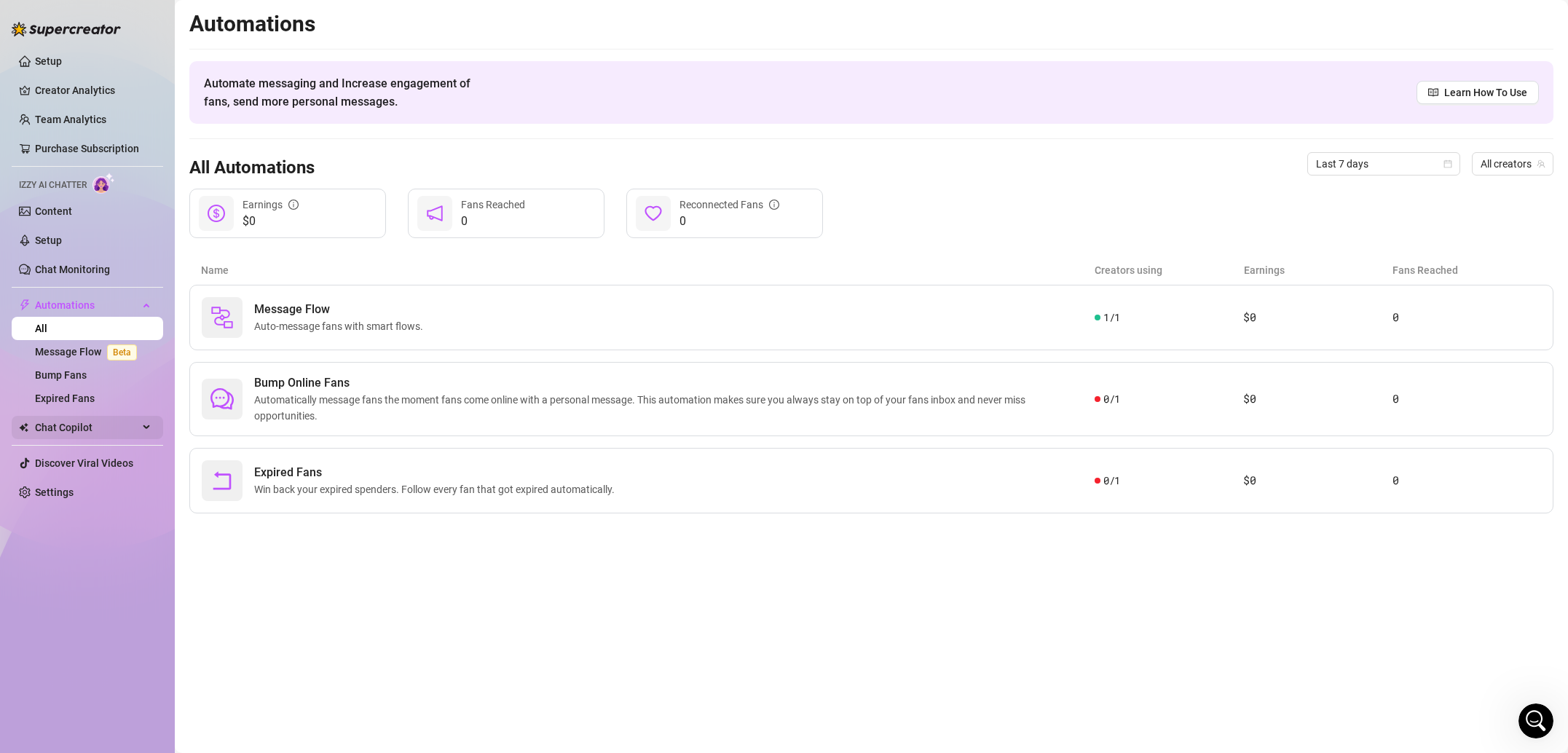
click at [94, 421] on span "Chat Copilot" at bounding box center [86, 427] width 104 height 23
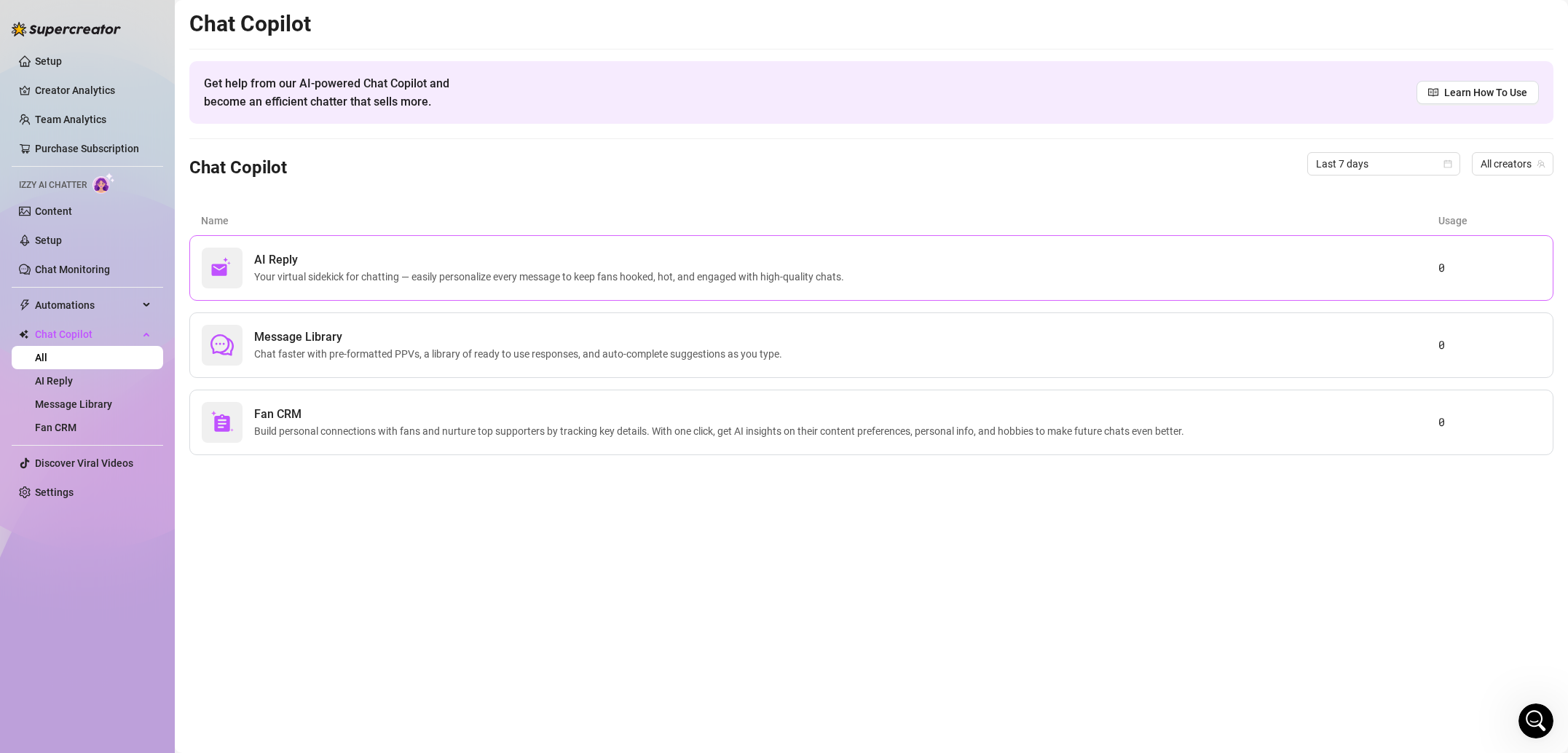
click at [340, 277] on span "Your virtual sidekick for chatting — easily personalize every message to keep f…" at bounding box center [552, 277] width 595 height 16
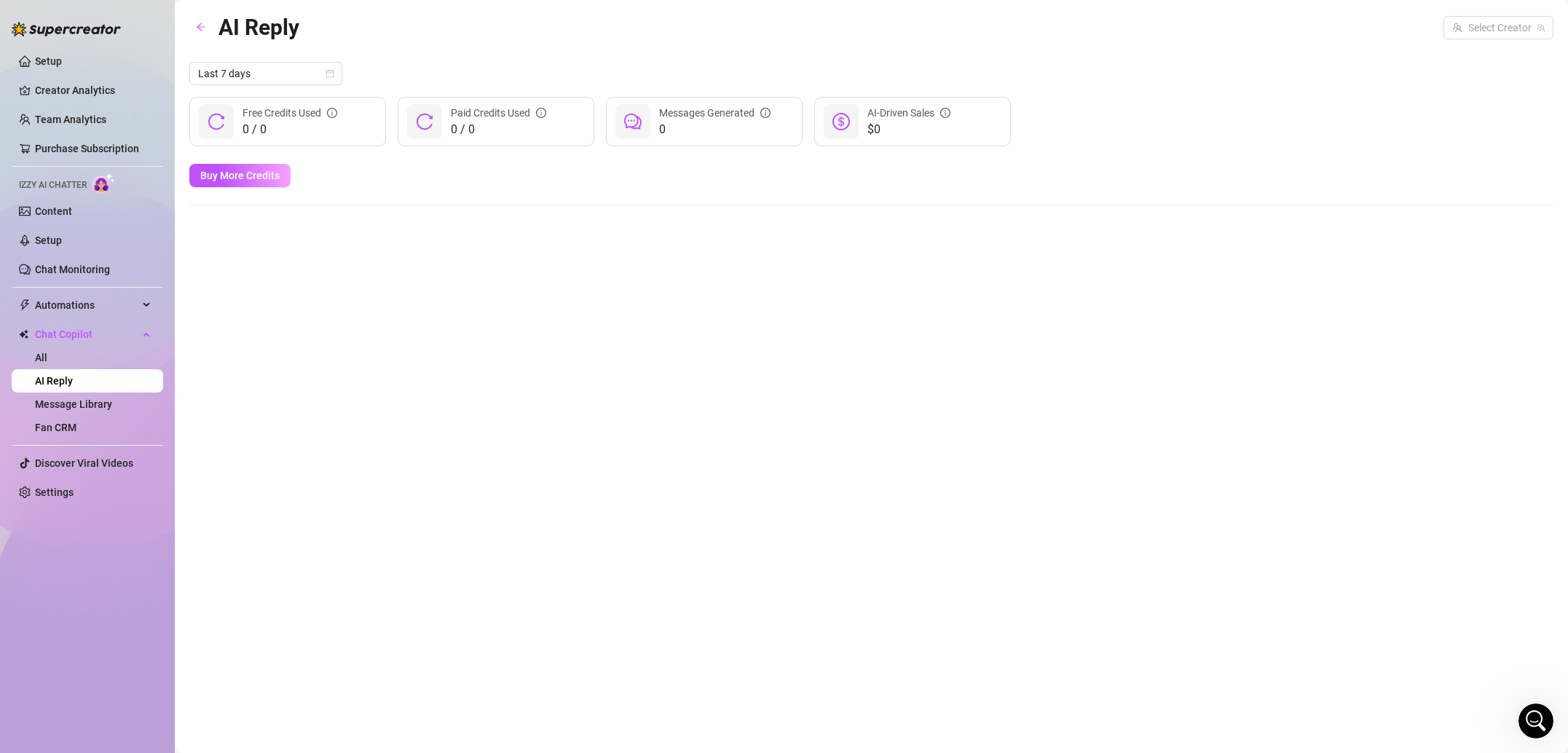
click at [276, 128] on span "0 / 0" at bounding box center [290, 129] width 94 height 18
click at [1530, 723] on icon "Open Intercom Messenger" at bounding box center [1536, 721] width 24 height 24
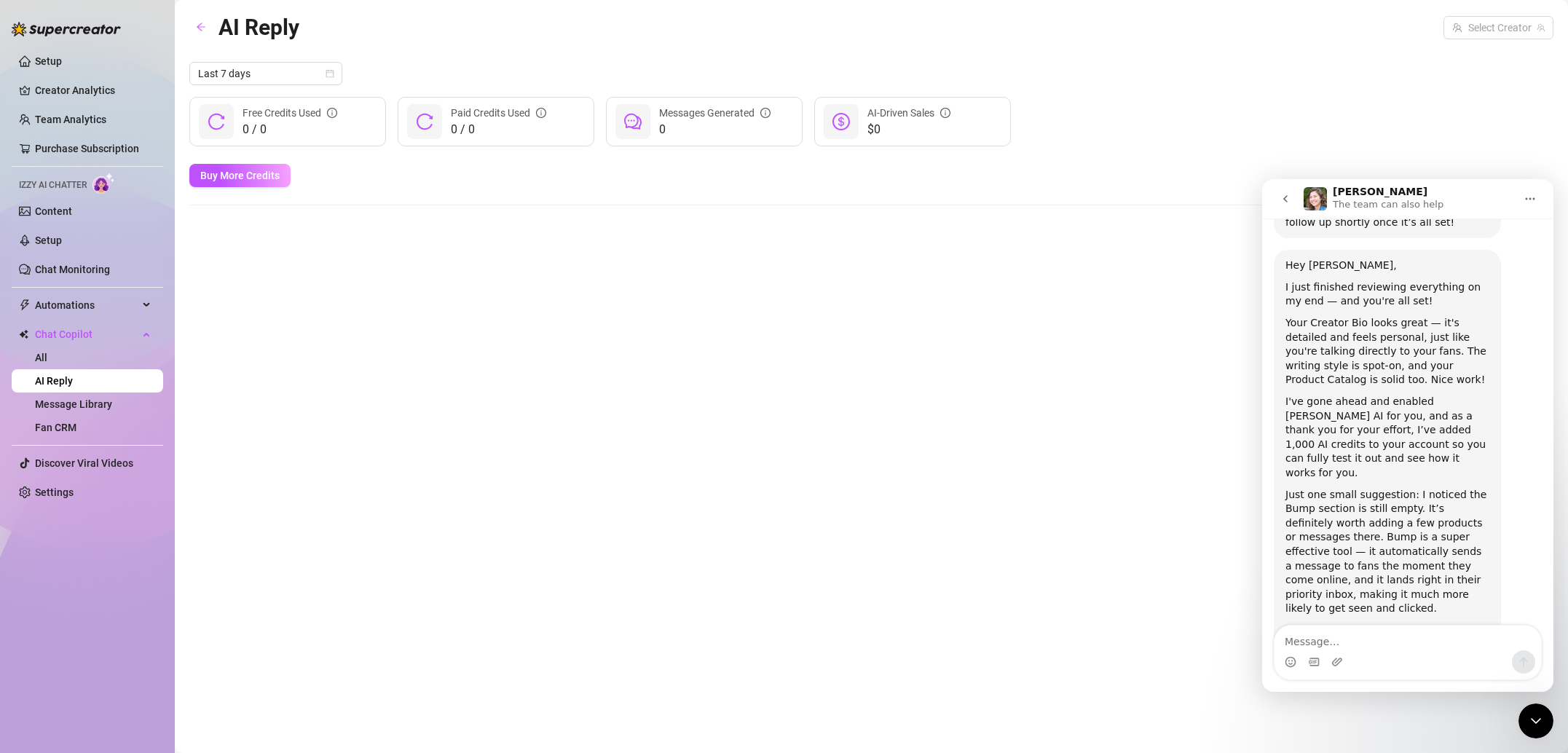
scroll to position [1293, 0]
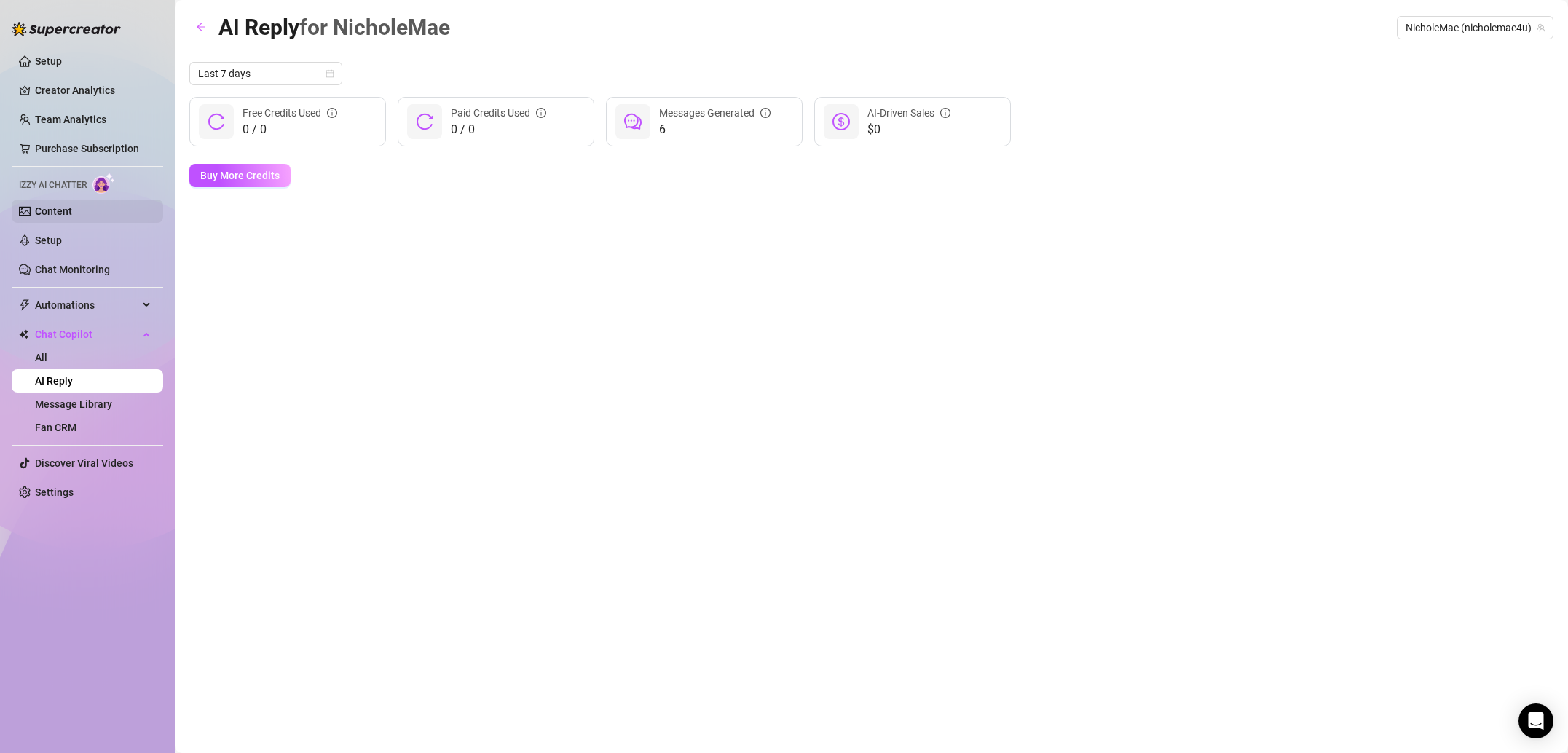
click at [71, 212] on link "Content" at bounding box center [53, 211] width 37 height 12
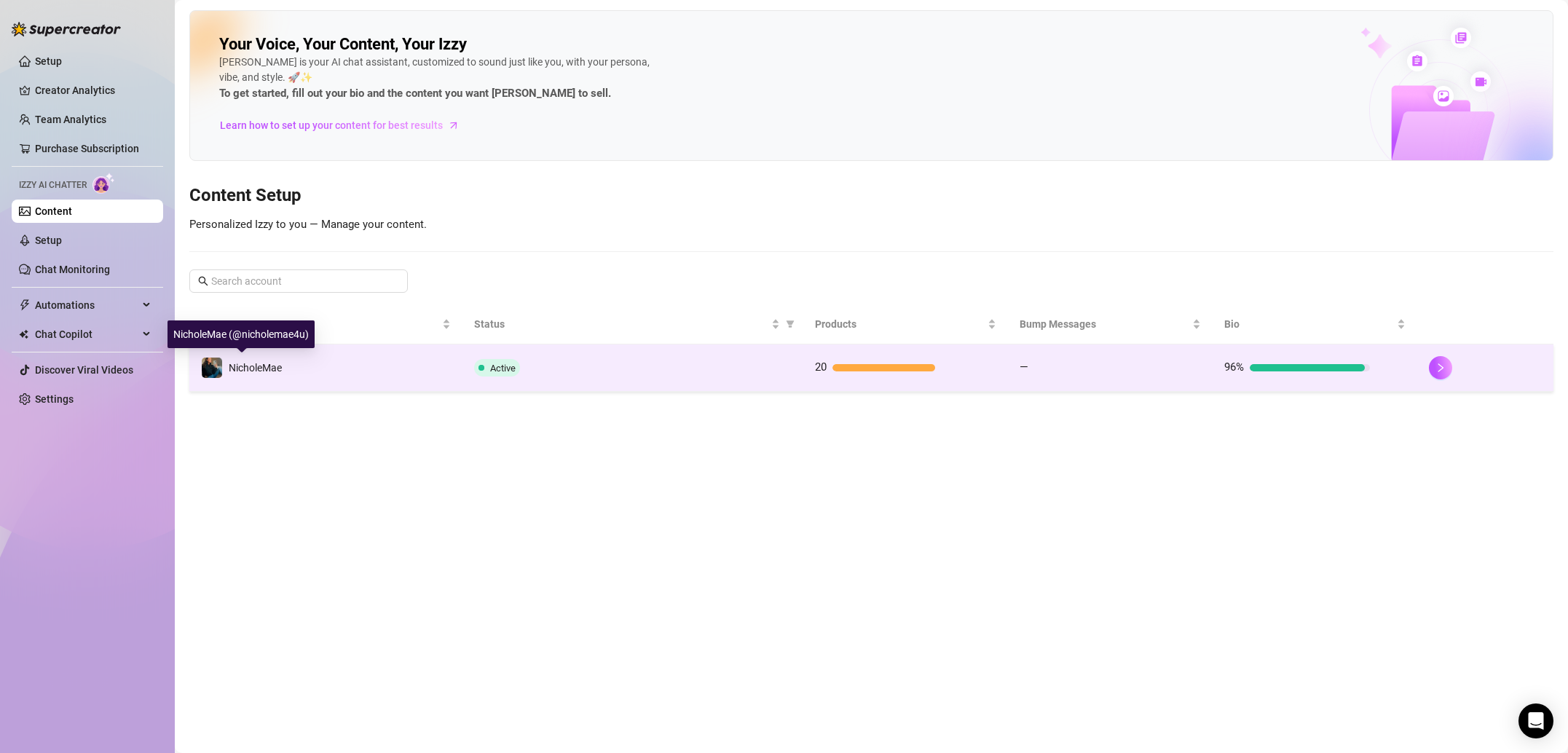
click at [276, 367] on span "NicholeMae" at bounding box center [255, 367] width 53 height 12
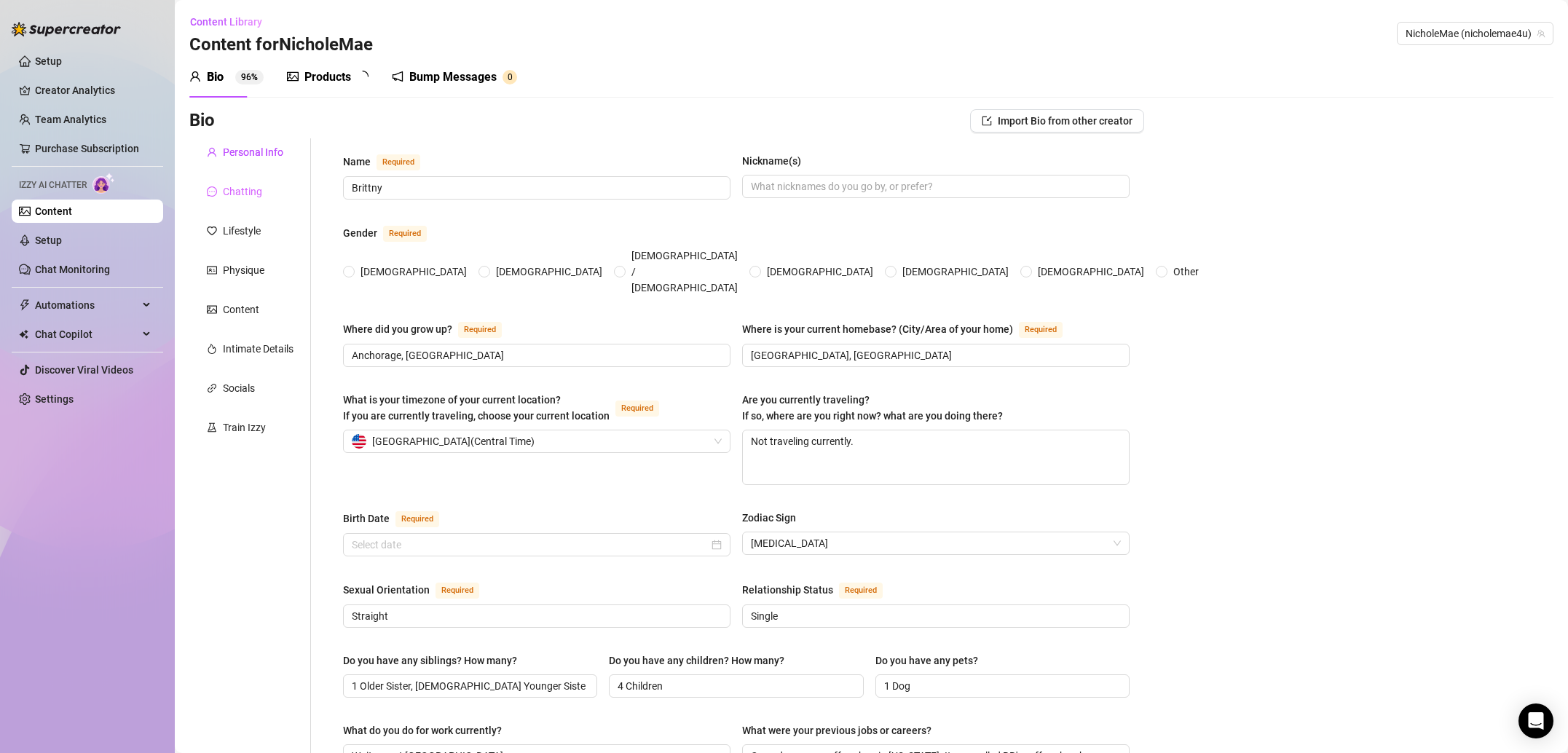
radio input "true"
type input "[DATE]"
click at [333, 74] on div "Products" at bounding box center [327, 77] width 47 height 18
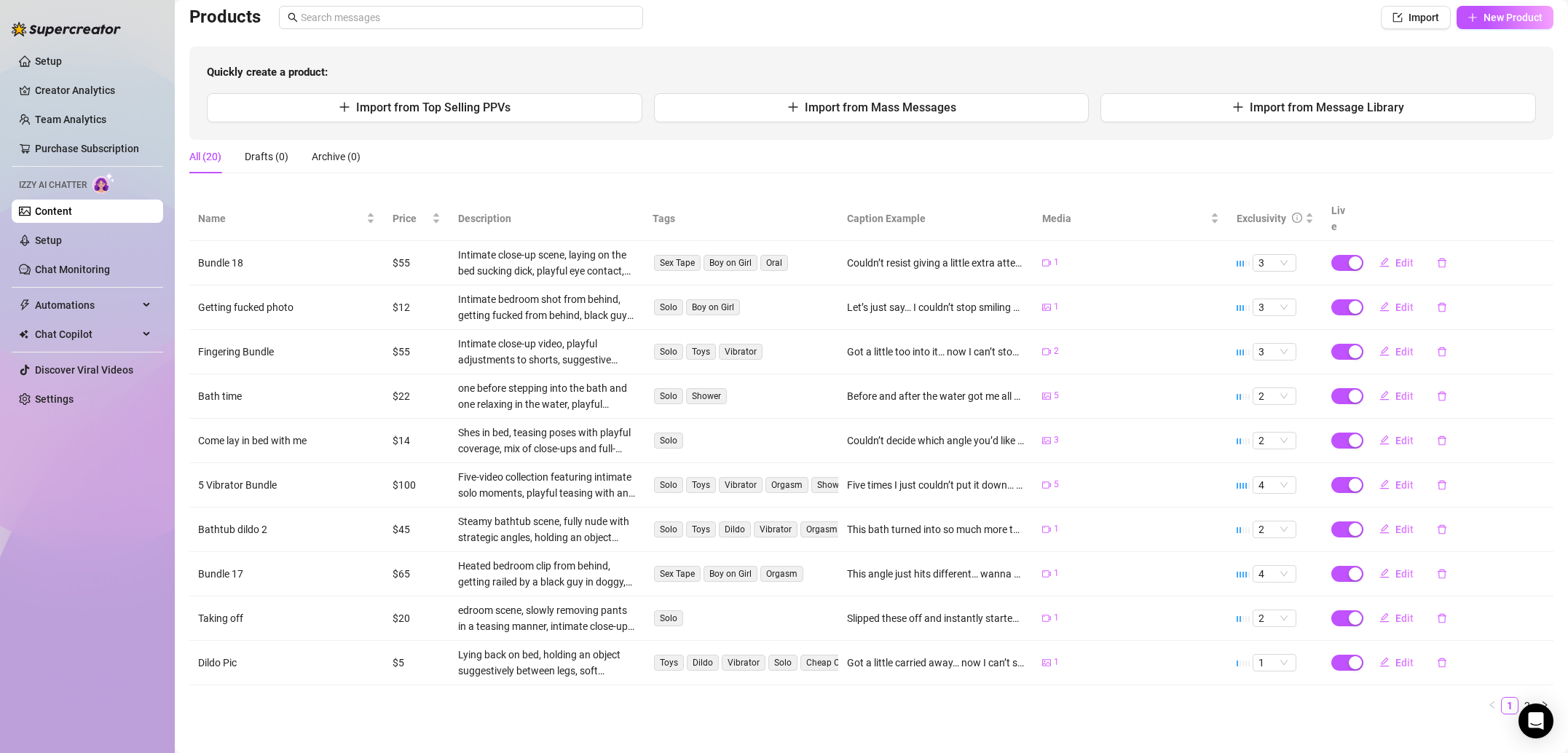
scroll to position [104, 0]
click at [97, 143] on link "Purchase Subscription" at bounding box center [87, 148] width 104 height 12
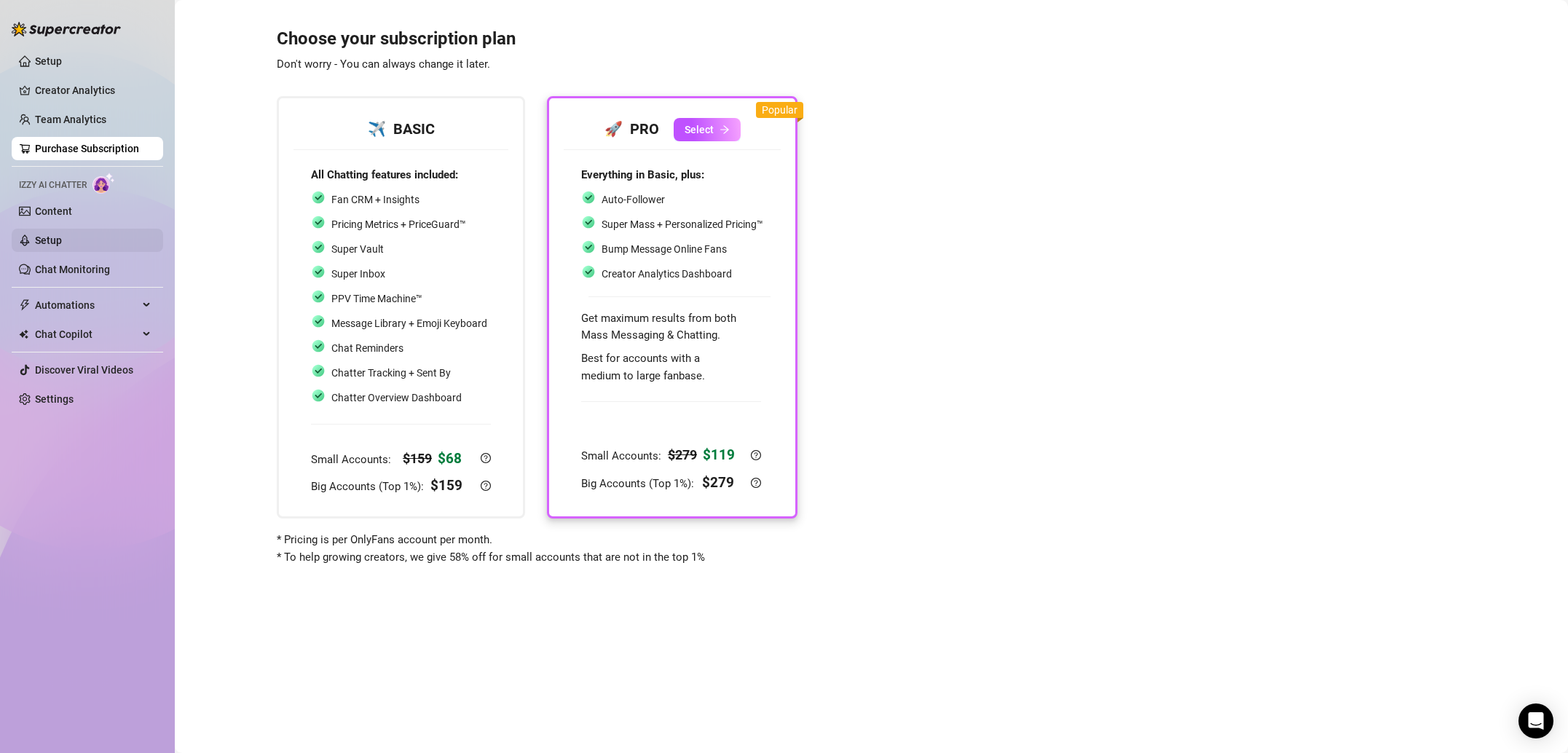
click at [62, 234] on link "Setup" at bounding box center [48, 240] width 27 height 12
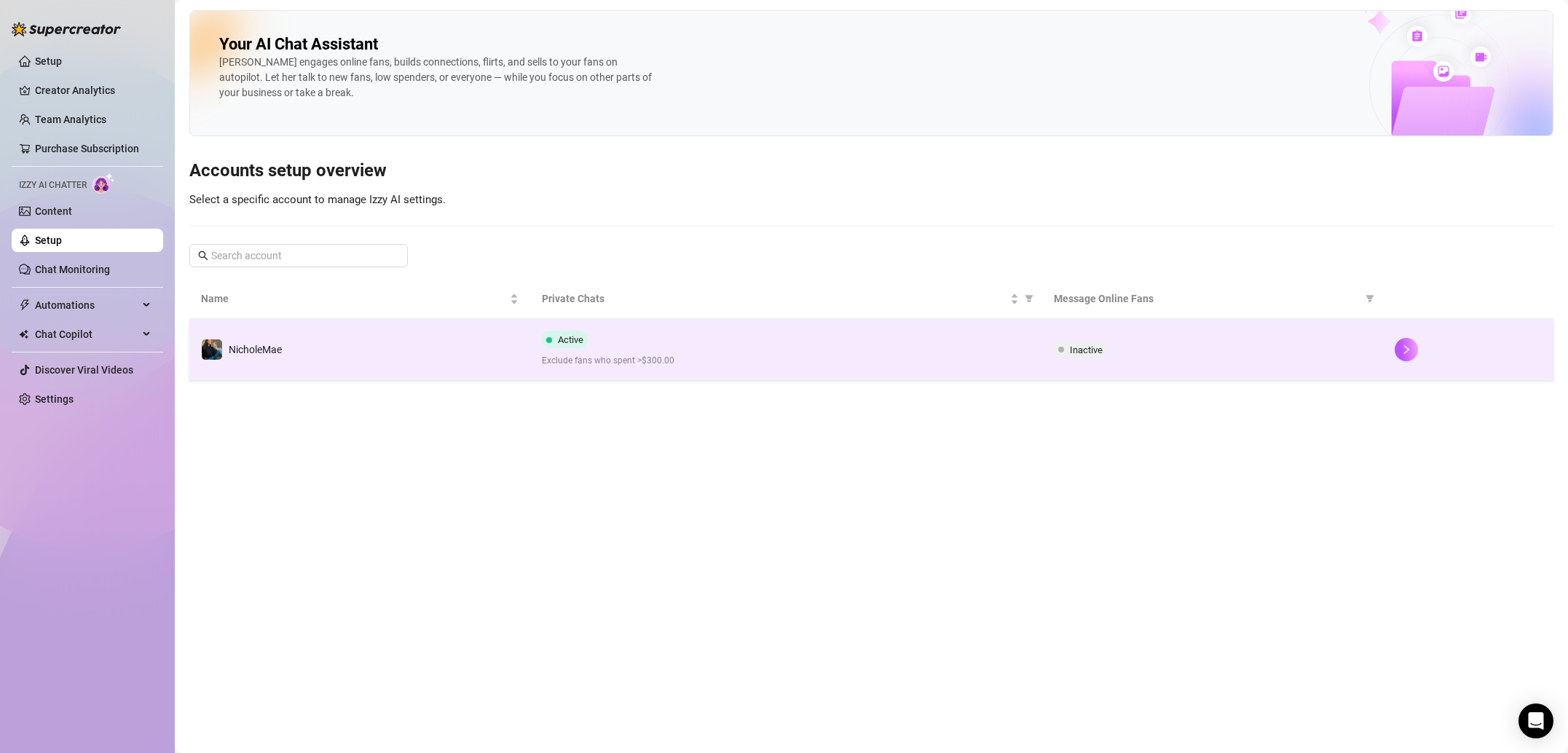
click at [468, 333] on td "NicholeMae" at bounding box center [360, 350] width 341 height 61
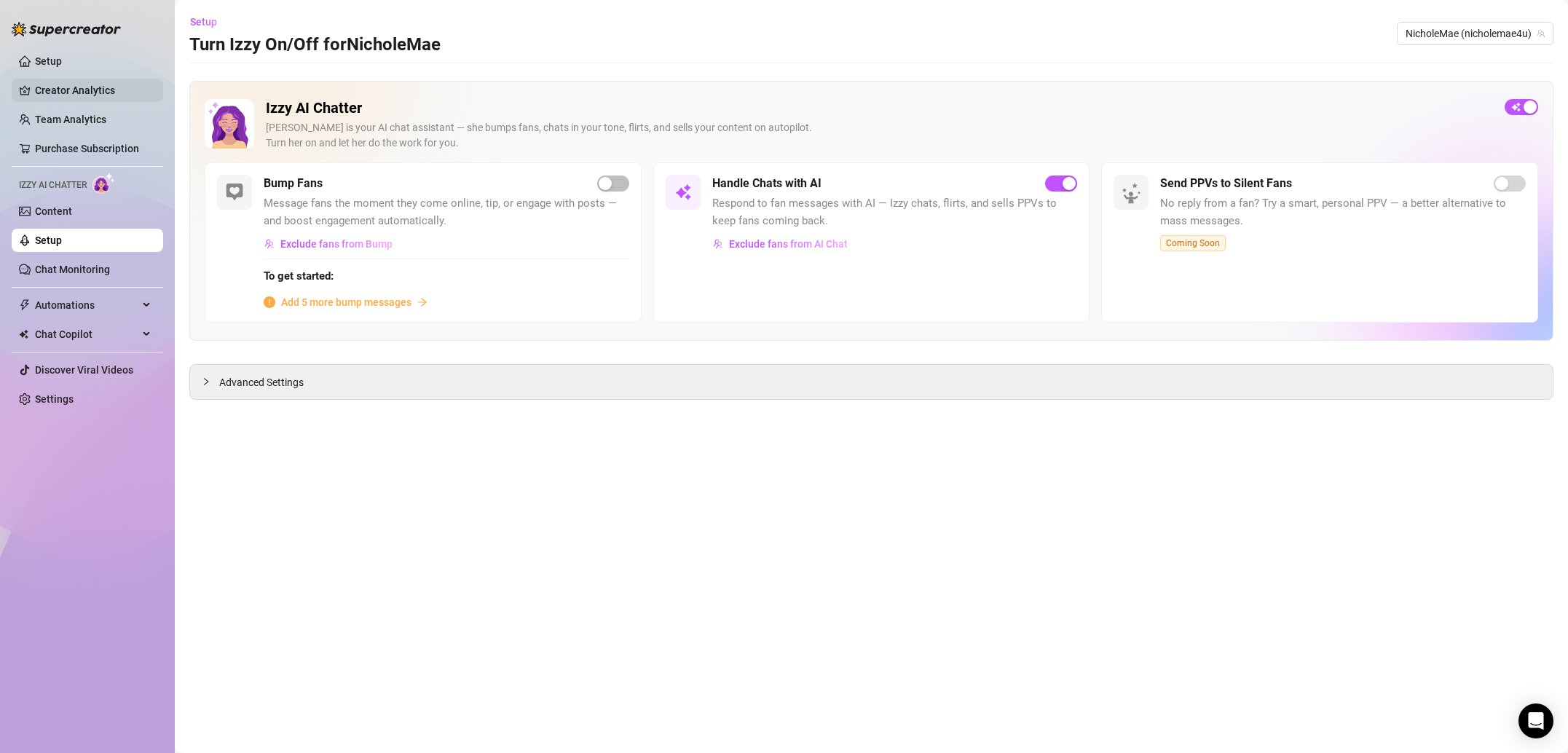
click at [120, 82] on link "Creator Analytics" at bounding box center [93, 90] width 117 height 23
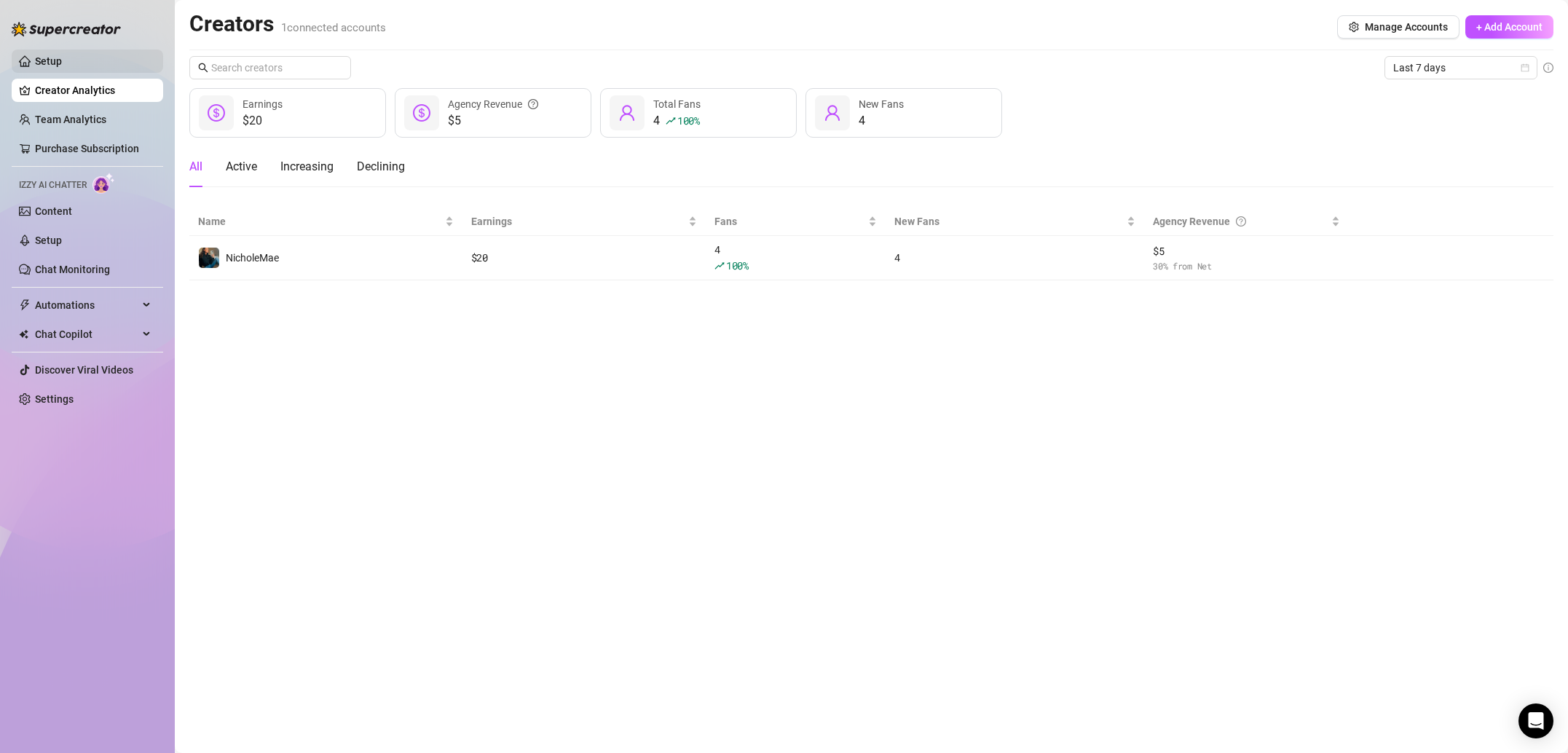
click at [48, 65] on link "Setup" at bounding box center [48, 61] width 27 height 12
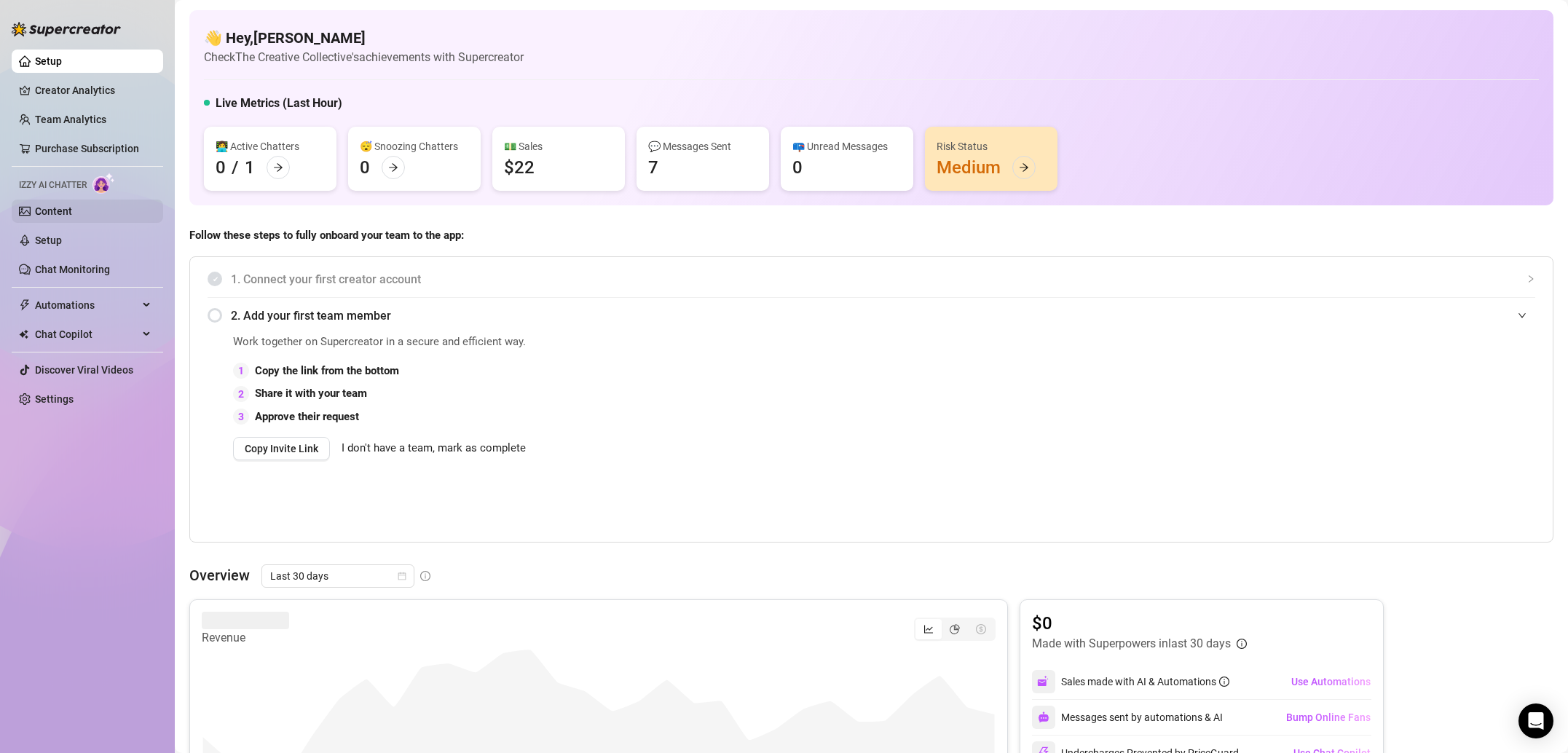
click at [72, 209] on link "Content" at bounding box center [53, 211] width 37 height 12
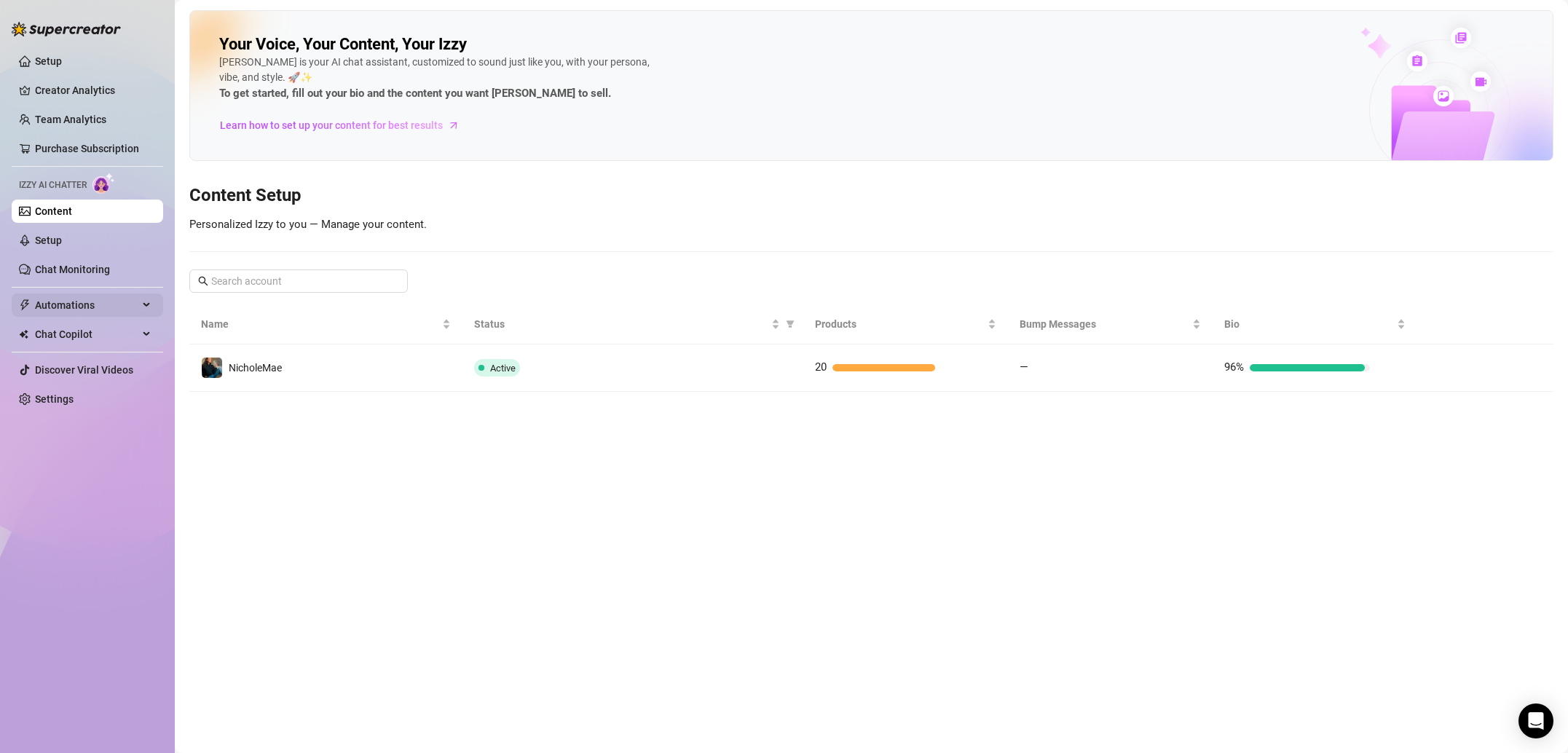
click at [83, 308] on span "Automations" at bounding box center [86, 305] width 104 height 23
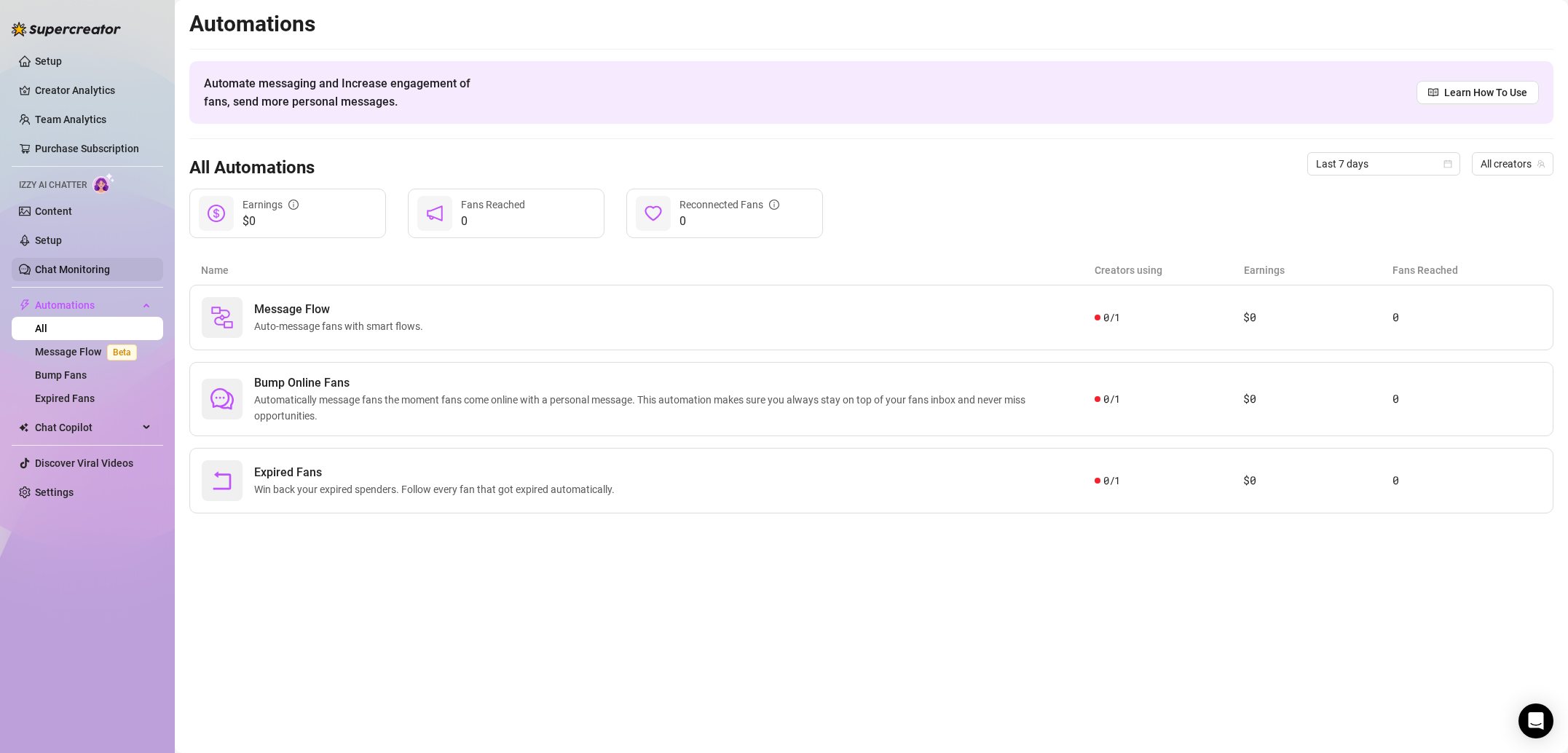
click at [109, 271] on link "Chat Monitoring" at bounding box center [72, 269] width 75 height 12
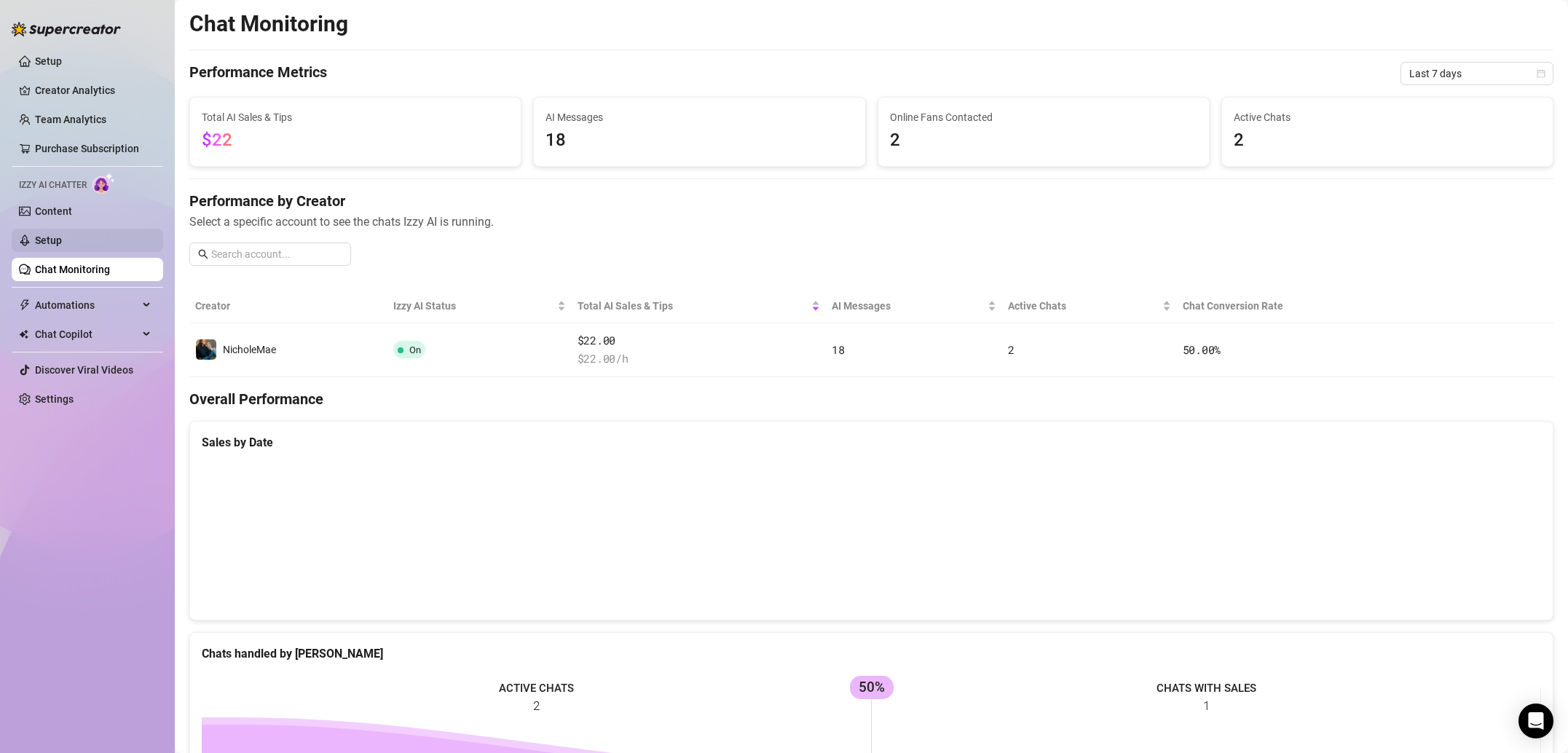
click at [62, 242] on link "Setup" at bounding box center [48, 240] width 27 height 12
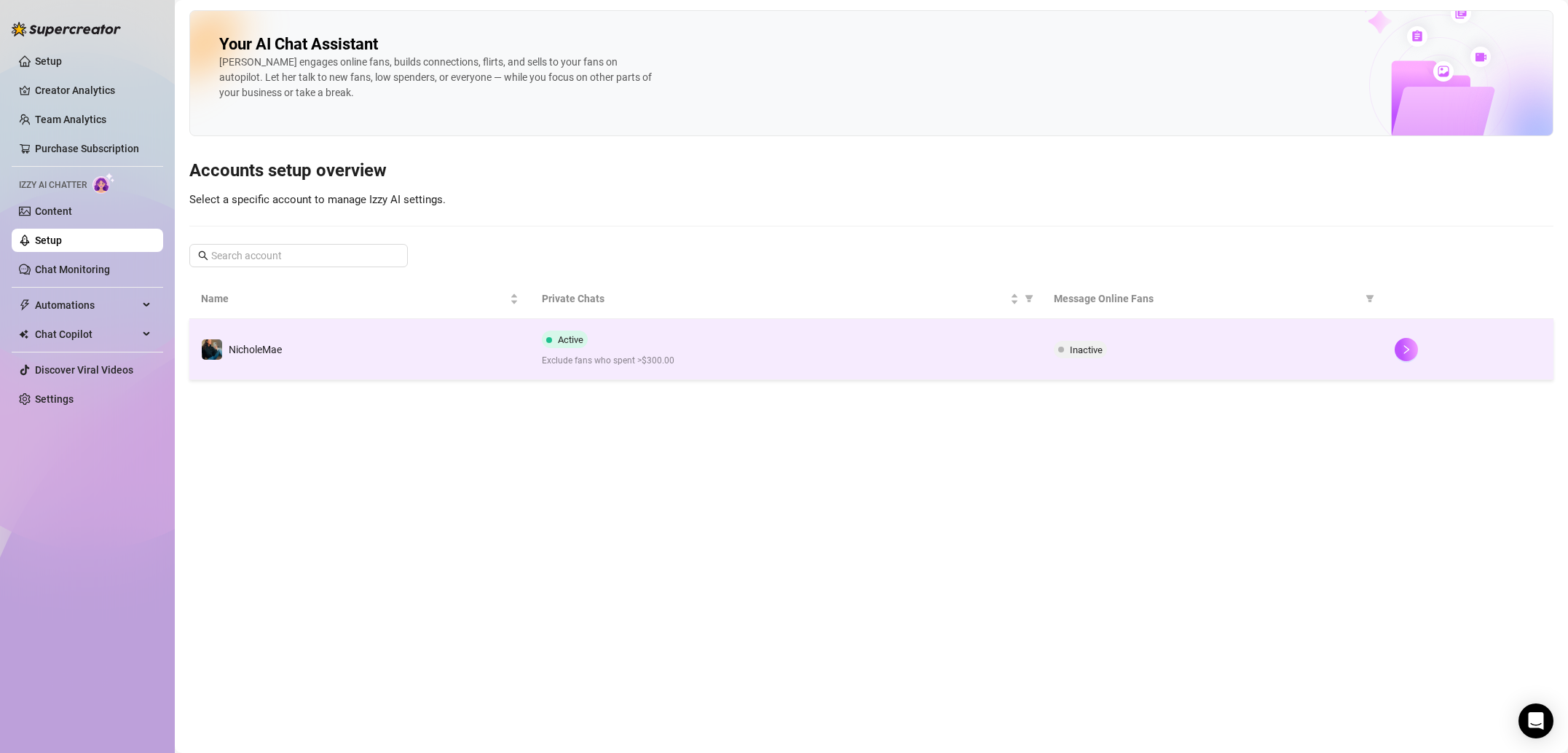
click at [728, 358] on span "Exclude fans who spent >$300.00" at bounding box center [785, 361] width 488 height 14
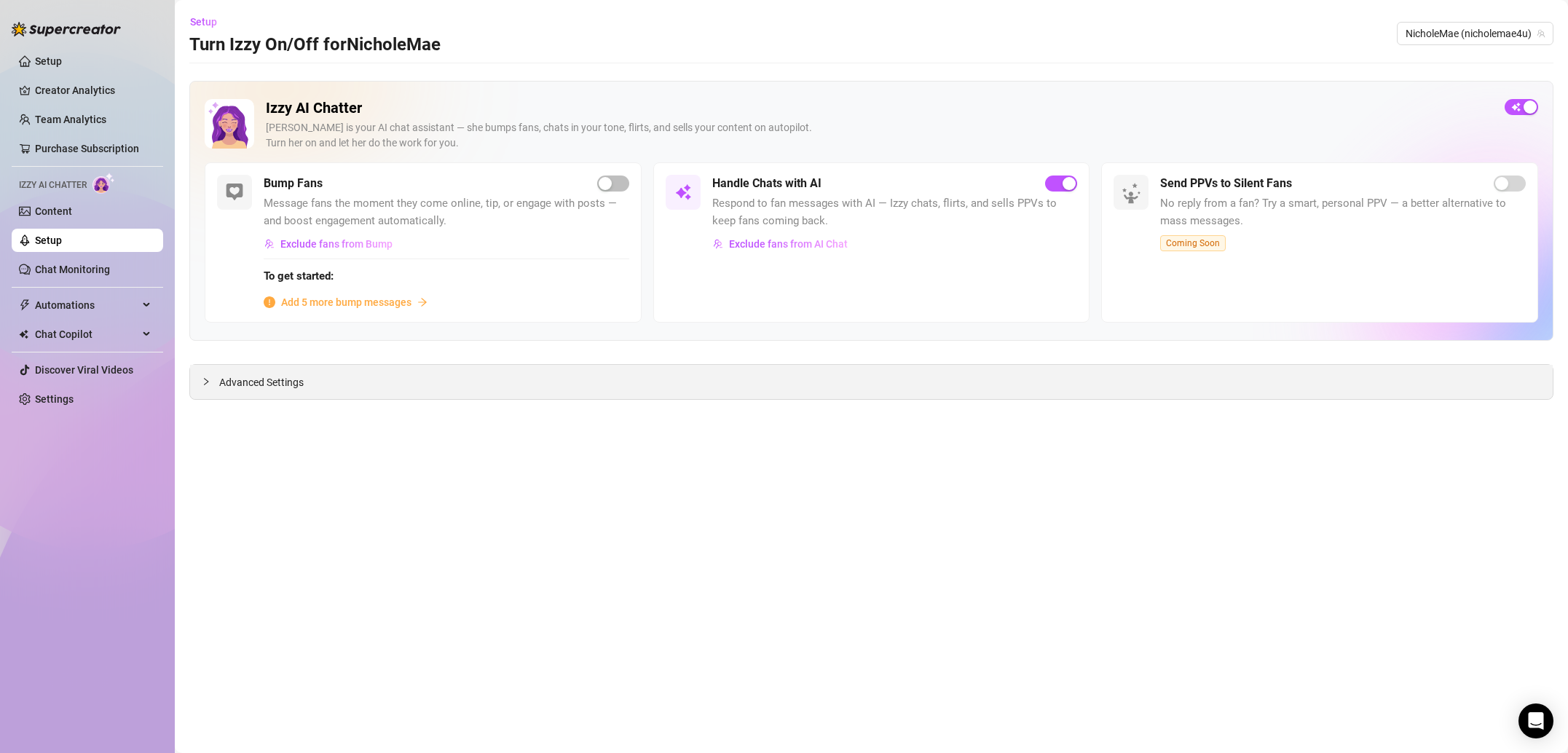
click at [580, 376] on div "Advanced Settings" at bounding box center [871, 382] width 1363 height 35
click at [220, 376] on span "Advanced Settings" at bounding box center [261, 382] width 85 height 16
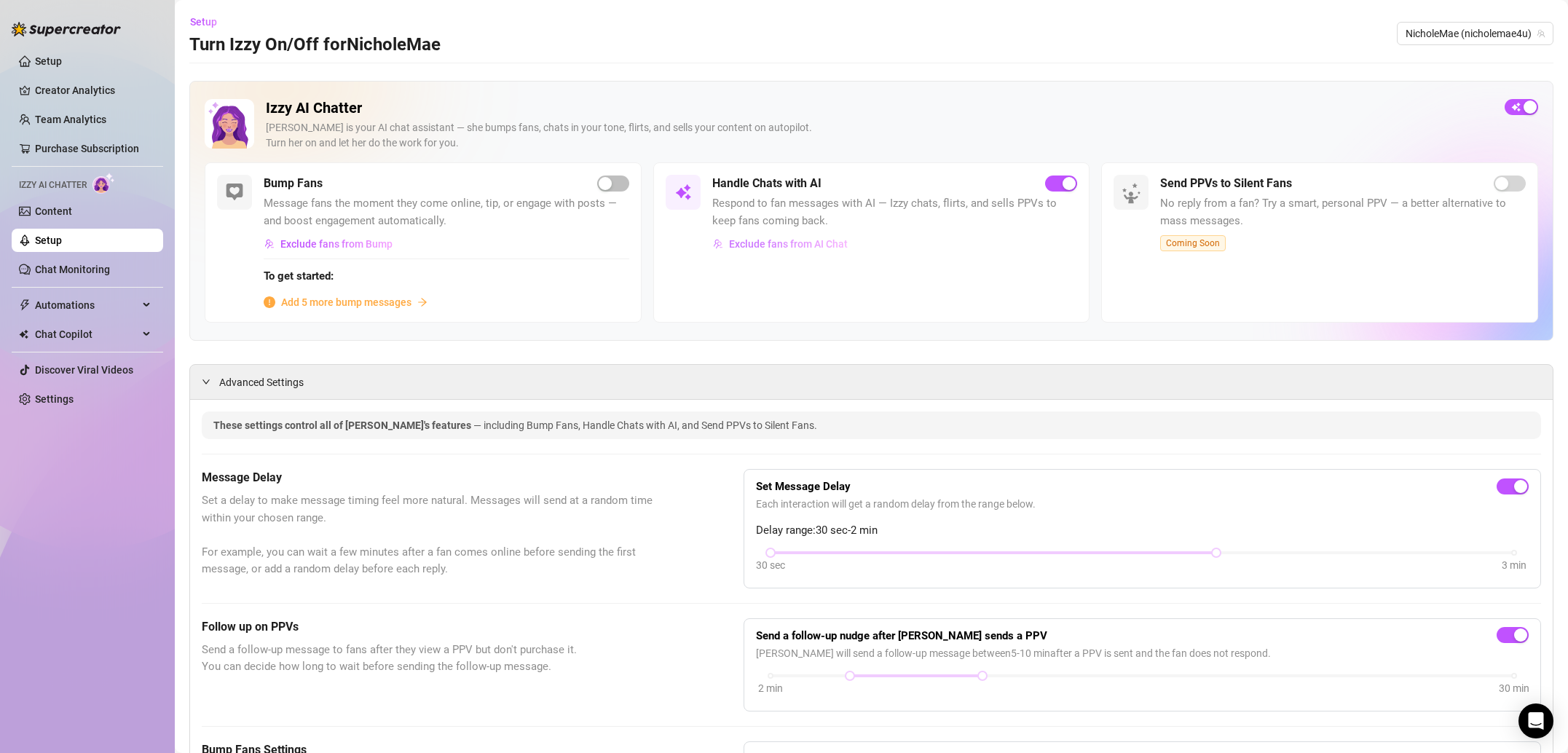
click at [781, 244] on span "Exclude fans from AI Chat" at bounding box center [788, 244] width 119 height 12
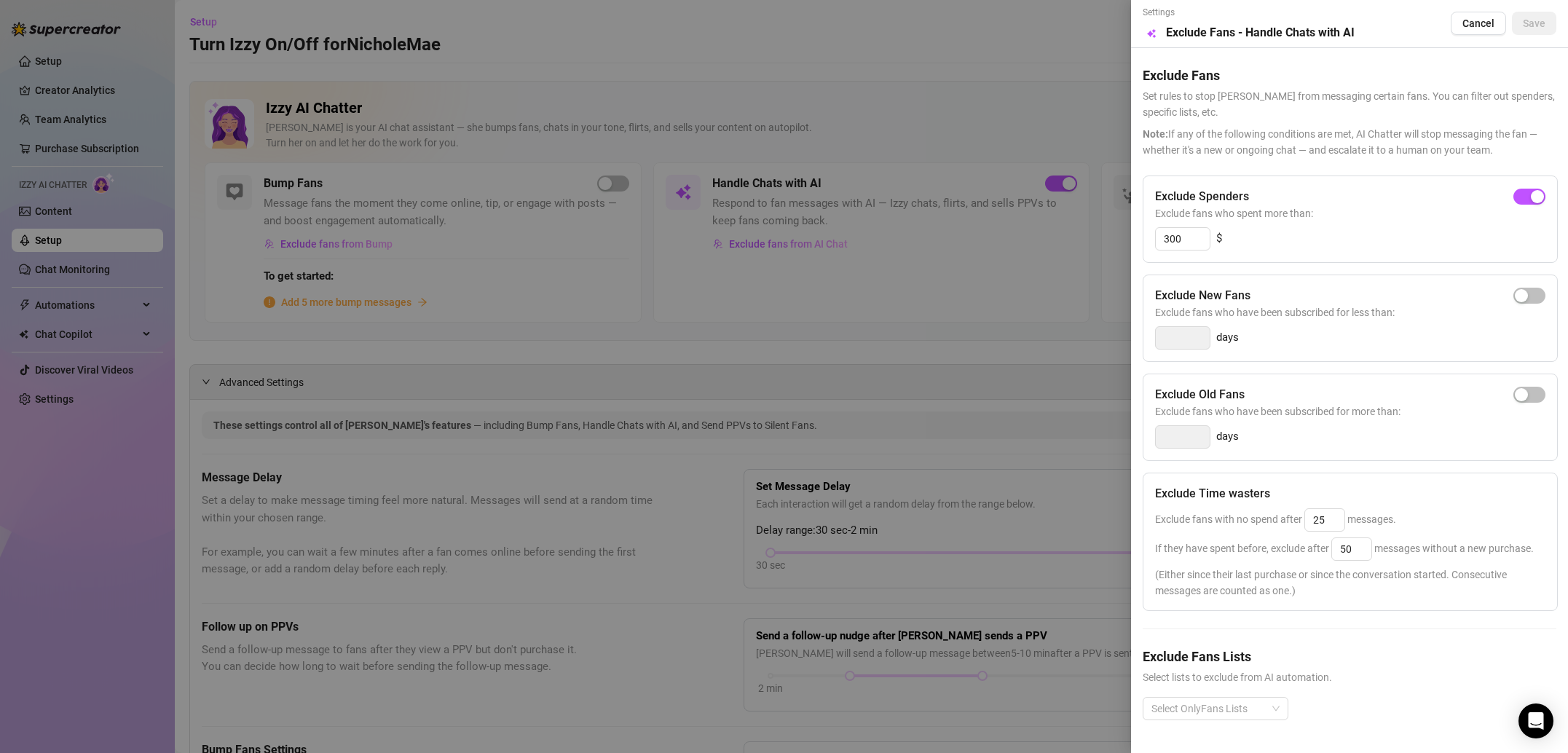
click at [986, 446] on div at bounding box center [784, 376] width 1568 height 753
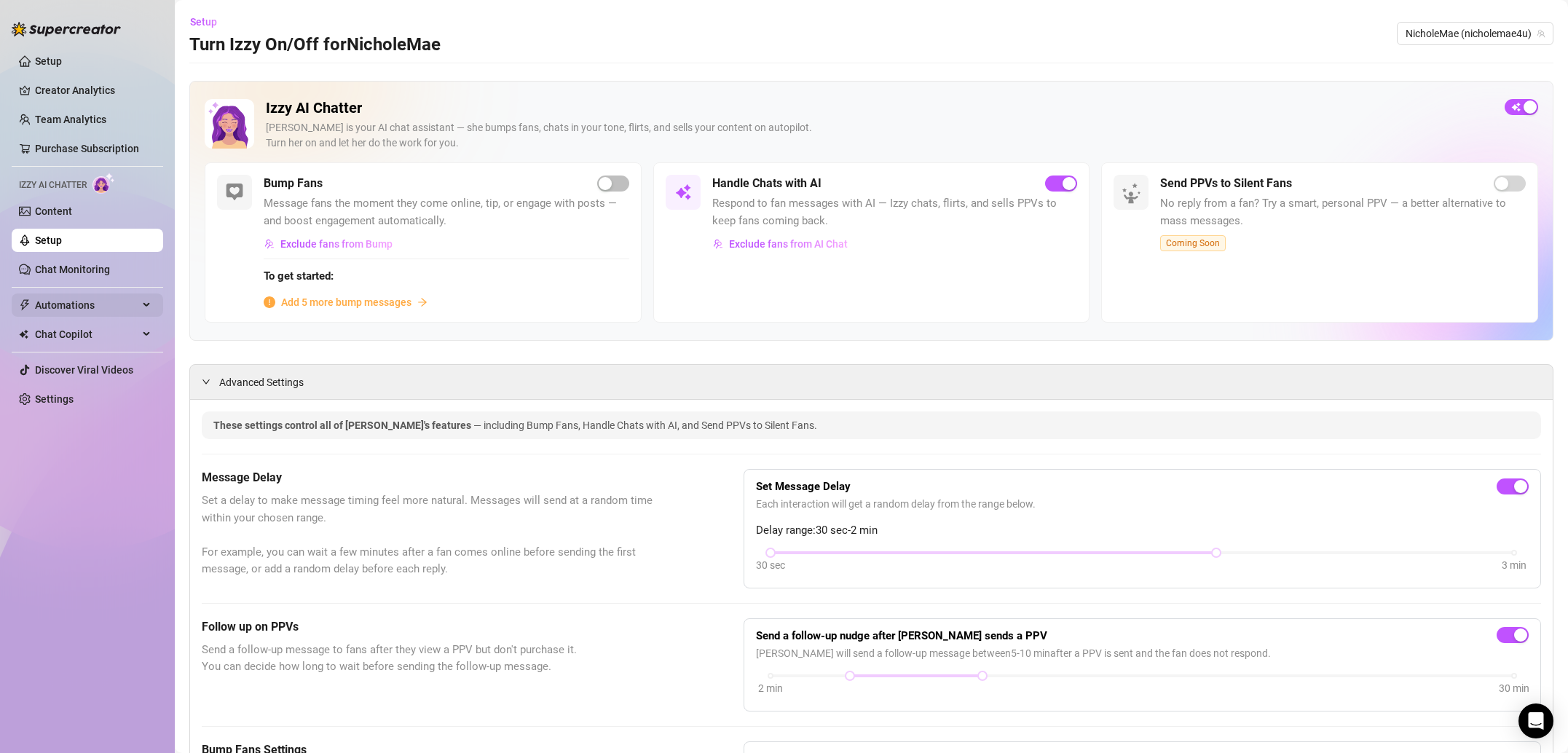
click at [130, 298] on span "Automations" at bounding box center [86, 305] width 104 height 23
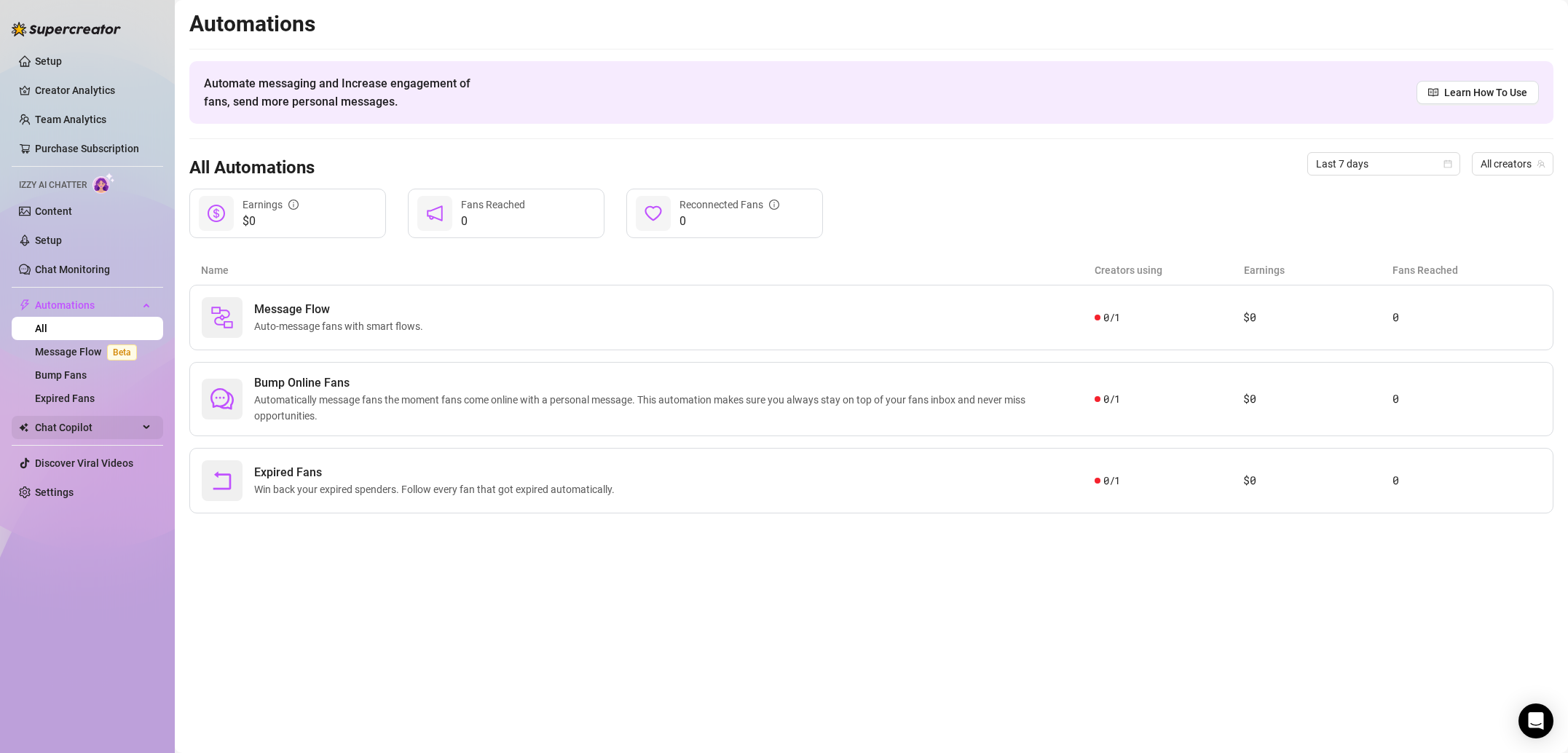
click at [132, 435] on span "Chat Copilot" at bounding box center [86, 427] width 104 height 23
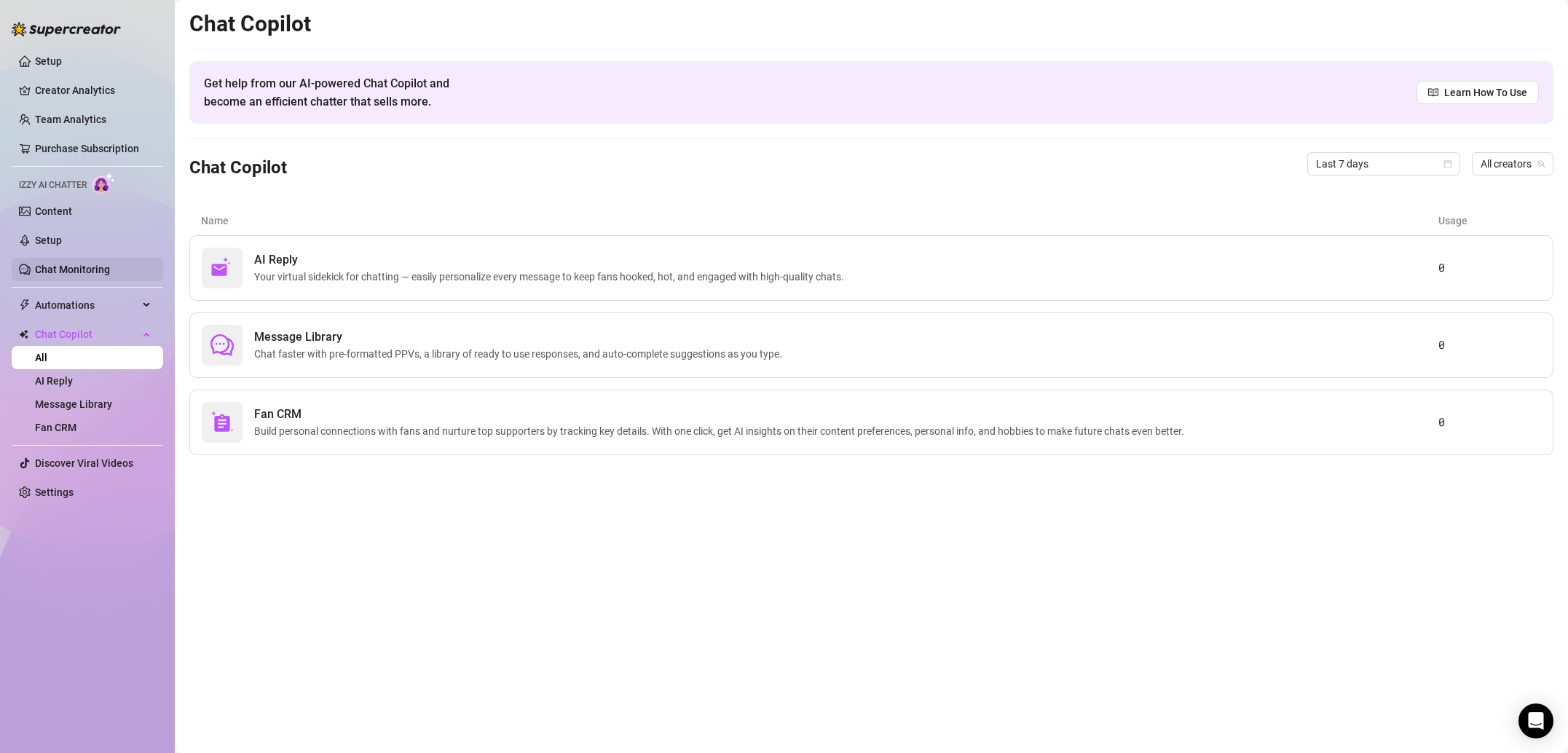
click at [79, 264] on link "Chat Monitoring" at bounding box center [72, 269] width 75 height 12
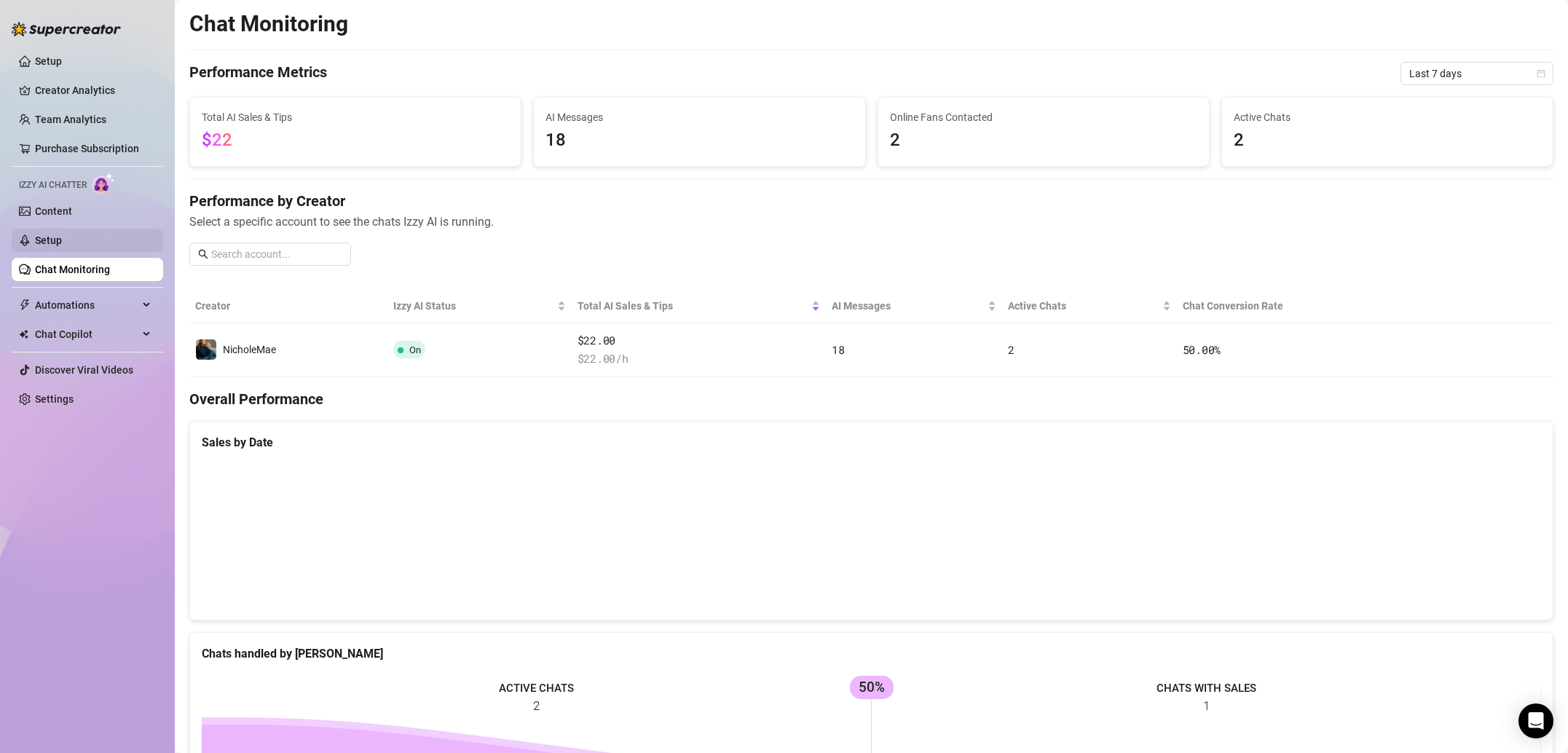
click at [62, 246] on link "Setup" at bounding box center [48, 240] width 27 height 12
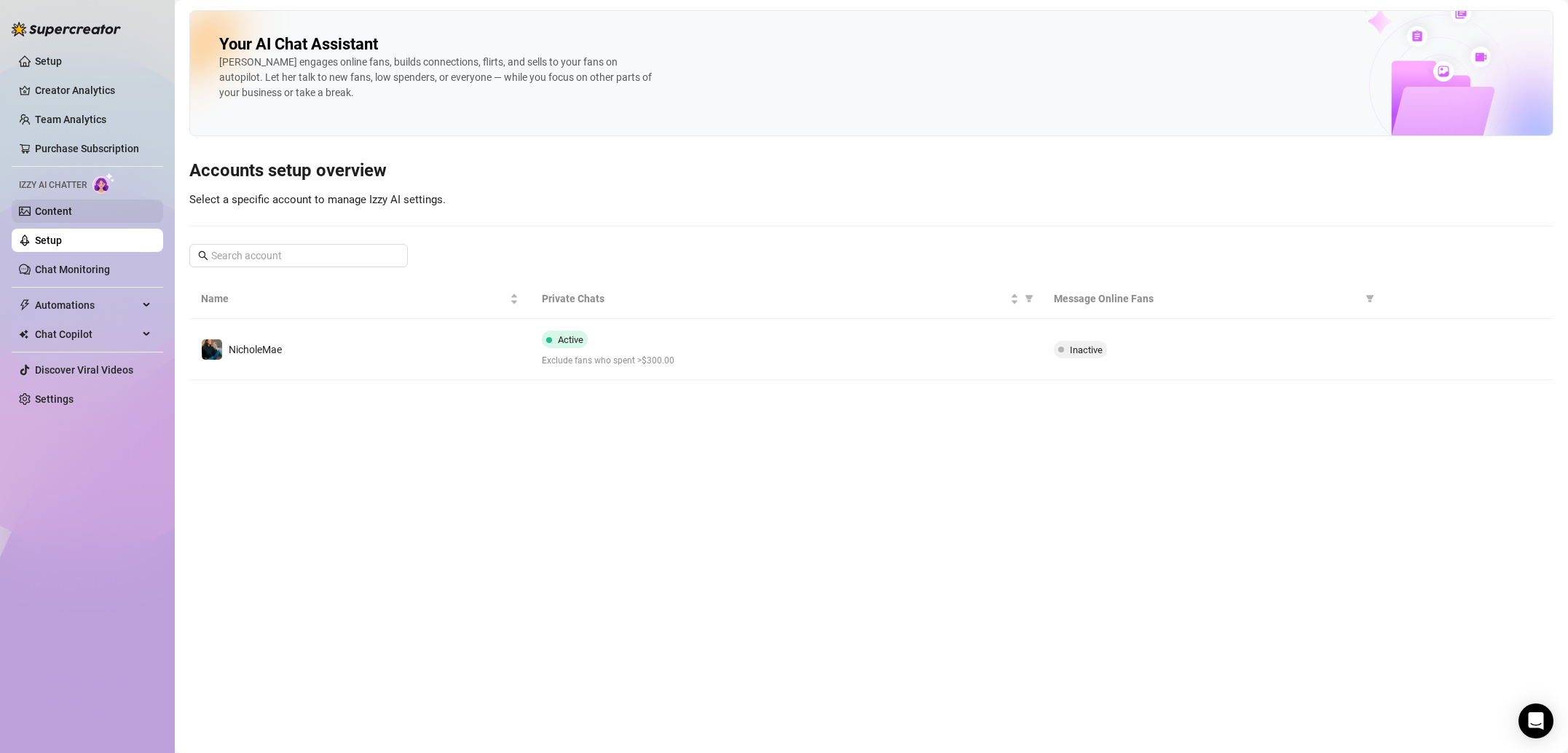
click at [72, 213] on link "Content" at bounding box center [53, 211] width 37 height 12
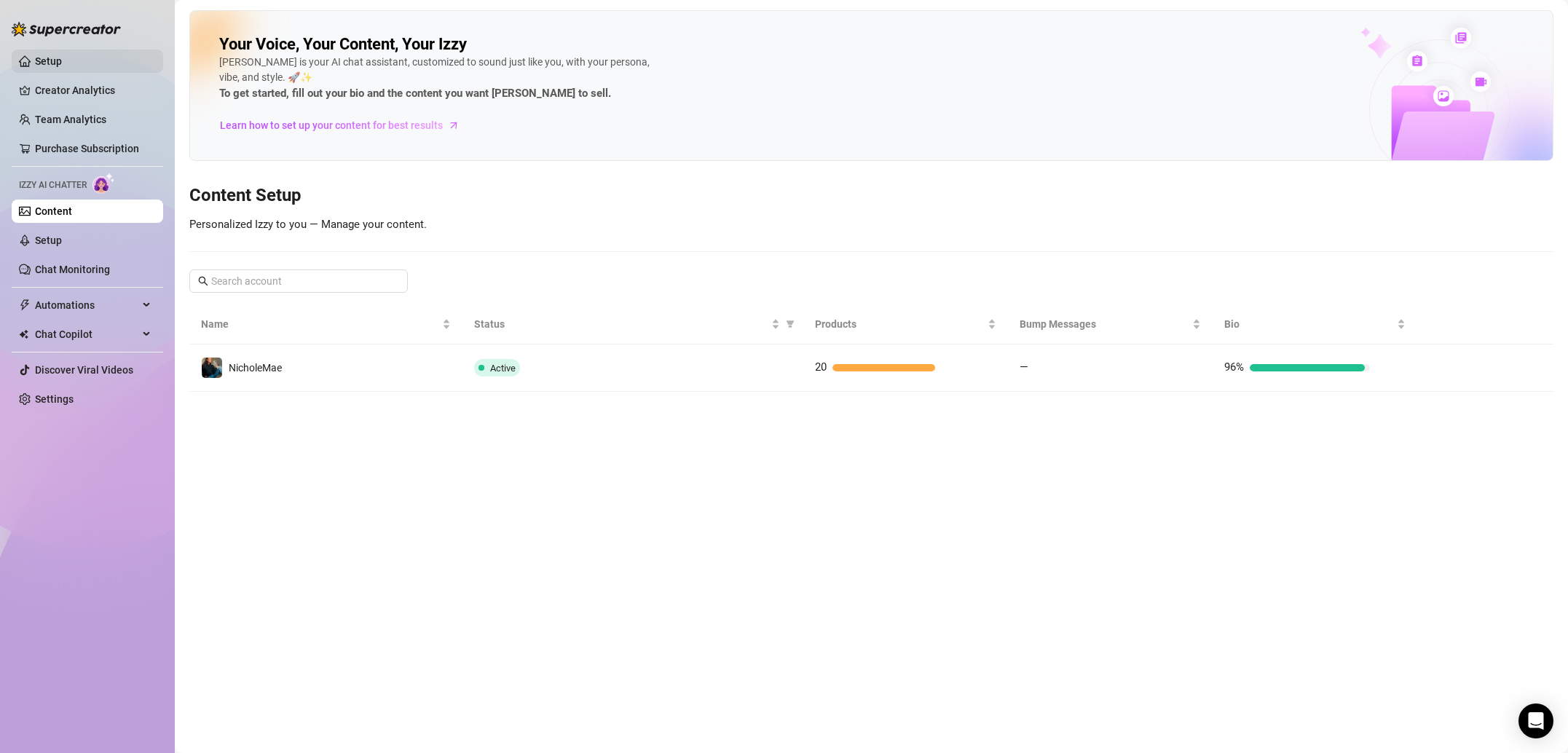
click at [62, 64] on link "Setup" at bounding box center [48, 61] width 27 height 12
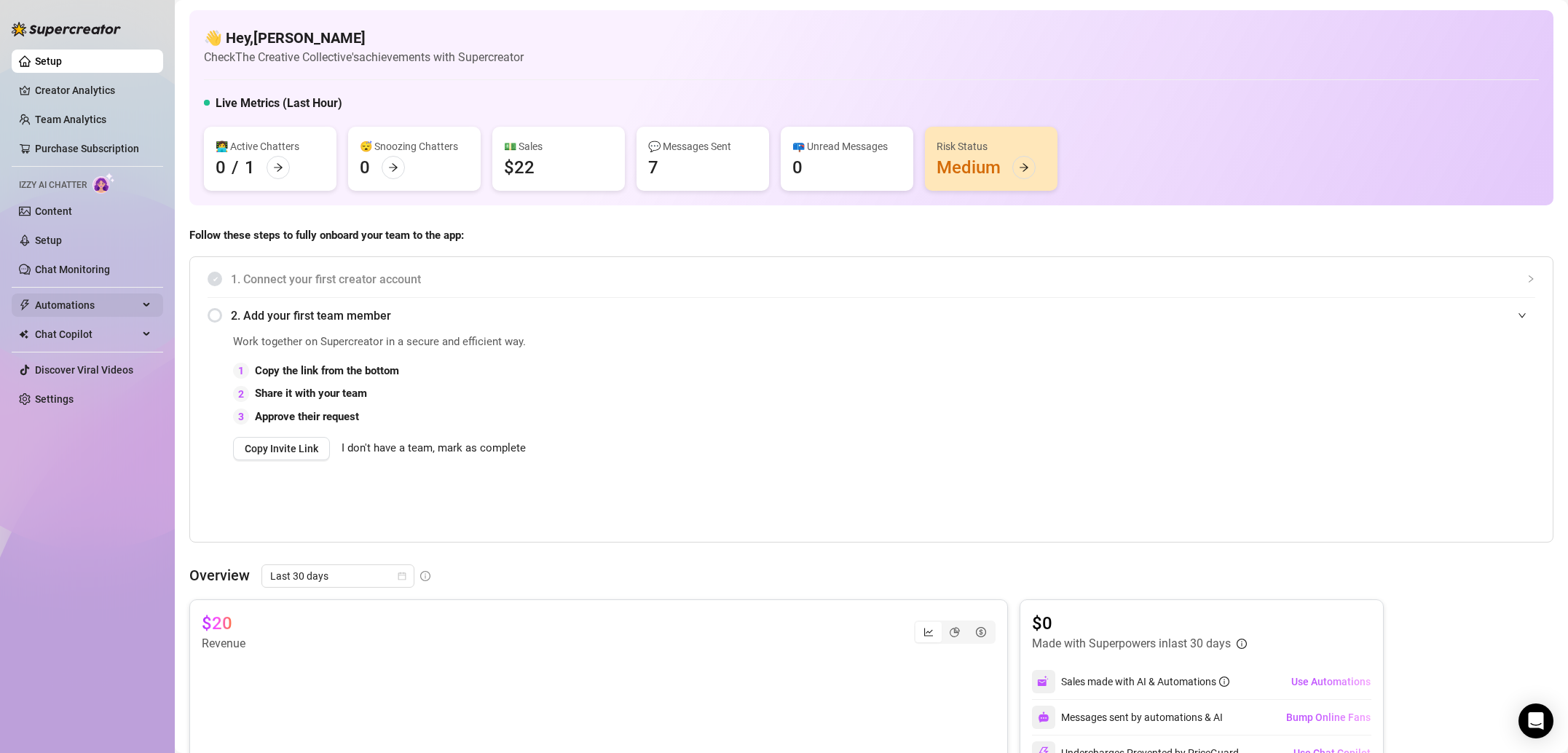
click at [110, 307] on span "Automations" at bounding box center [86, 305] width 104 height 23
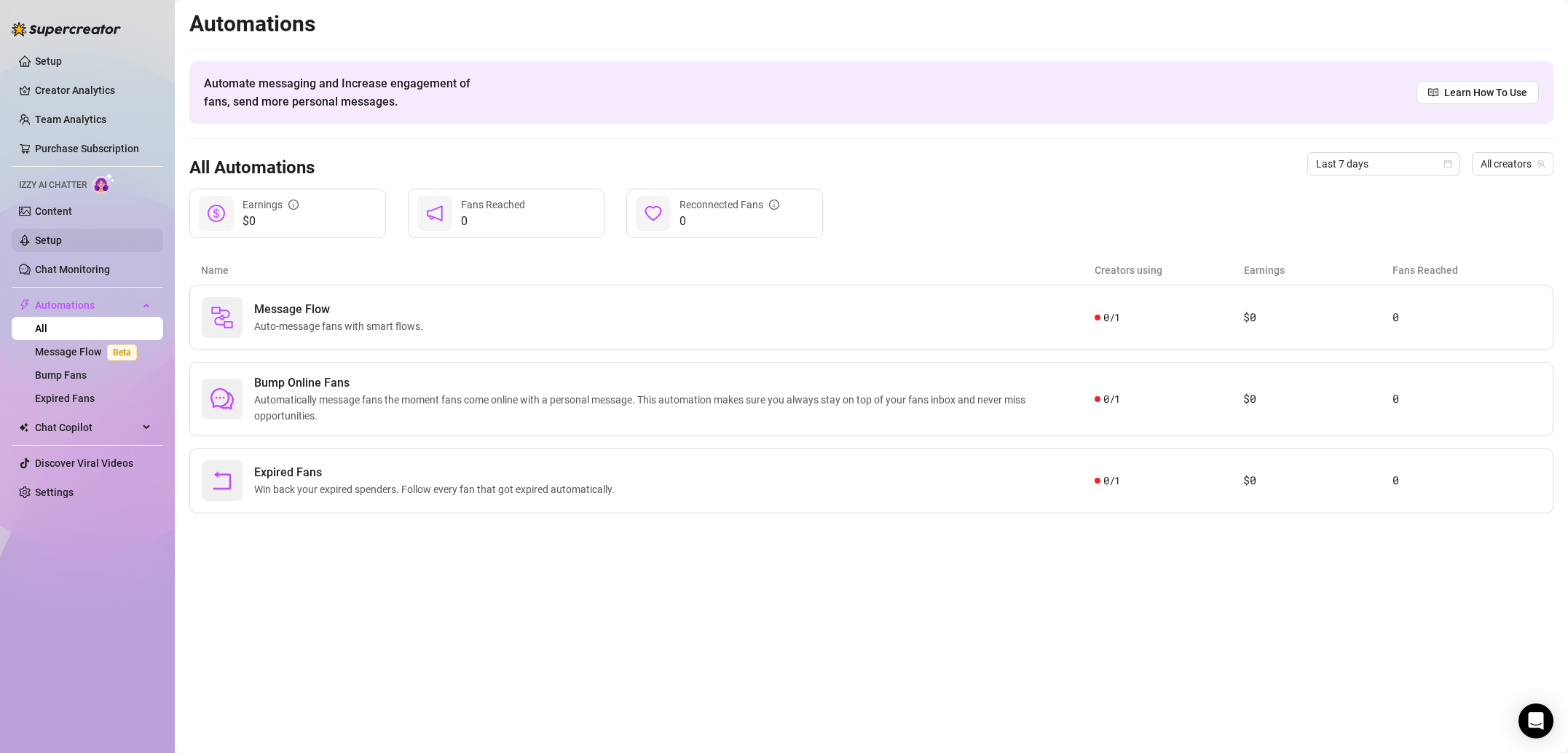
click at [49, 234] on link "Setup" at bounding box center [48, 240] width 27 height 12
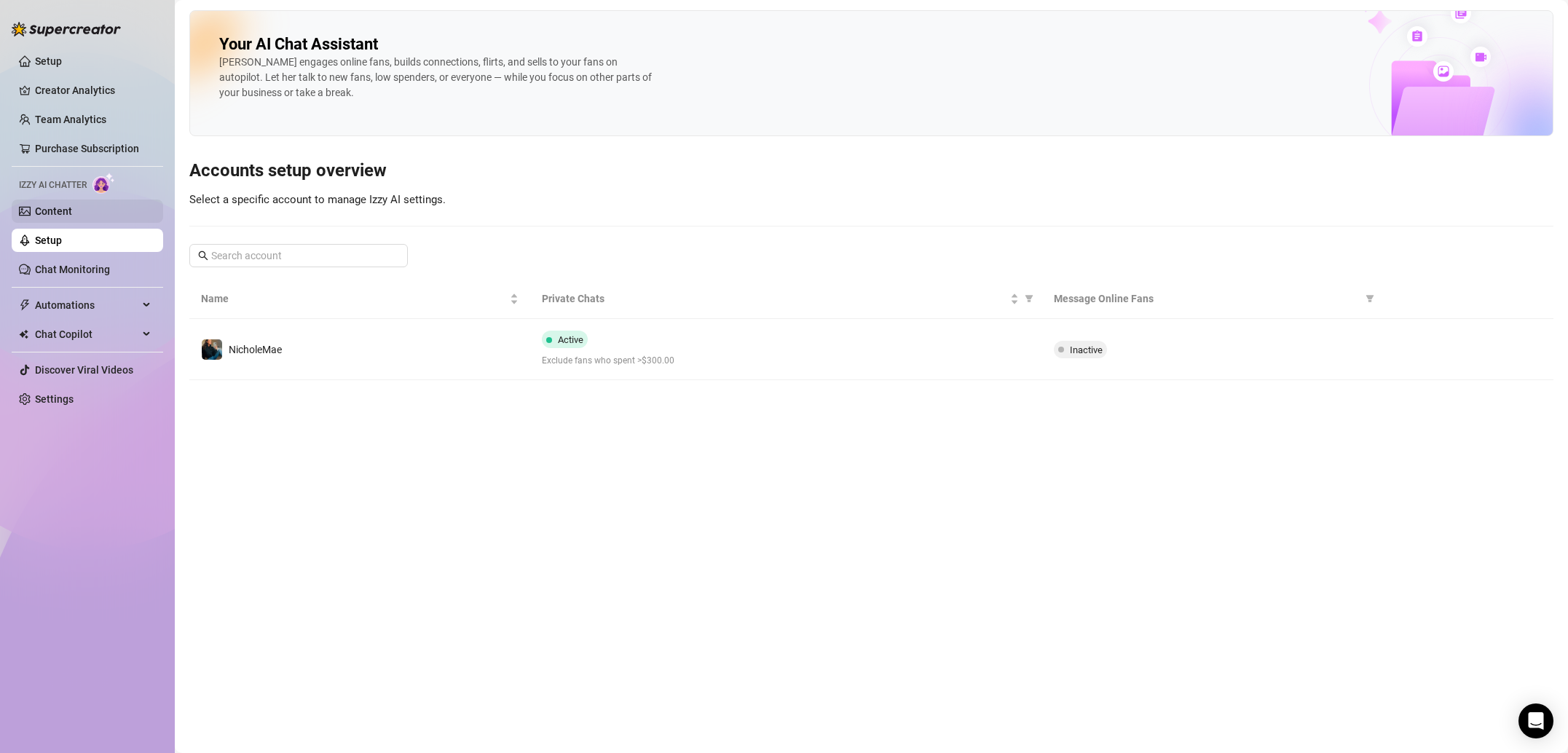
click at [54, 216] on link "Content" at bounding box center [53, 211] width 37 height 12
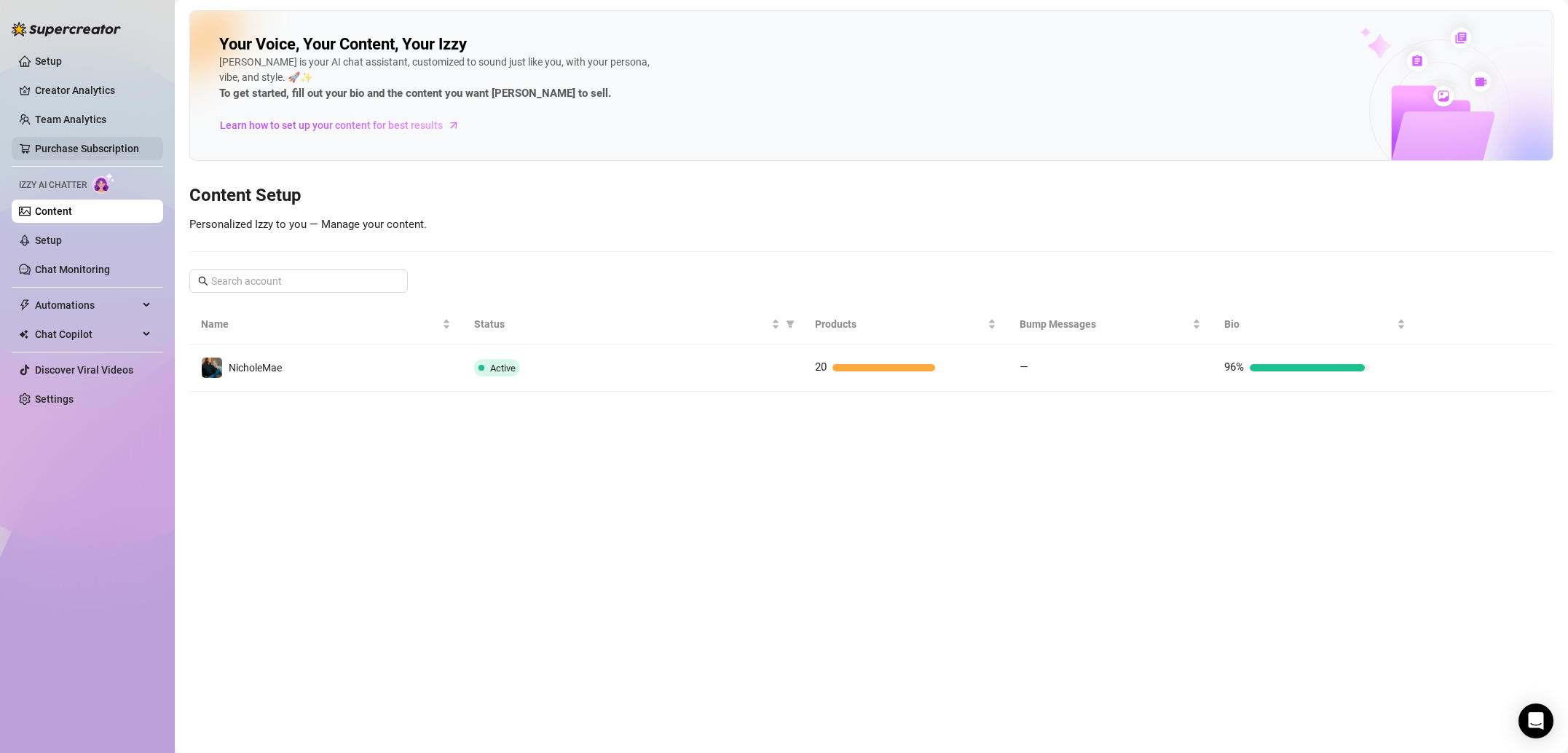
click at [71, 147] on link "Purchase Subscription" at bounding box center [87, 148] width 104 height 12
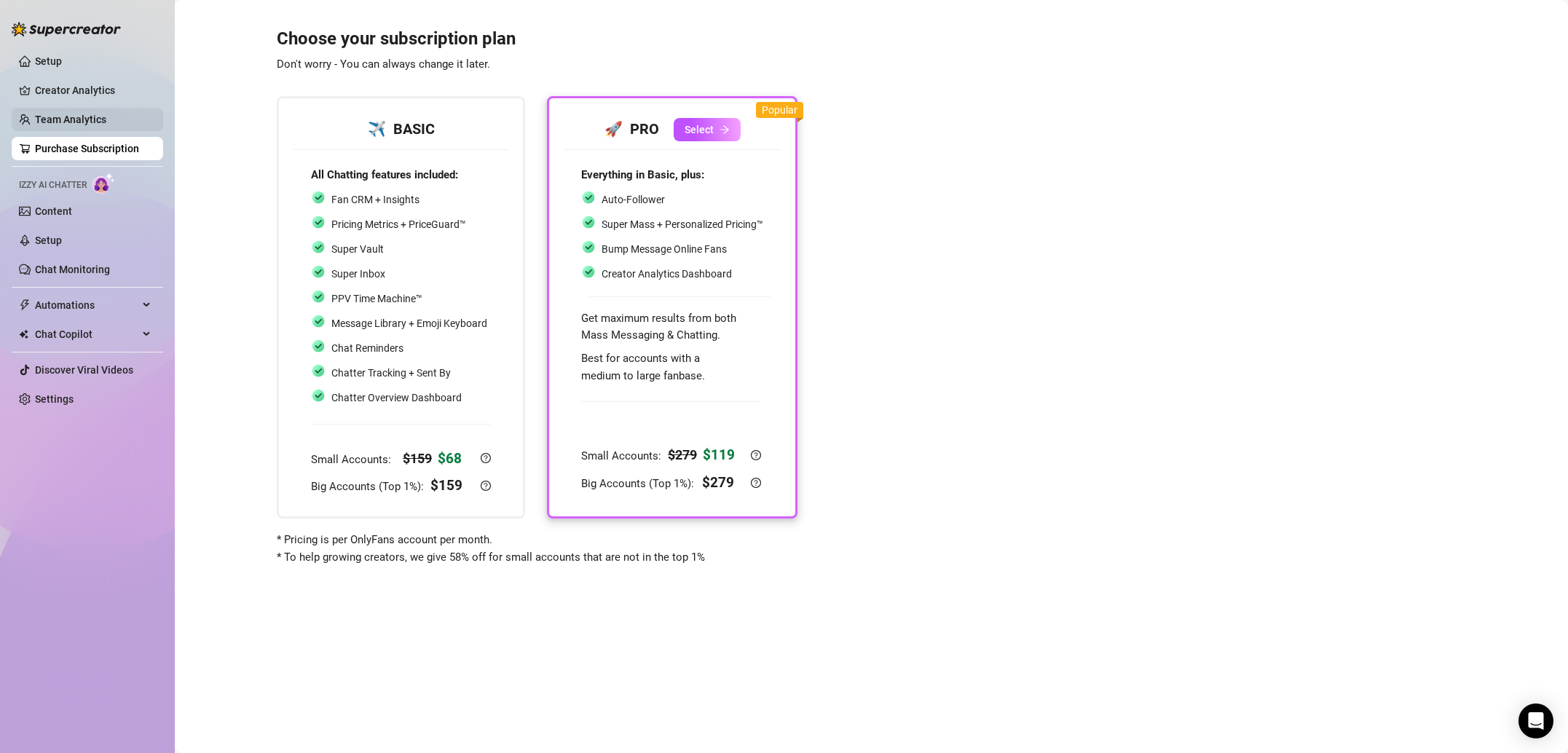
click at [78, 121] on link "Team Analytics" at bounding box center [70, 119] width 71 height 12
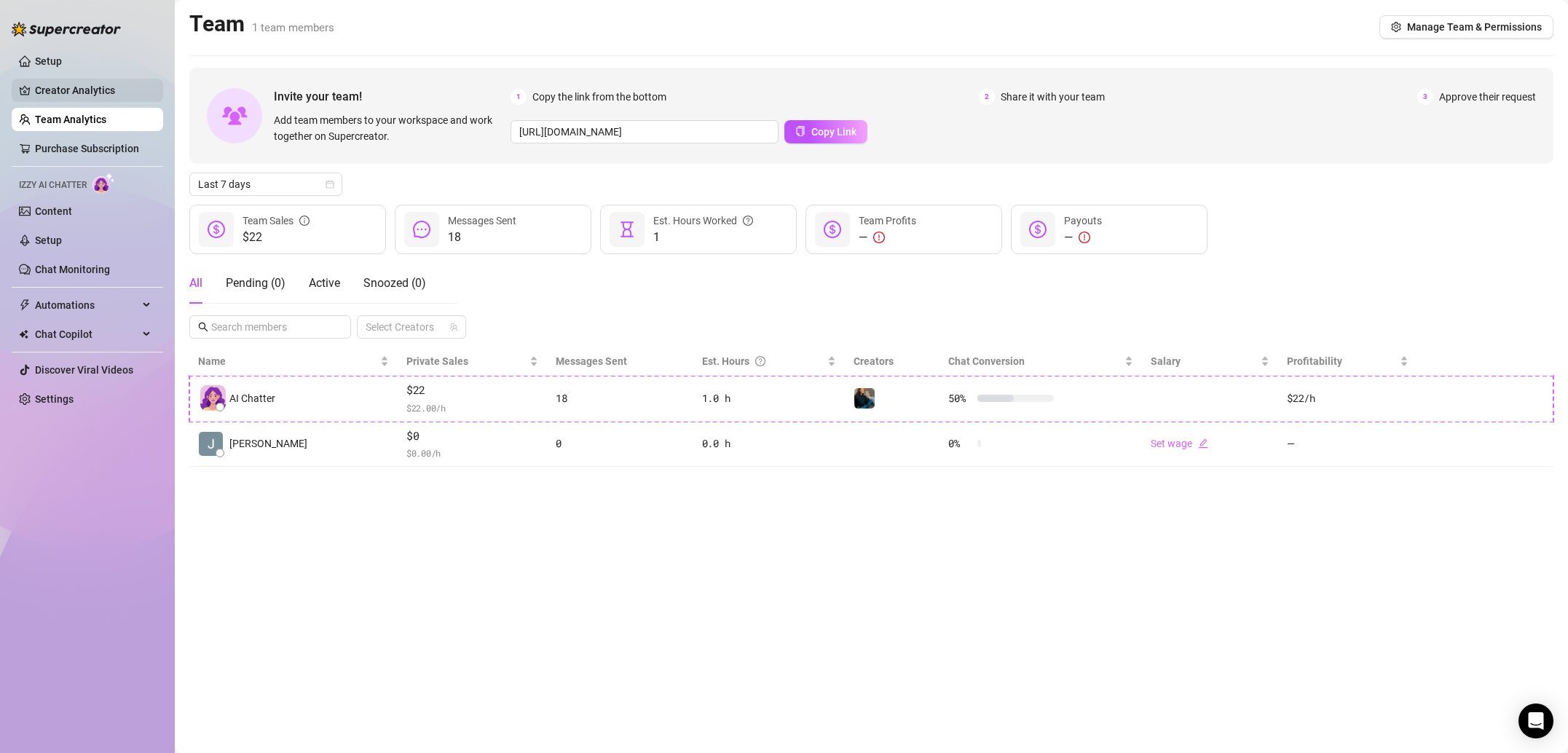
click at [75, 93] on link "Creator Analytics" at bounding box center [93, 90] width 117 height 23
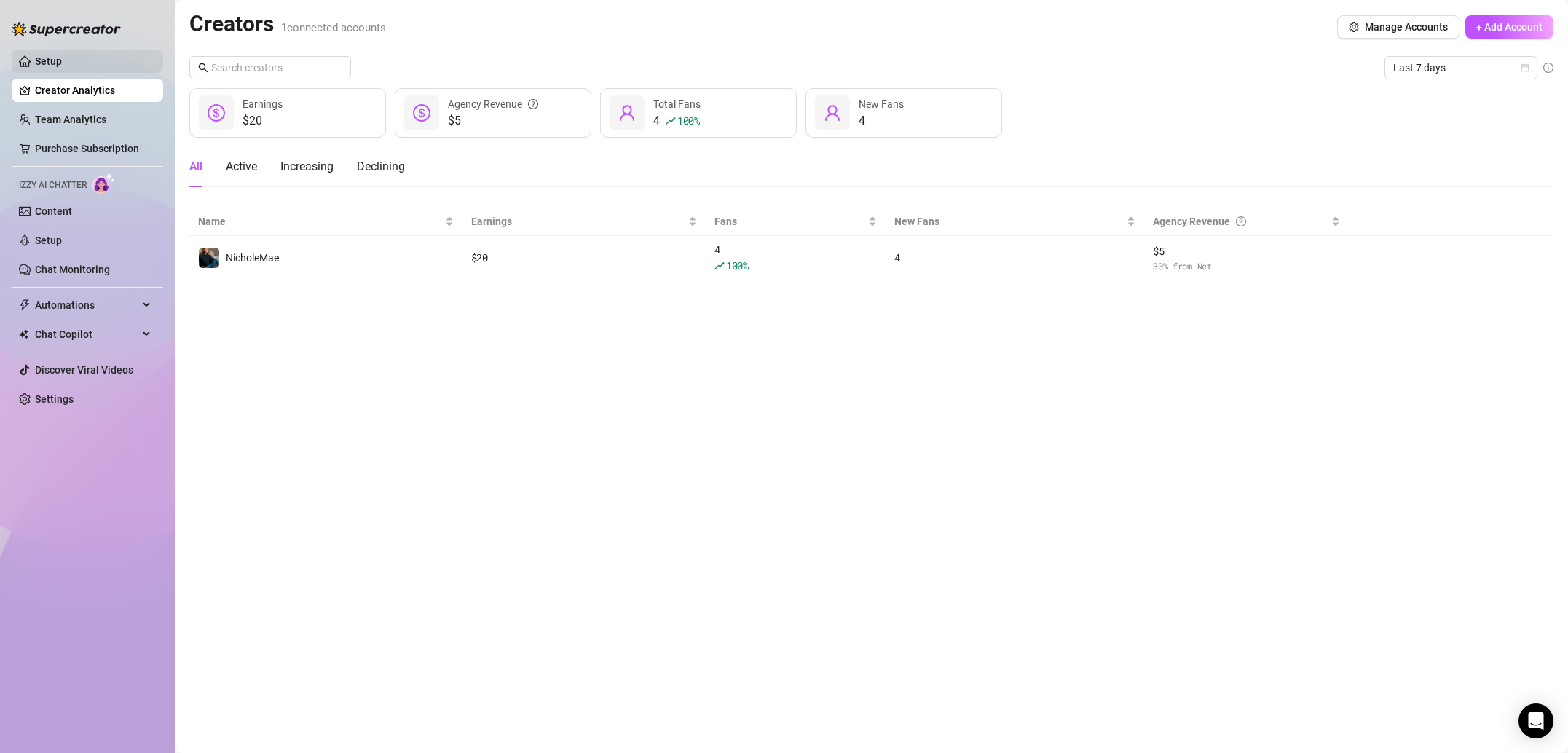
click at [62, 65] on link "Setup" at bounding box center [48, 61] width 27 height 12
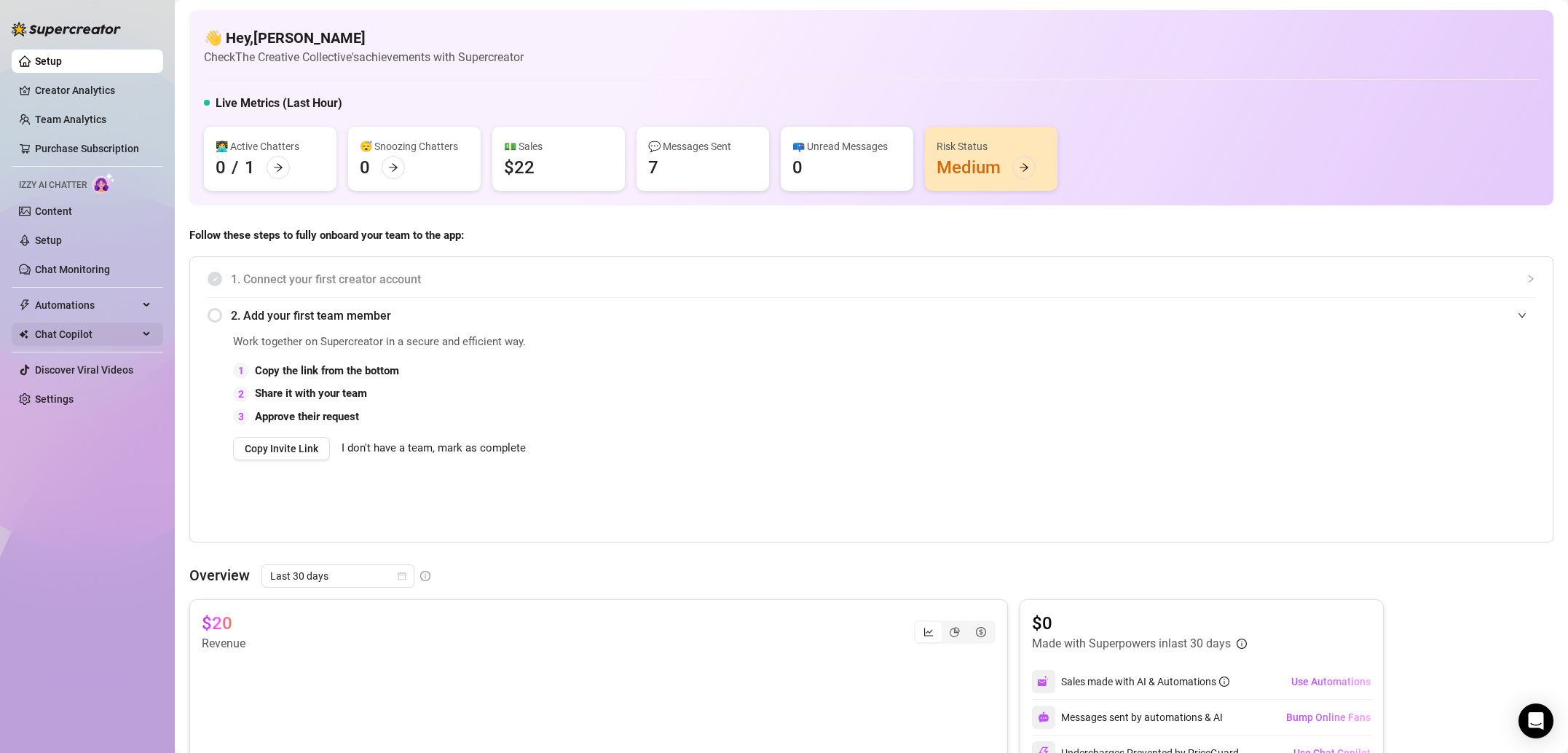
click at [126, 329] on span "Chat Copilot" at bounding box center [86, 334] width 104 height 23
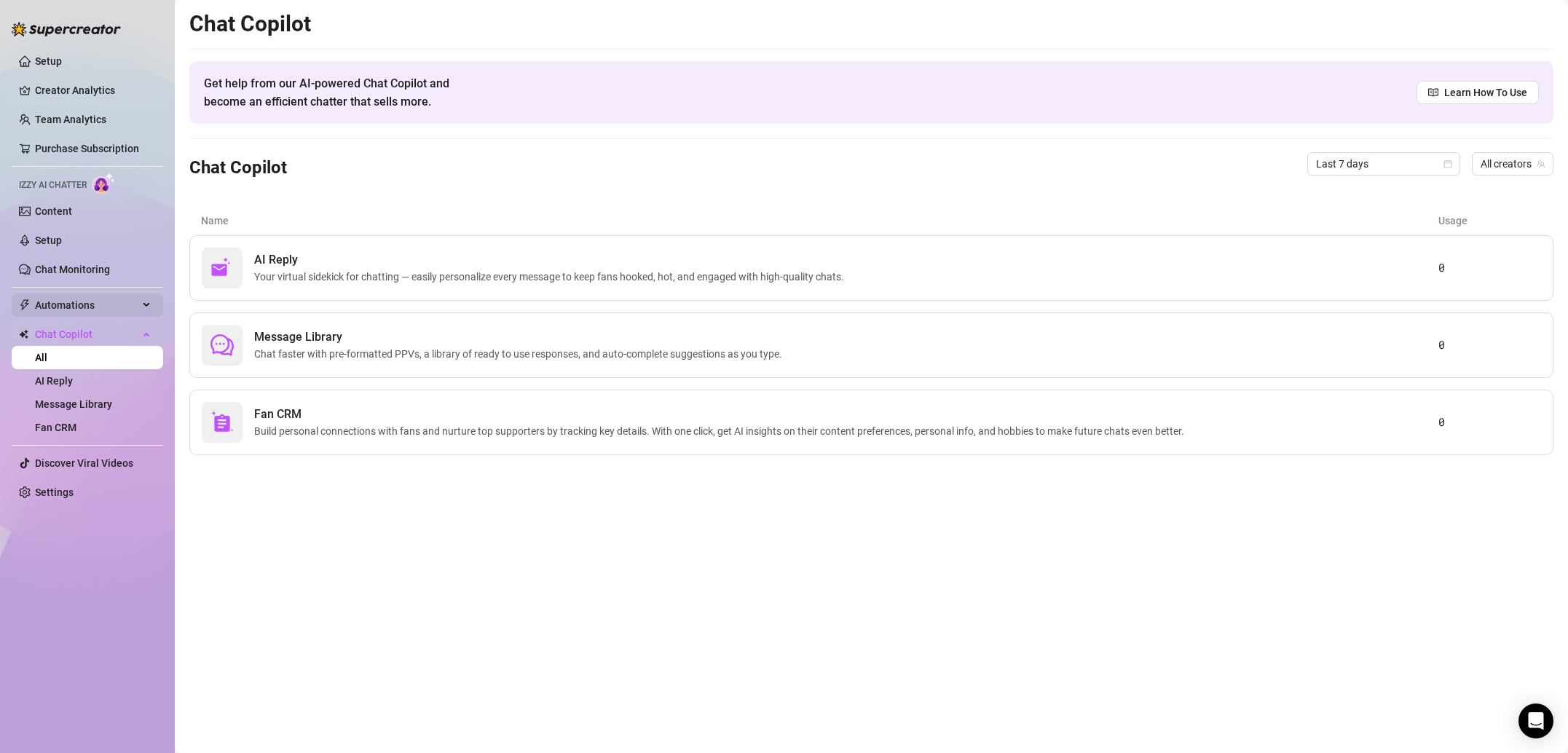
click at [96, 310] on span "Automations" at bounding box center [86, 305] width 104 height 23
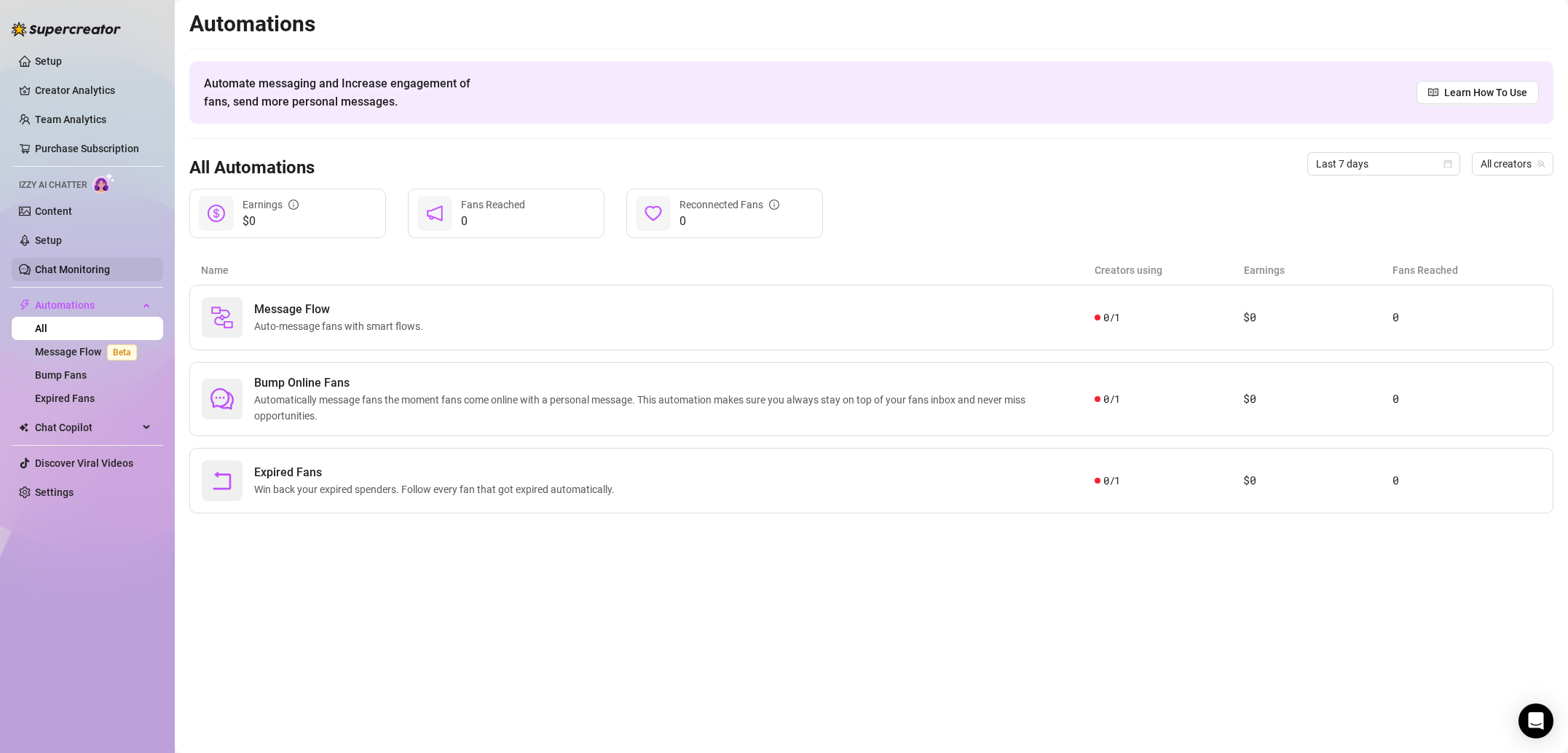
click at [93, 273] on link "Chat Monitoring" at bounding box center [72, 269] width 75 height 12
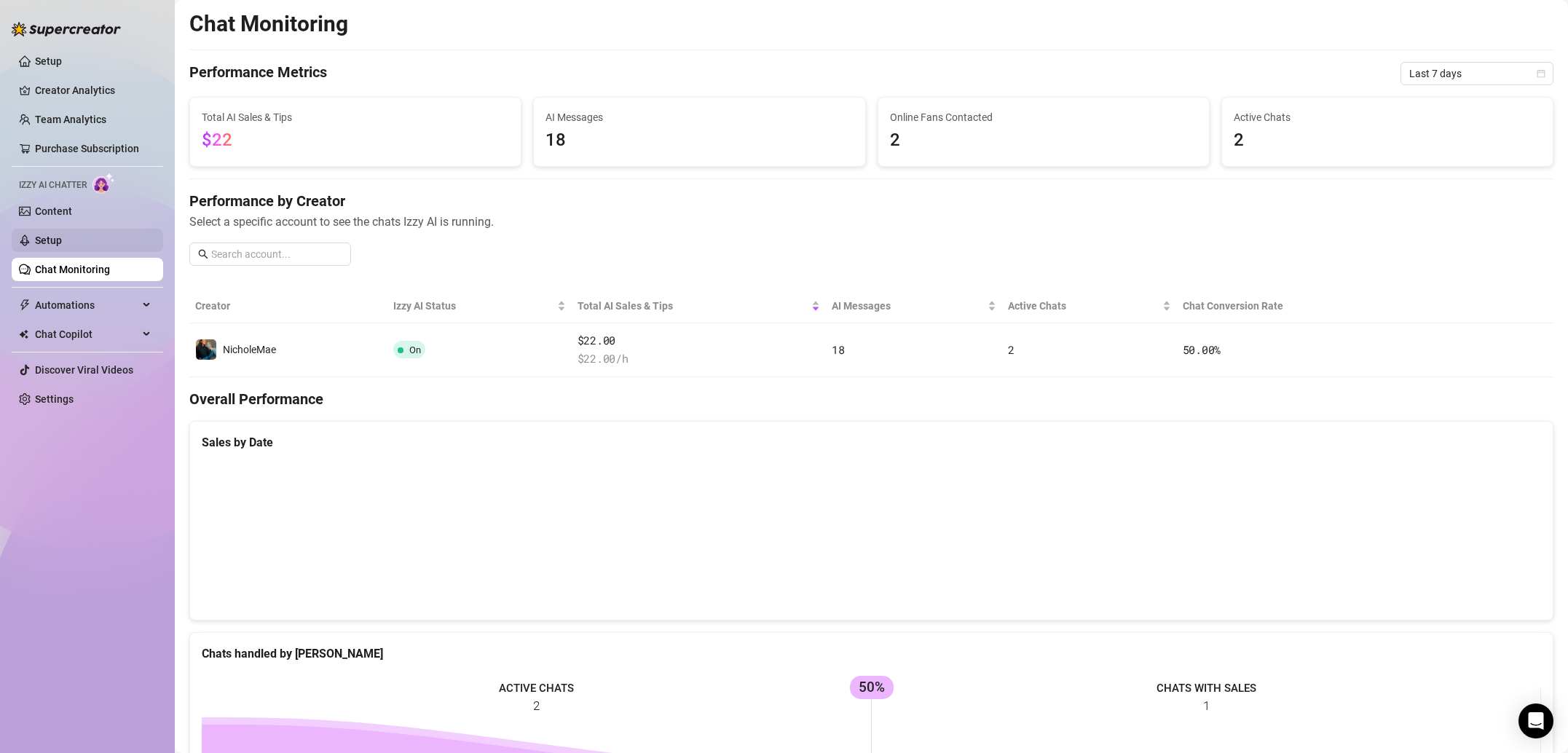
click at [62, 243] on link "Setup" at bounding box center [48, 240] width 27 height 12
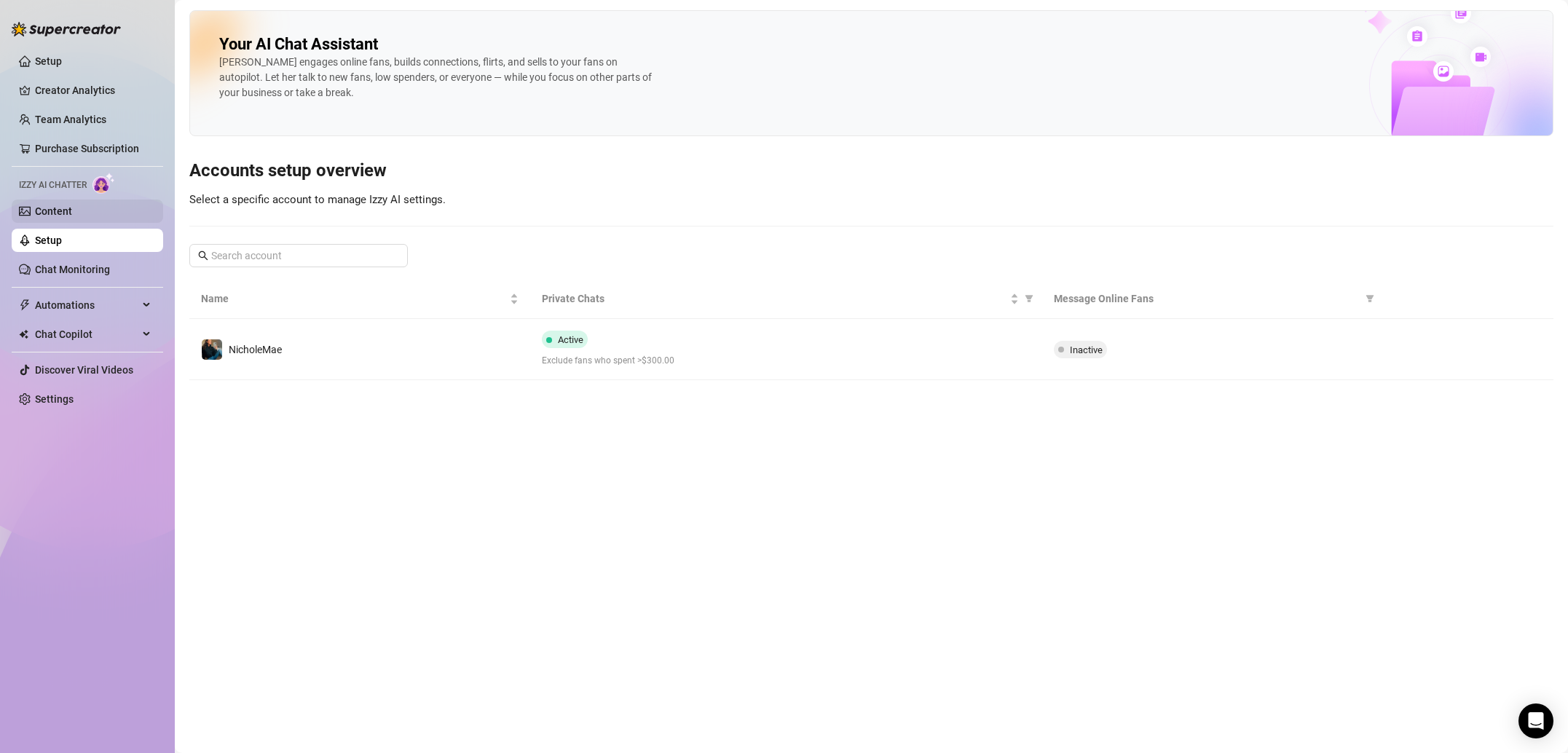
click at [72, 217] on link "Content" at bounding box center [53, 211] width 37 height 12
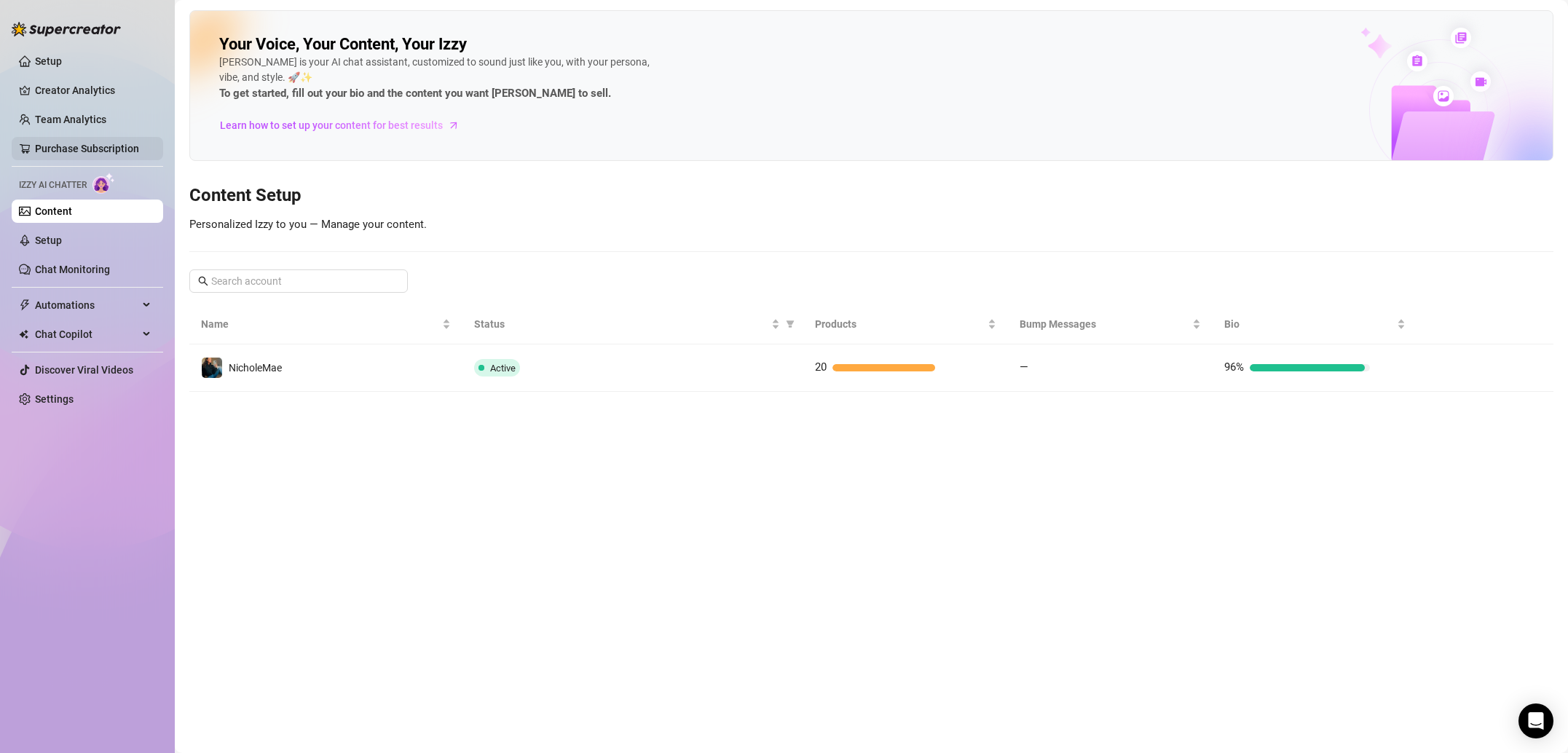
click at [69, 150] on link "Purchase Subscription" at bounding box center [87, 148] width 104 height 12
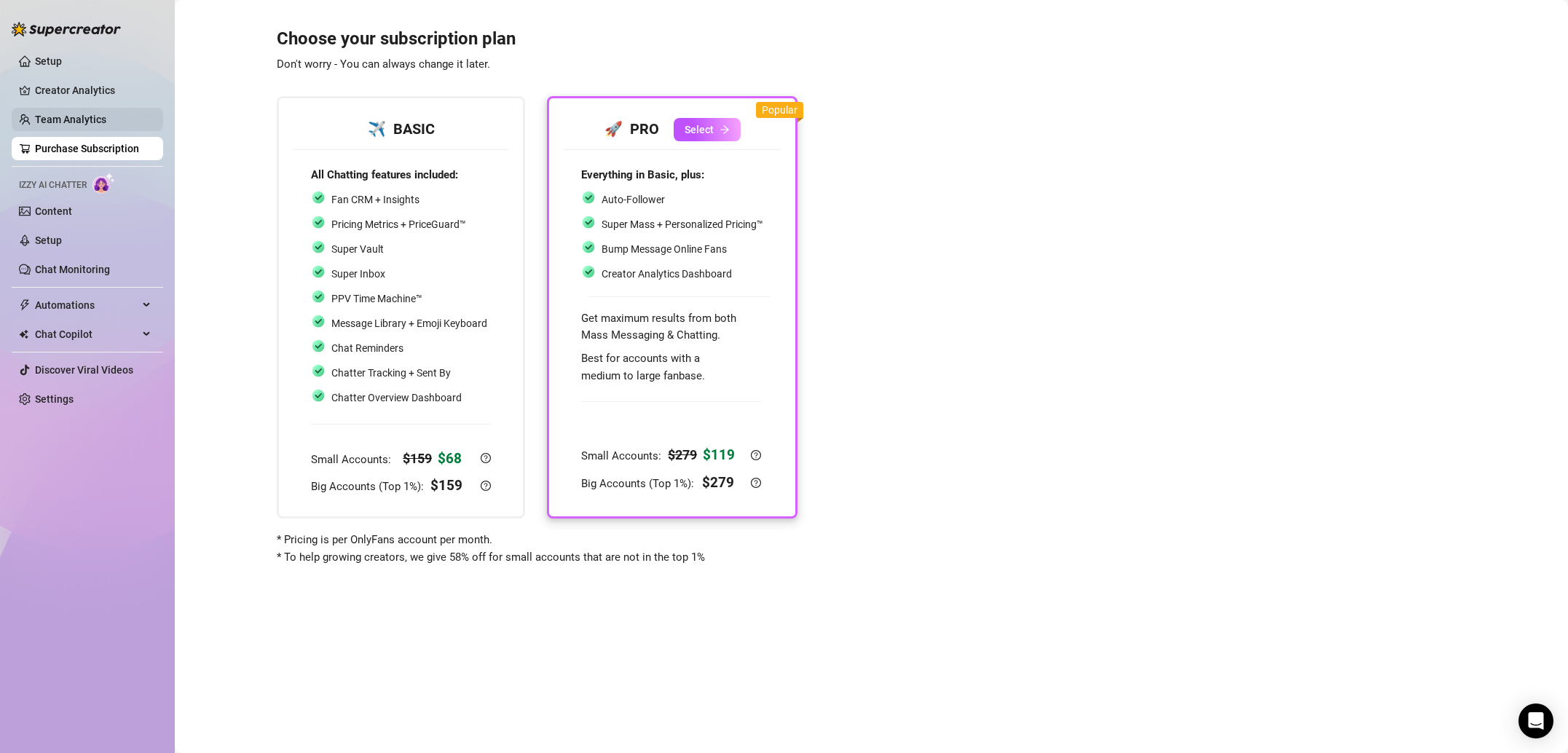
click at [86, 114] on link "Team Analytics" at bounding box center [70, 119] width 71 height 12
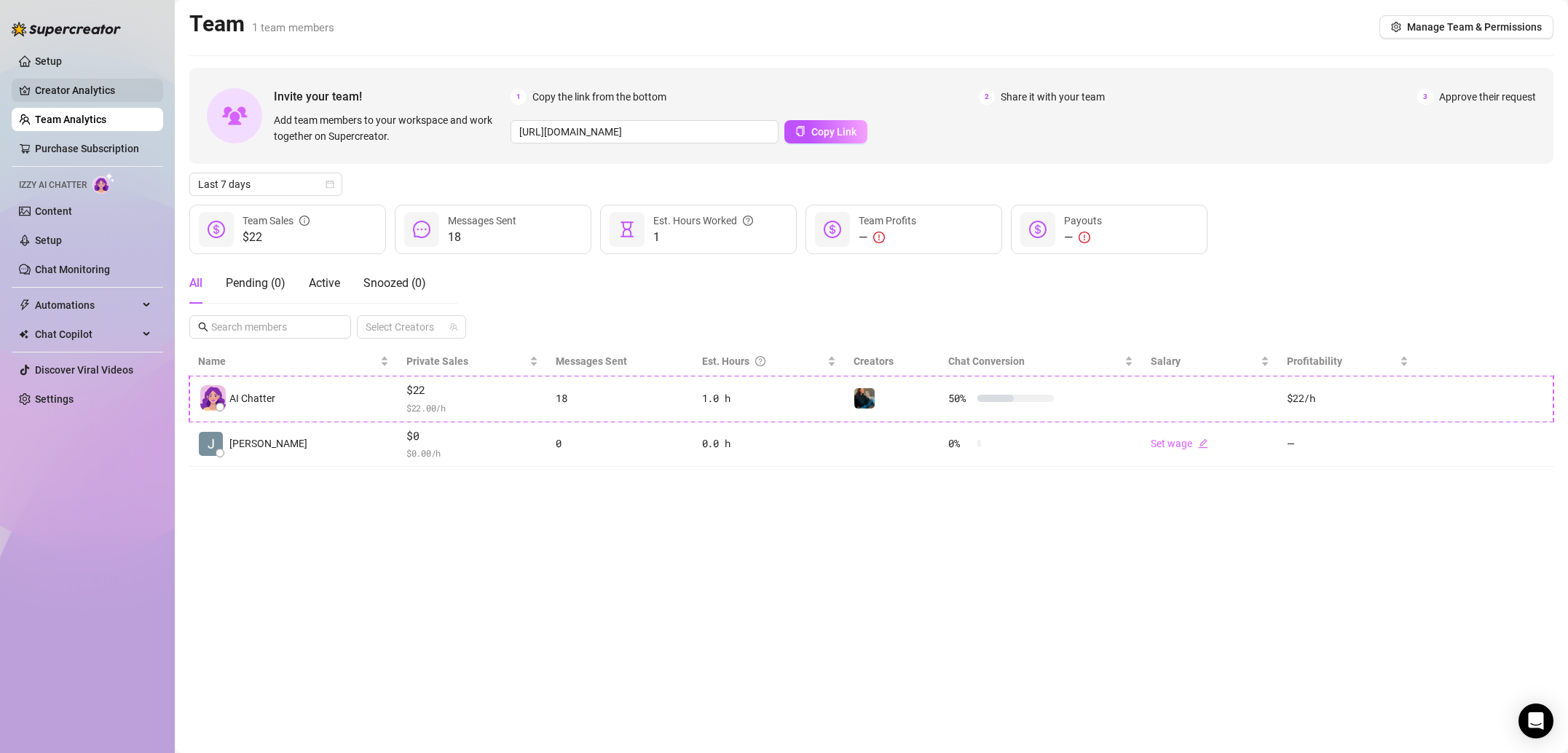
click at [88, 87] on link "Creator Analytics" at bounding box center [93, 90] width 117 height 23
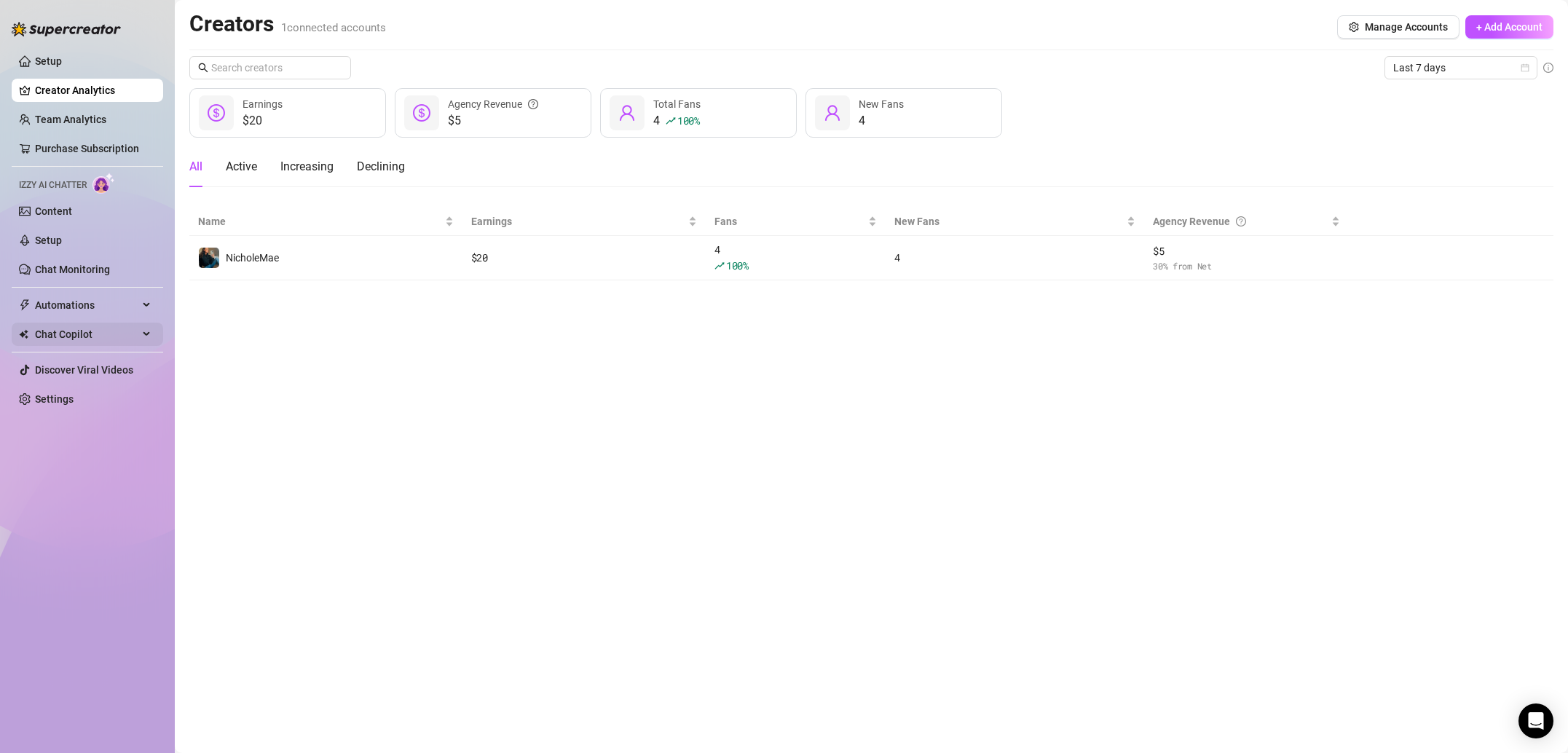
click at [93, 334] on span "Chat Copilot" at bounding box center [86, 334] width 104 height 23
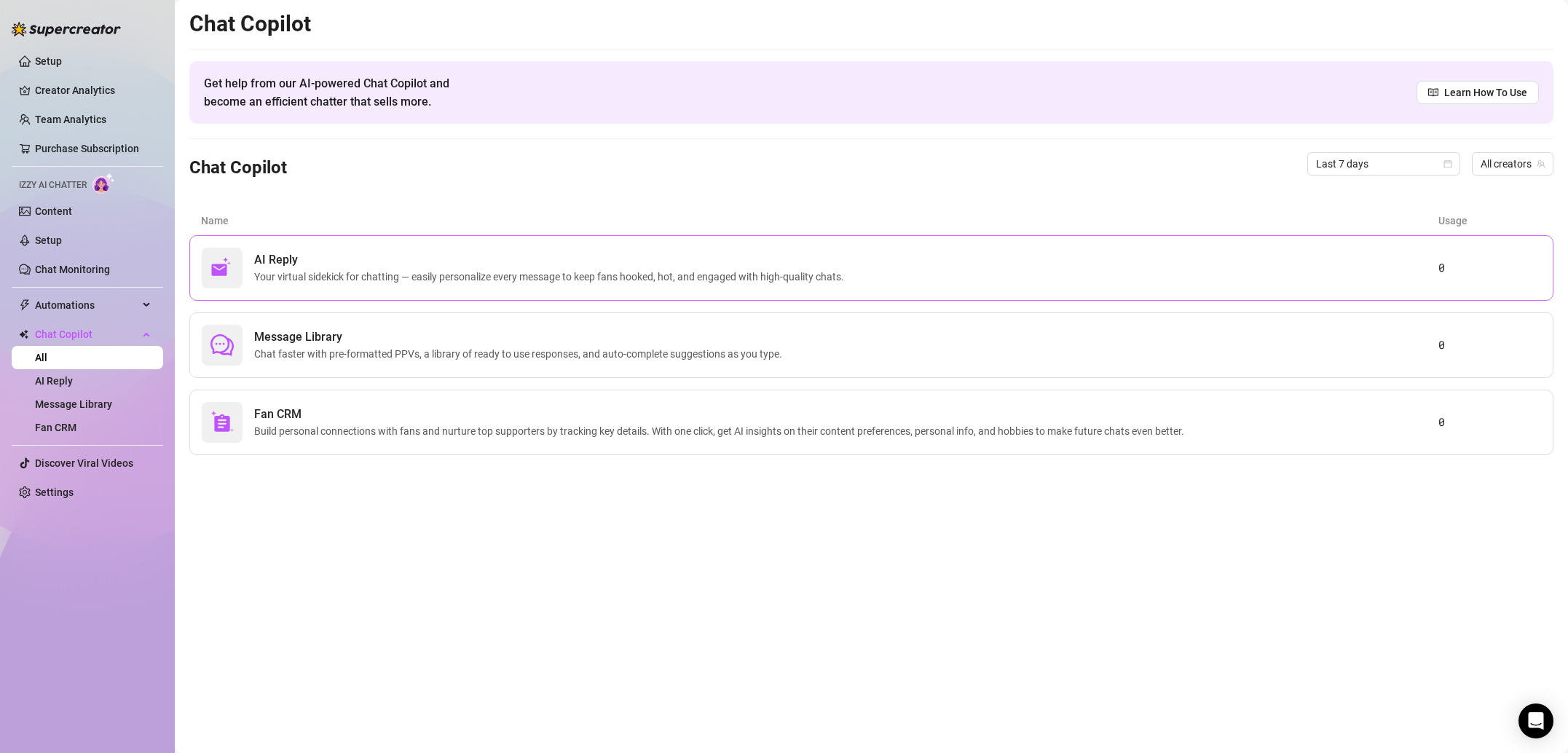
click at [376, 258] on span "AI Reply" at bounding box center [552, 260] width 595 height 18
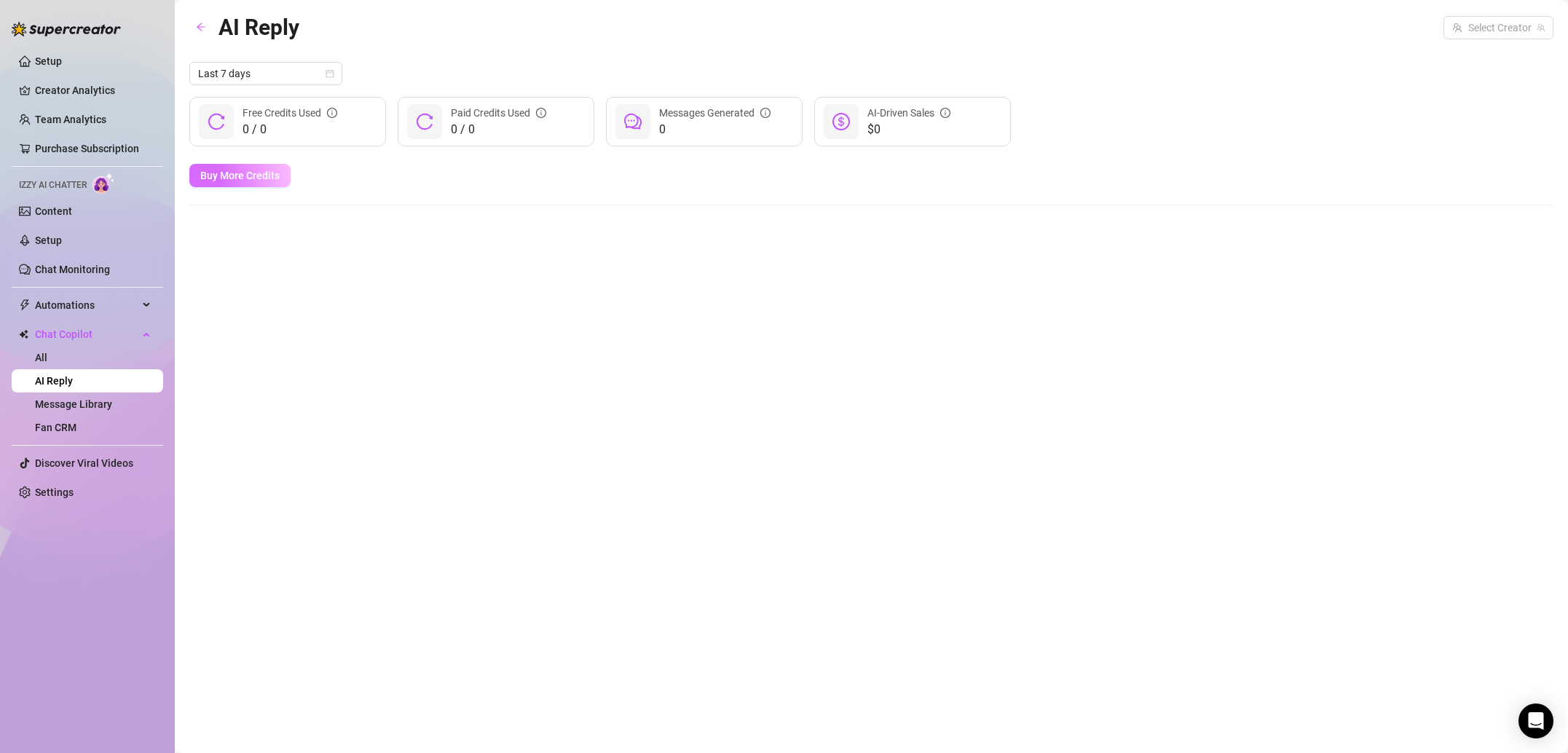
click at [259, 171] on span "Buy More Credits" at bounding box center [240, 175] width 79 height 12
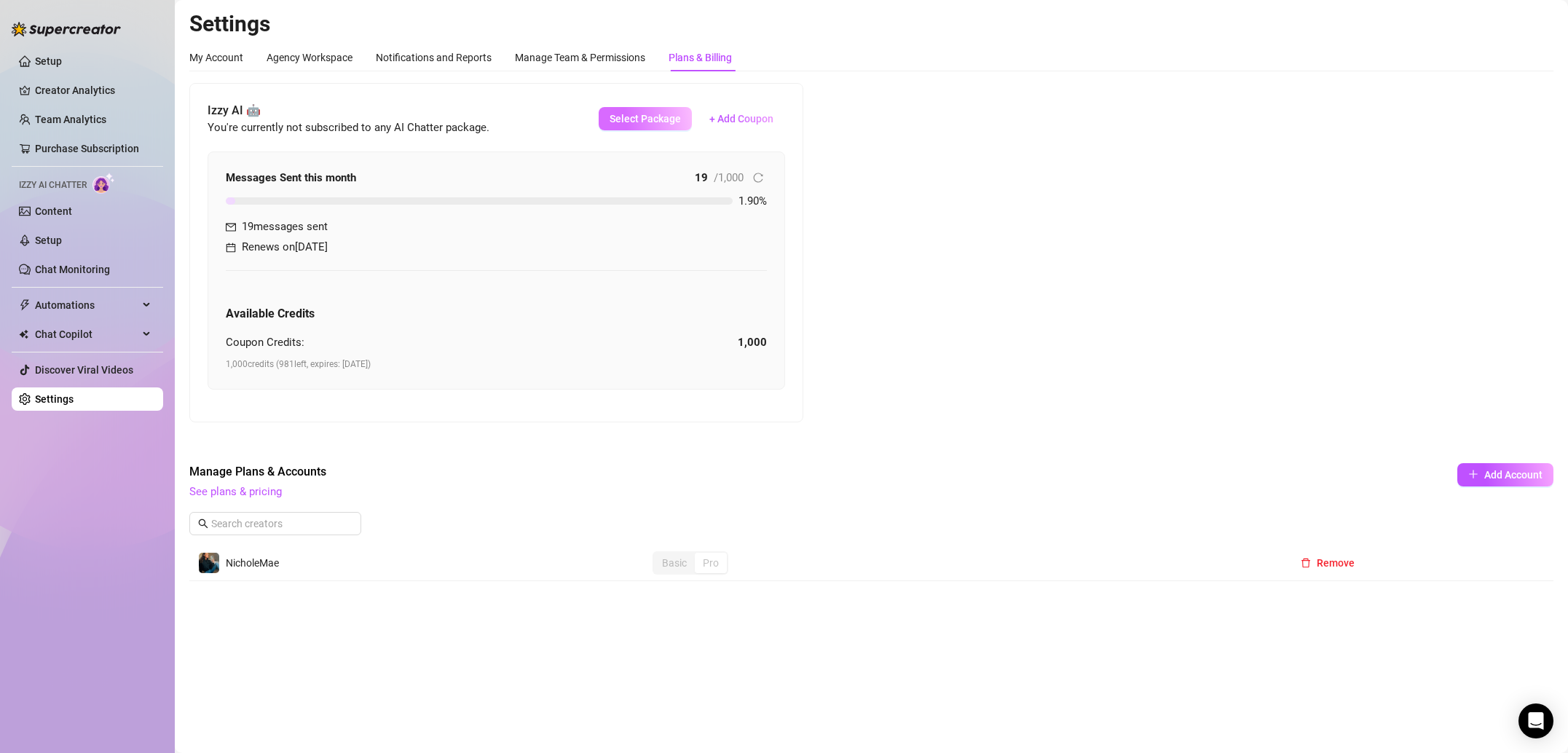
click at [630, 122] on span "Select Package" at bounding box center [645, 118] width 71 height 12
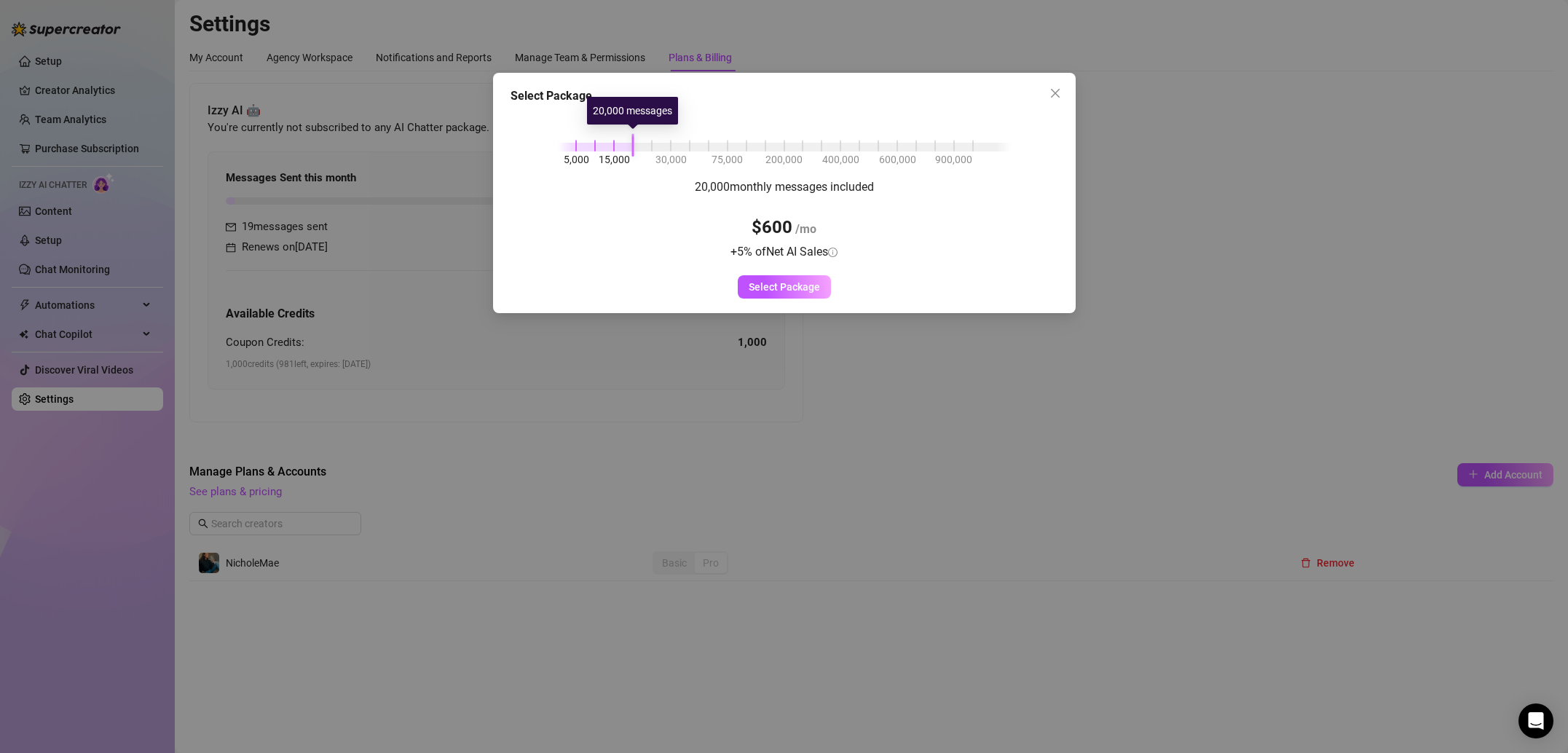
drag, startPoint x: 575, startPoint y: 146, endPoint x: 631, endPoint y: 147, distance: 56.0
click at [631, 147] on div "5,000 15,000 30,000 75,000 200,000 400,000 600,000 900,000" at bounding box center [784, 144] width 453 height 8
drag, startPoint x: 628, startPoint y: 144, endPoint x: 395, endPoint y: 152, distance: 233.1
click at [395, 152] on div "Select Package 5,000 15,000 30,000 75,000 200,000 400,000 600,000 900,000 5,000…" at bounding box center [784, 376] width 1568 height 753
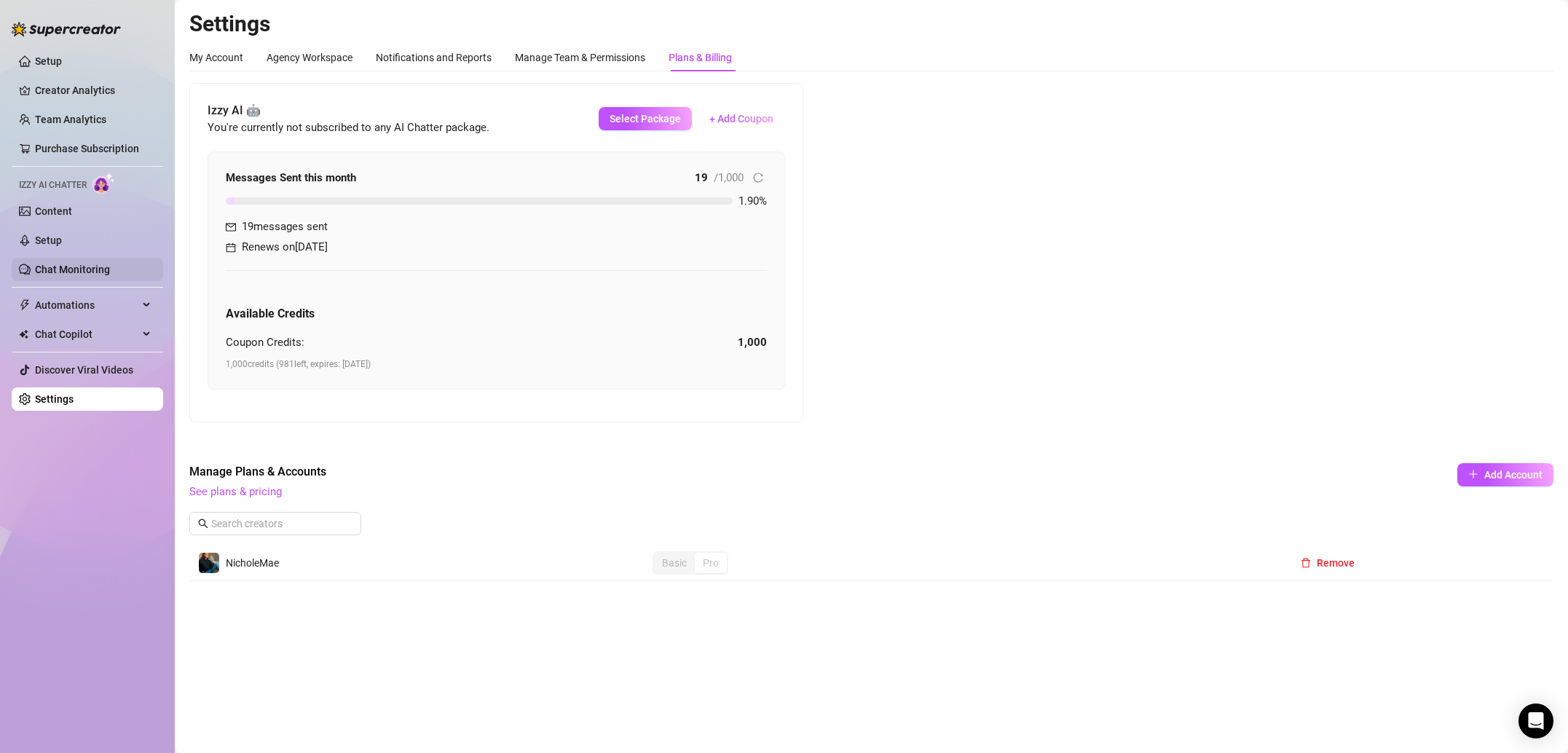
click at [84, 265] on link "Chat Monitoring" at bounding box center [72, 269] width 75 height 12
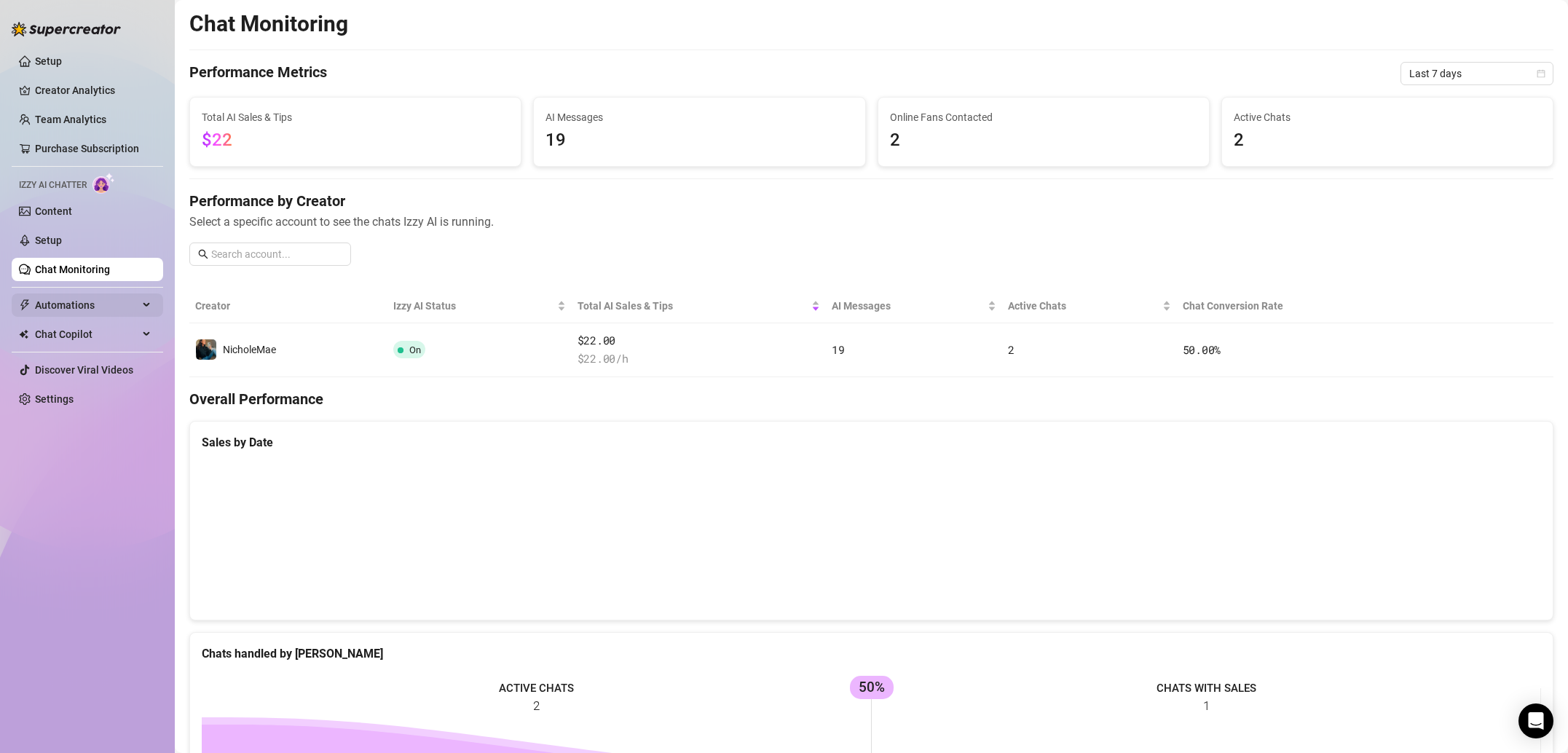
click at [82, 314] on span "Automations" at bounding box center [86, 305] width 104 height 23
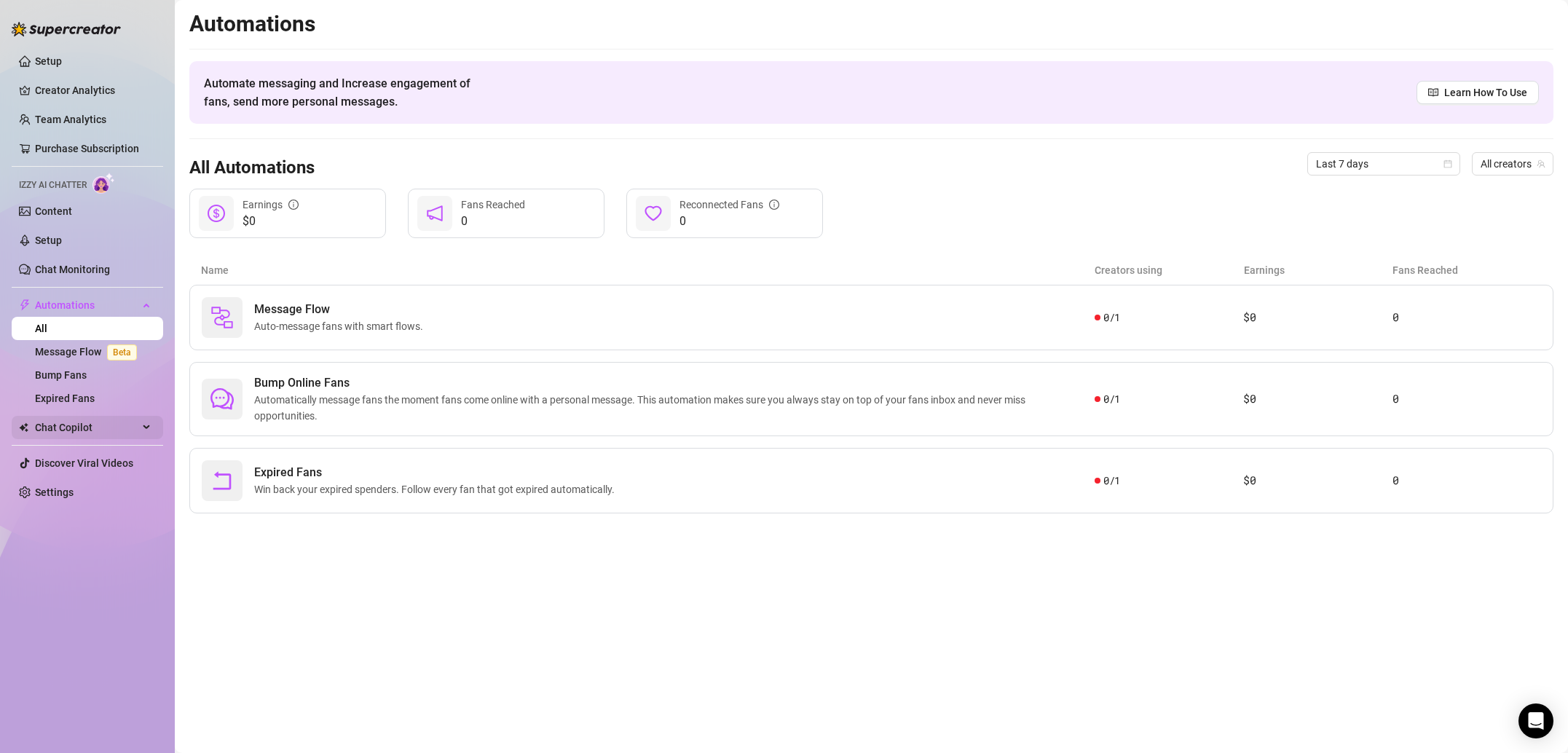
click at [130, 424] on span "Chat Copilot" at bounding box center [86, 427] width 104 height 23
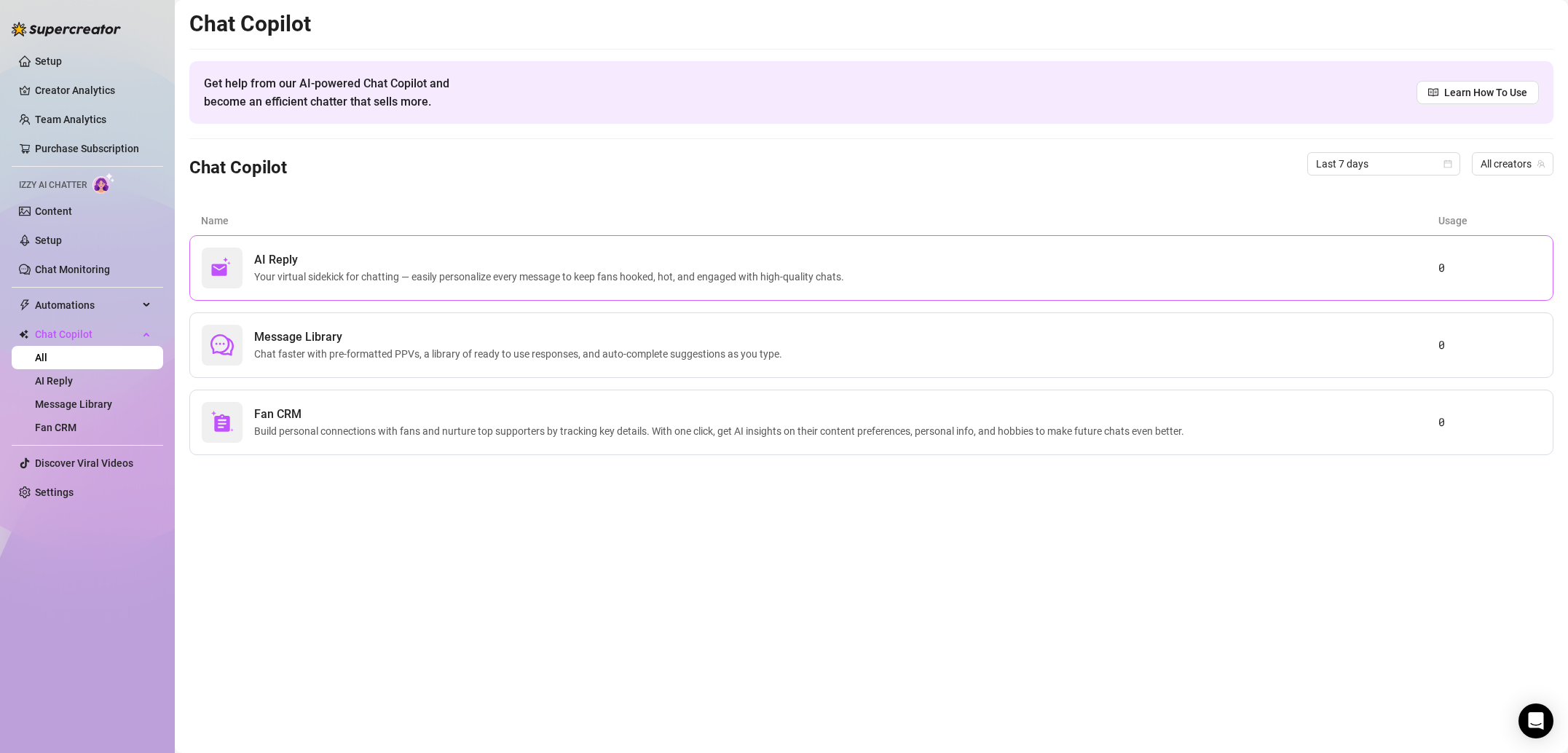
click at [290, 267] on span "AI Reply" at bounding box center [552, 260] width 595 height 18
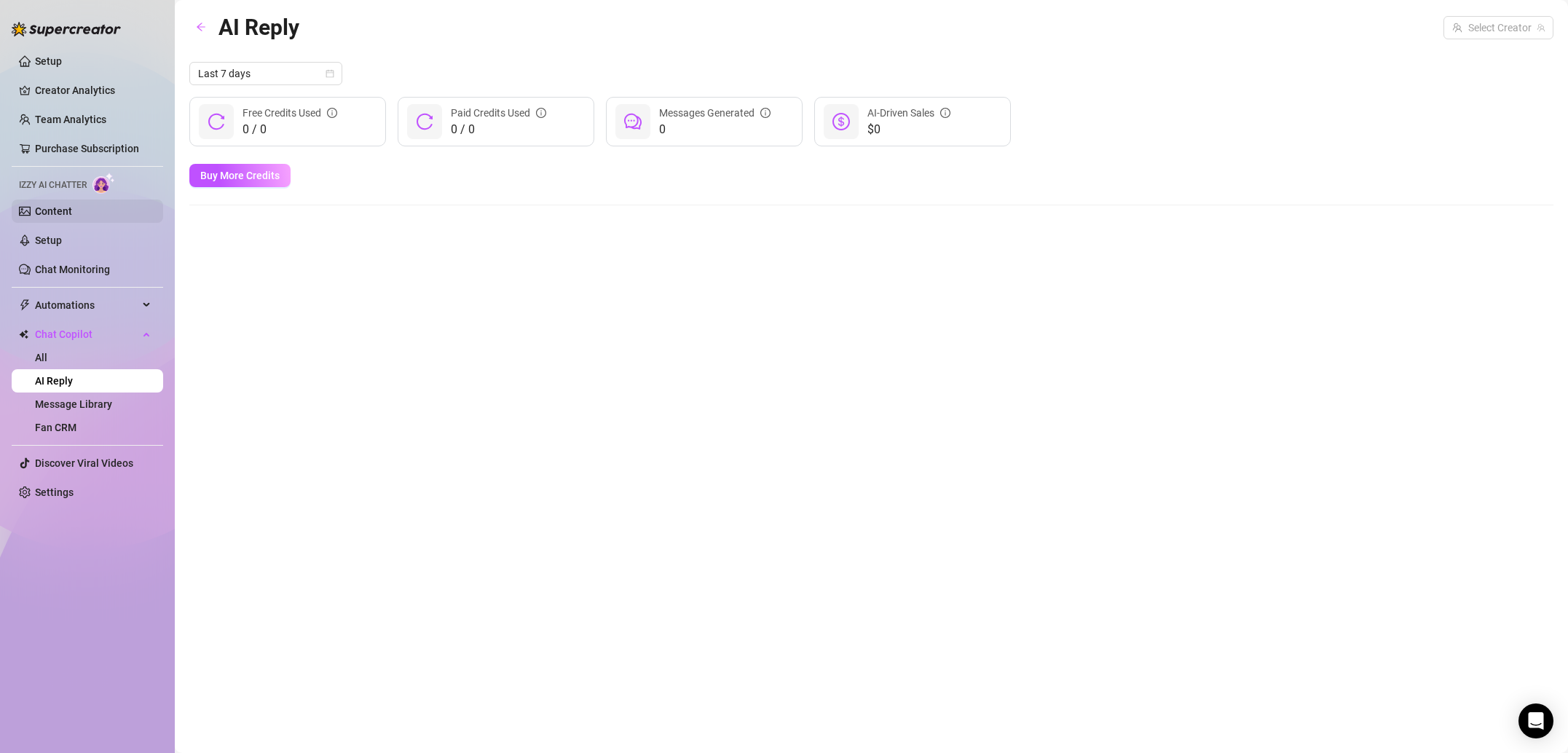
click at [72, 217] on link "Content" at bounding box center [53, 211] width 37 height 12
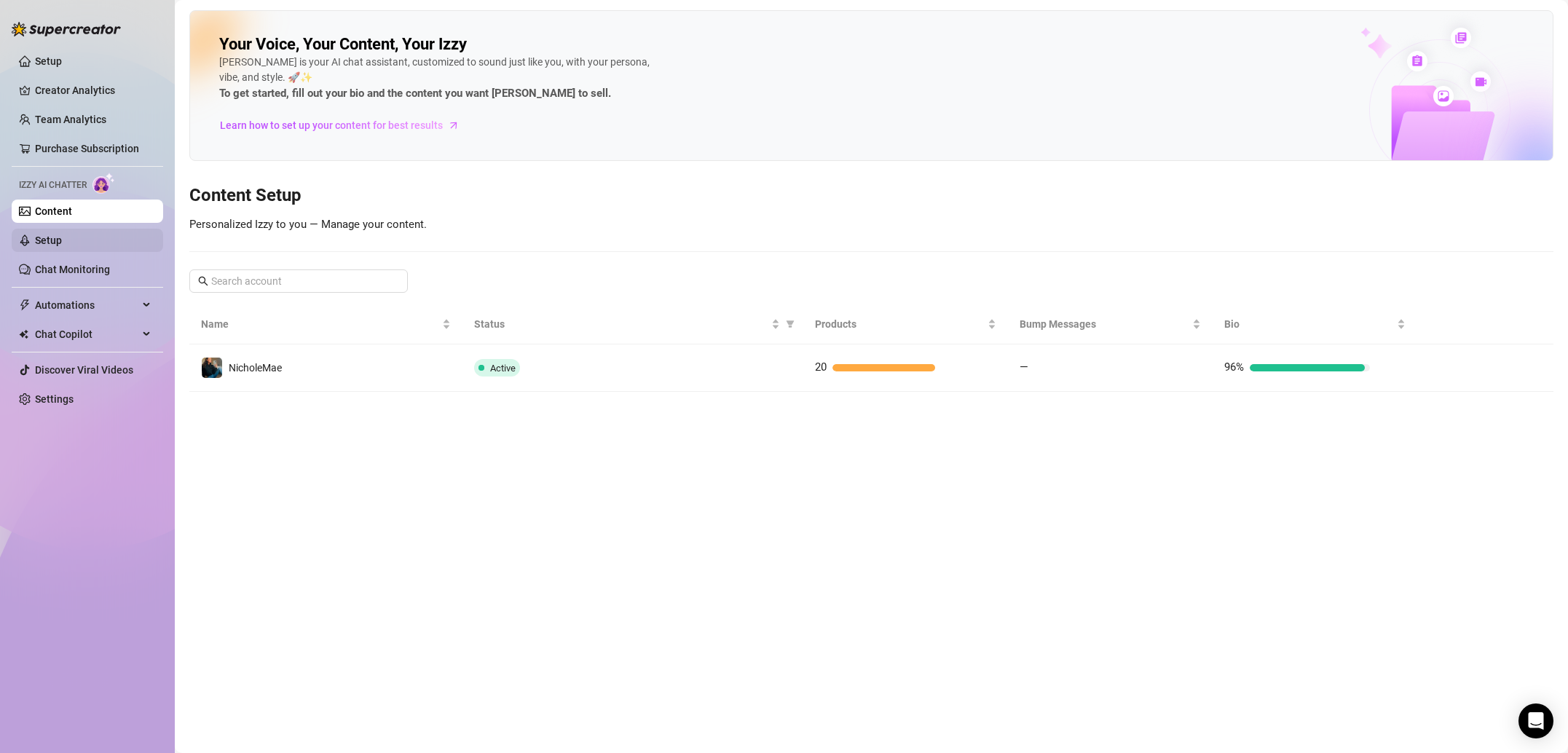
click at [62, 234] on link "Setup" at bounding box center [48, 240] width 27 height 12
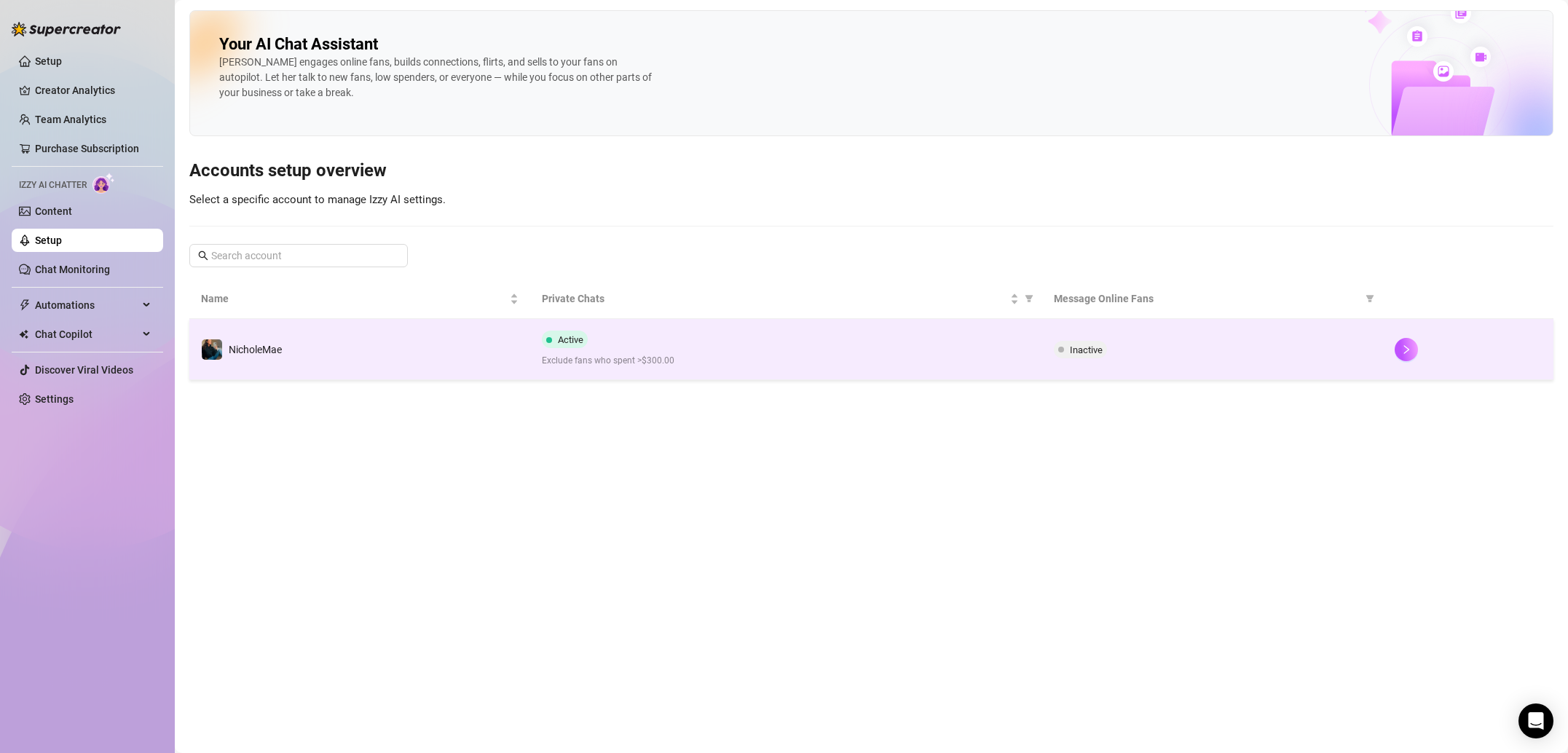
click at [259, 358] on div "NicholeMae" at bounding box center [241, 350] width 81 height 22
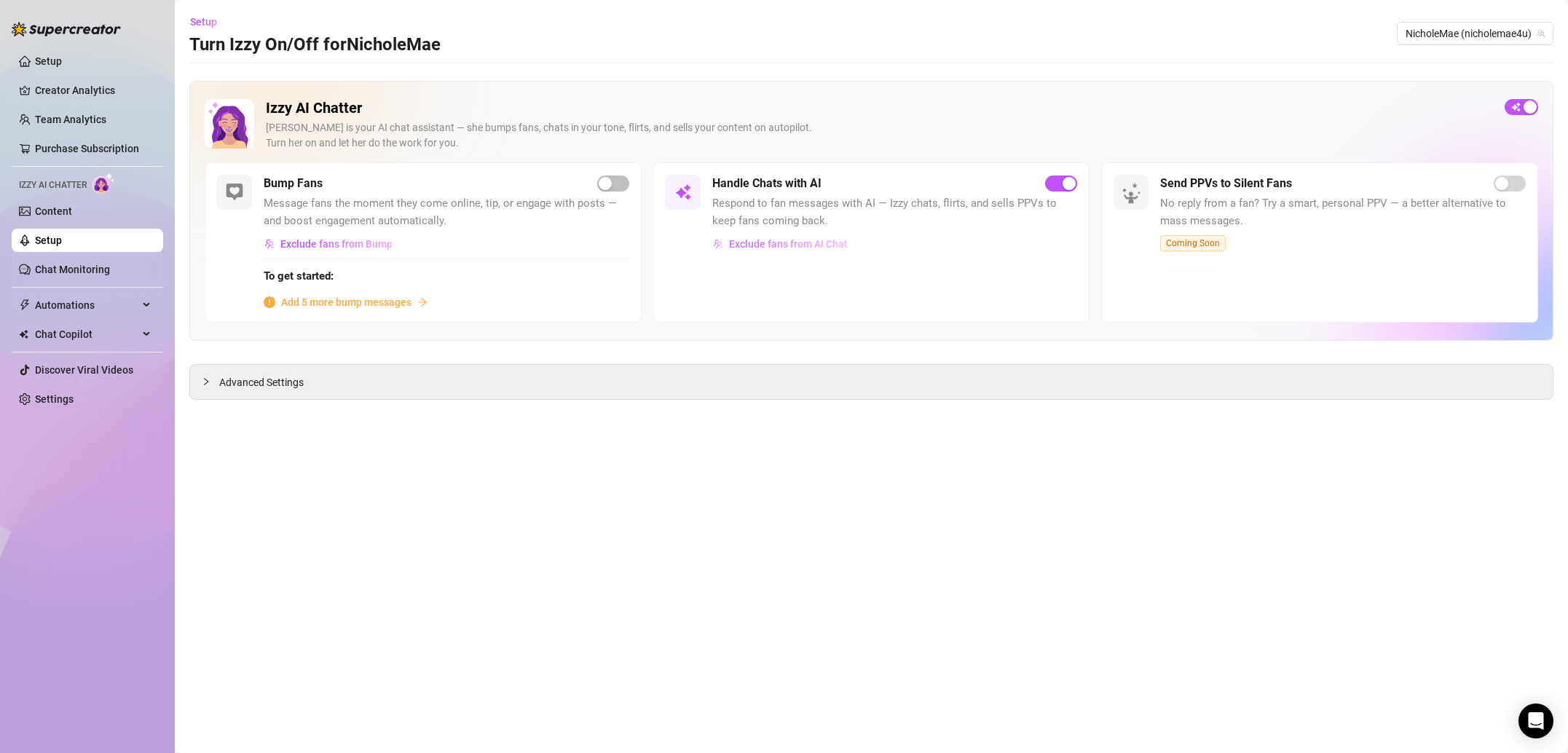
click at [786, 244] on span "Exclude fans from AI Chat" at bounding box center [788, 244] width 119 height 12
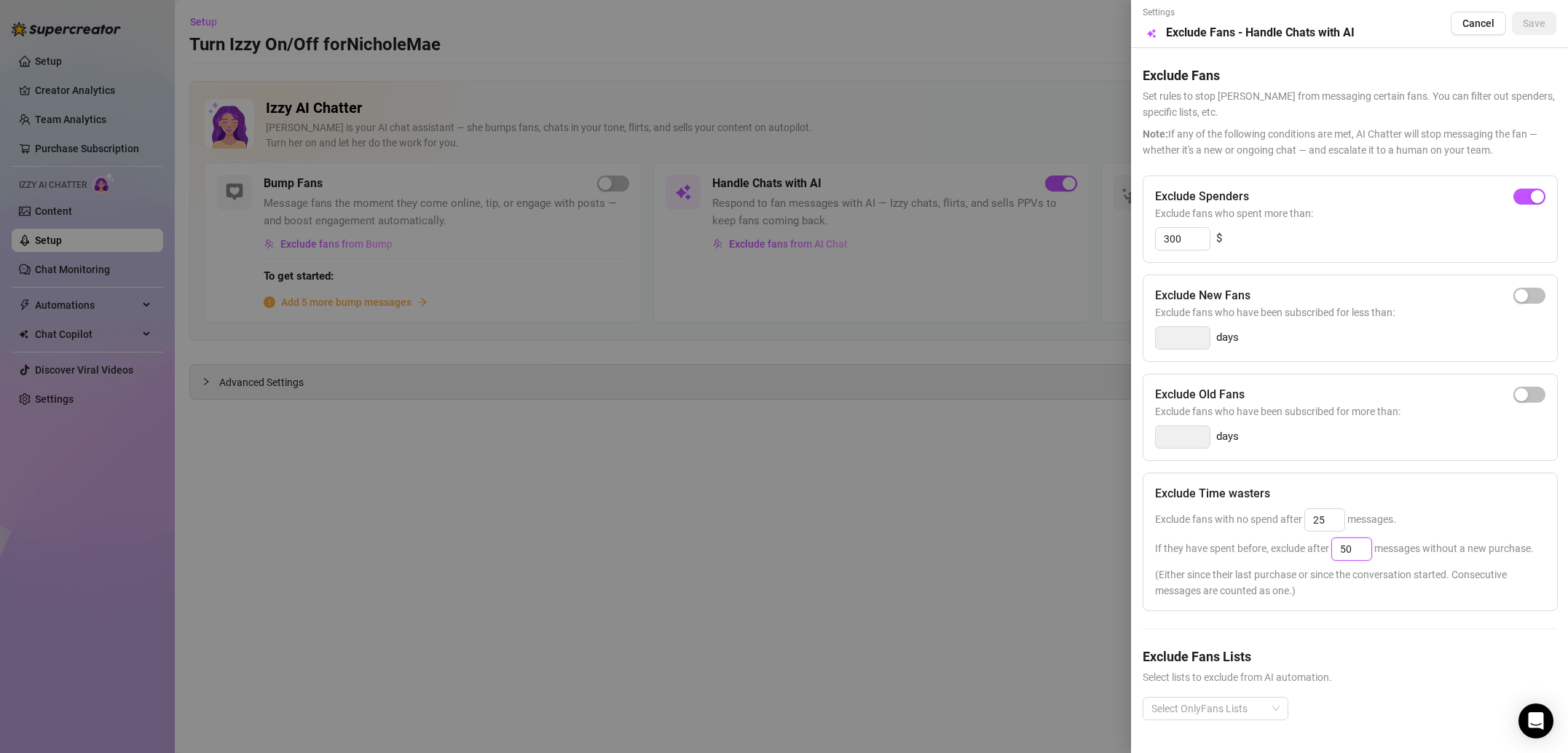
click at [1362, 552] on input "50" at bounding box center [1351, 549] width 39 height 22
type input "5"
type input "30"
click at [1537, 28] on span "Save" at bounding box center [1533, 23] width 22 height 12
